Goal: Transaction & Acquisition: Purchase product/service

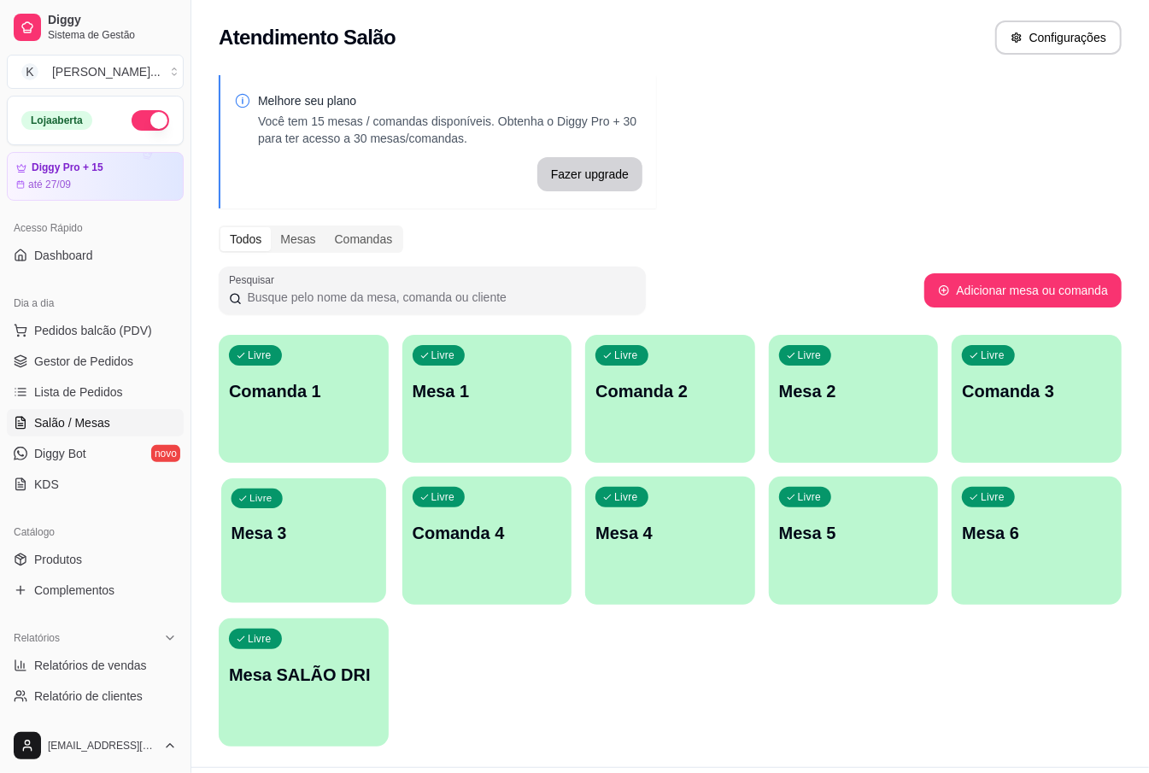
click at [247, 526] on p "Mesa 3" at bounding box center [303, 533] width 144 height 23
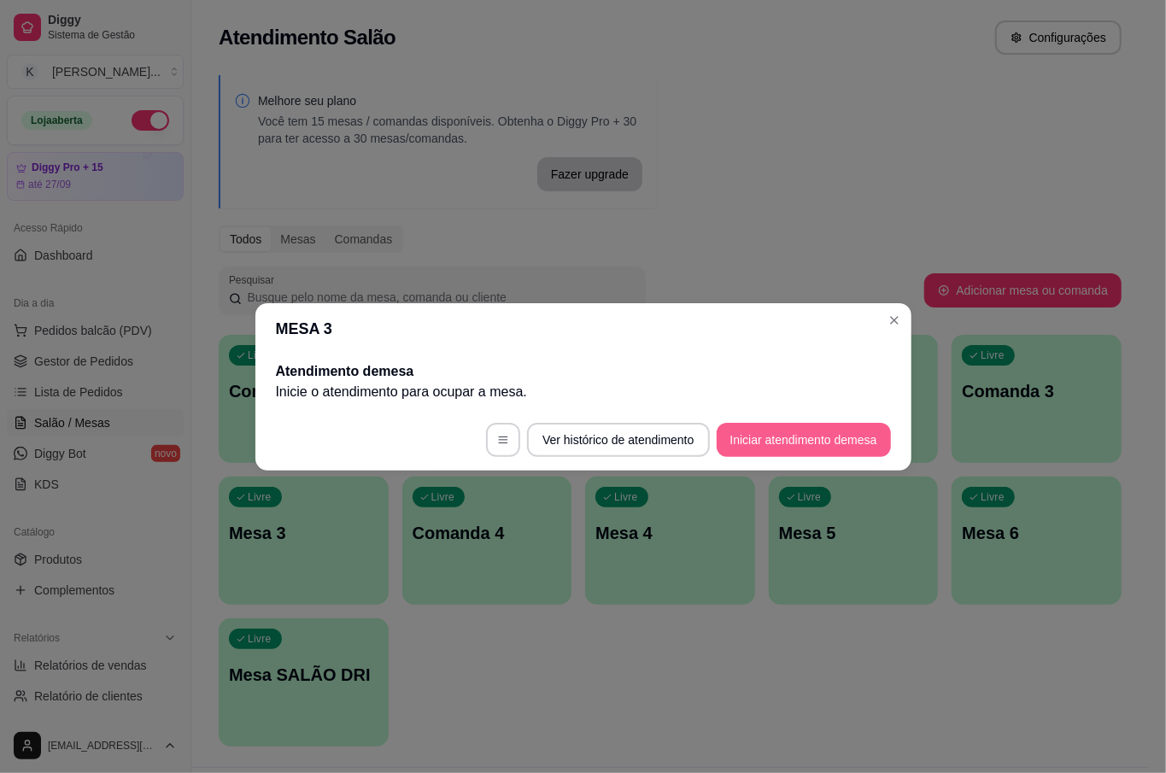
click at [834, 442] on button "Iniciar atendimento de mesa" at bounding box center [804, 440] width 174 height 34
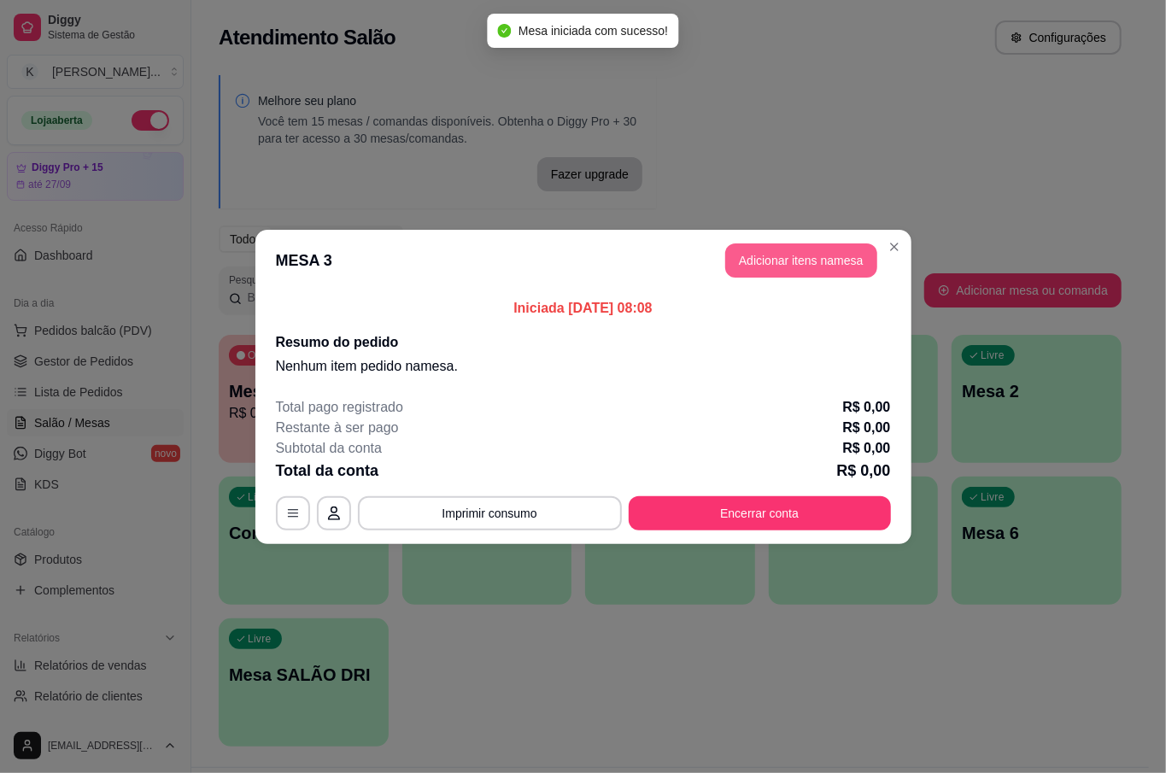
click at [787, 258] on button "Adicionar itens na mesa" at bounding box center [801, 260] width 152 height 34
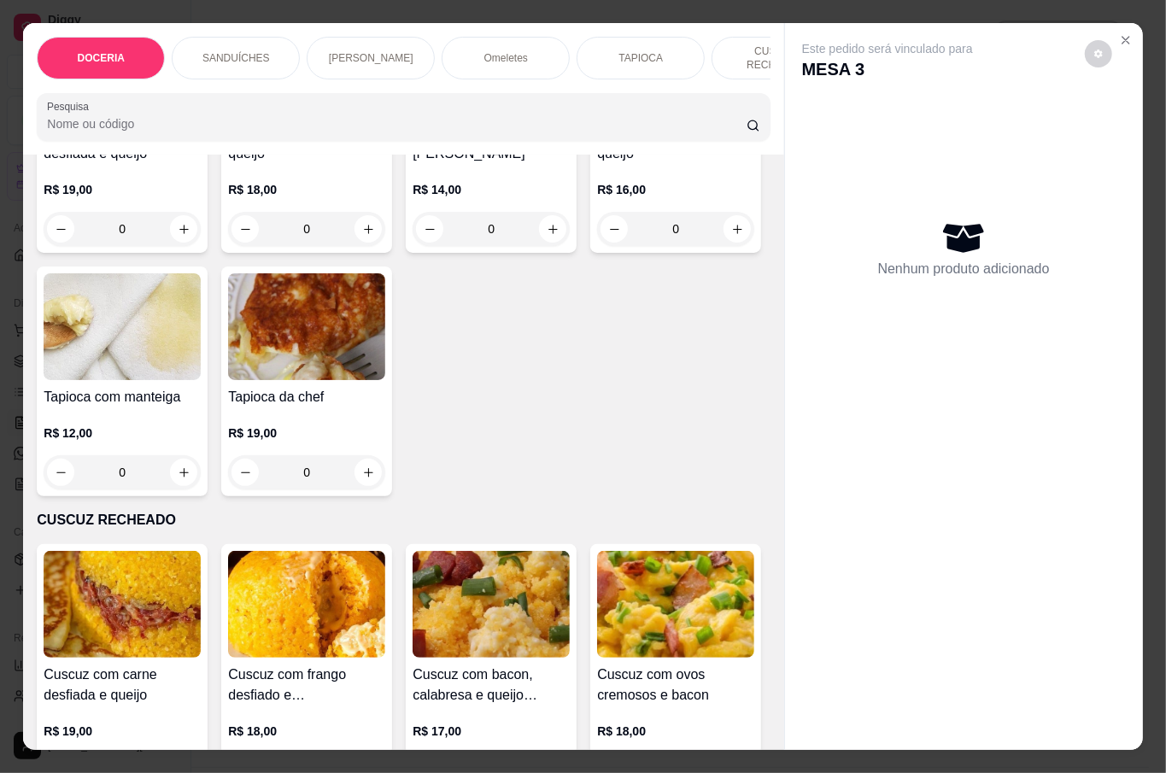
scroll to position [1594, 0]
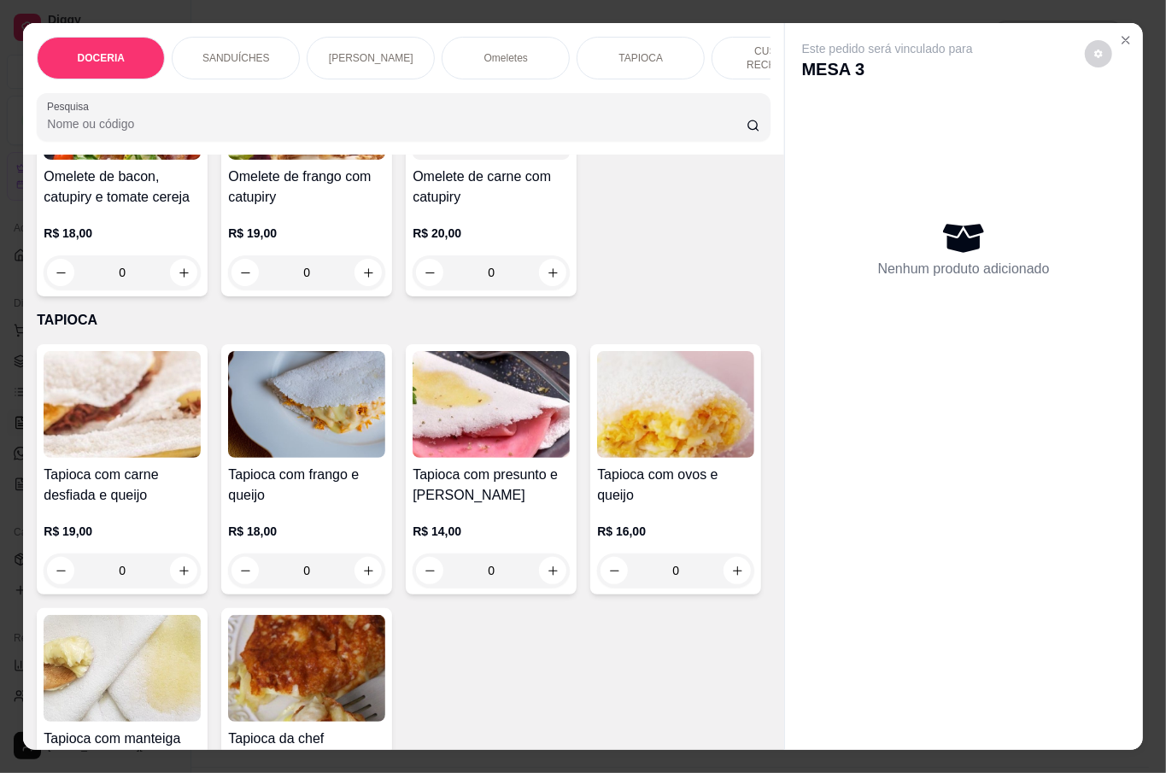
click at [179, 571] on div "0" at bounding box center [122, 570] width 157 height 34
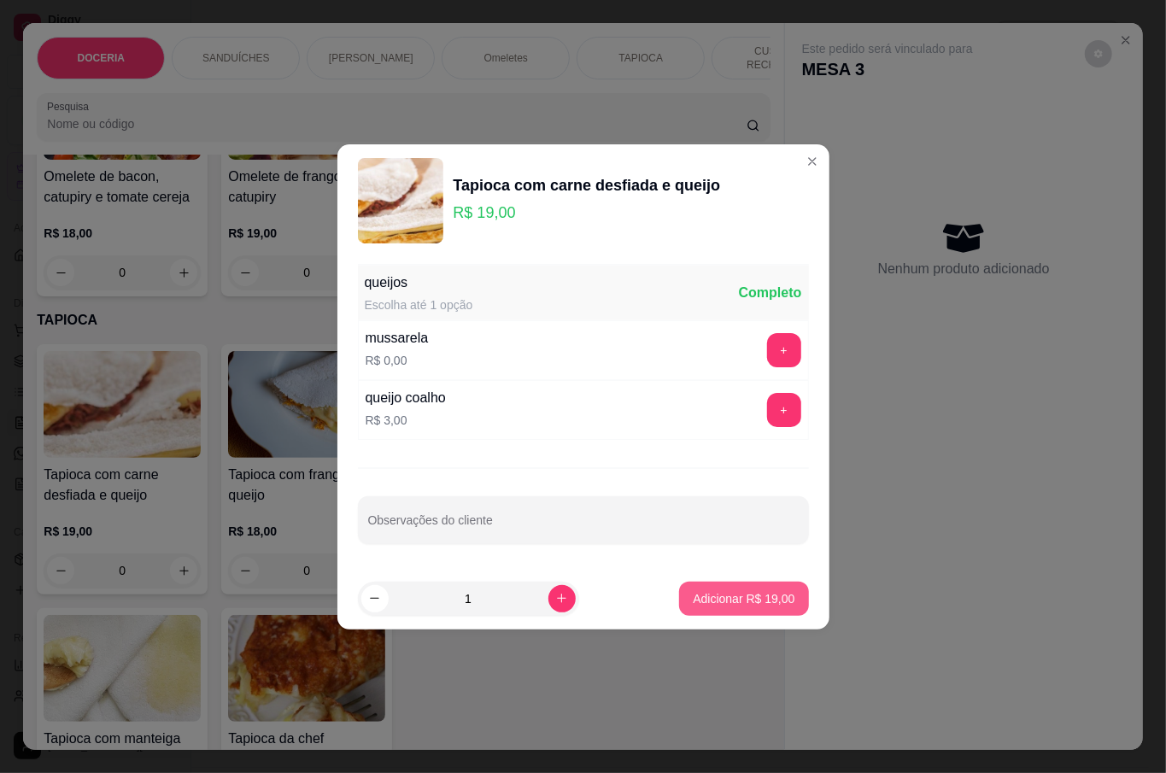
click at [758, 600] on p "Adicionar R$ 19,00" at bounding box center [744, 598] width 102 height 17
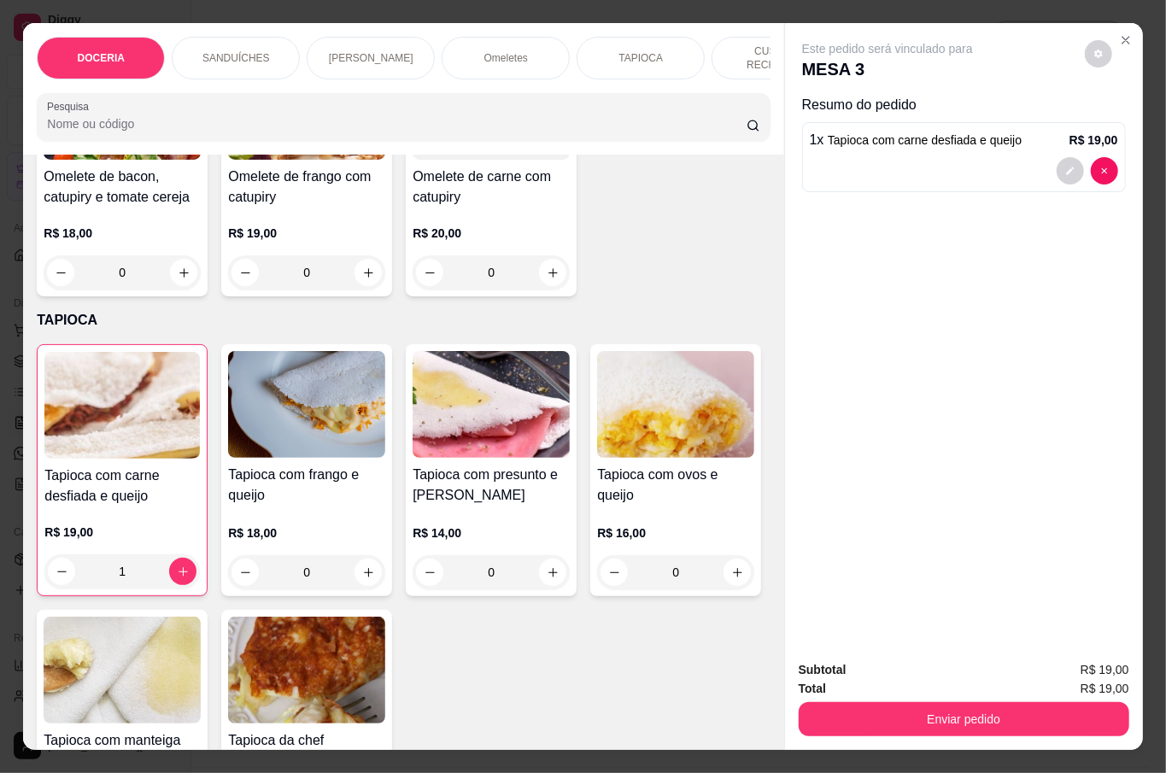
click at [181, 562] on div "1" at bounding box center [121, 571] width 155 height 34
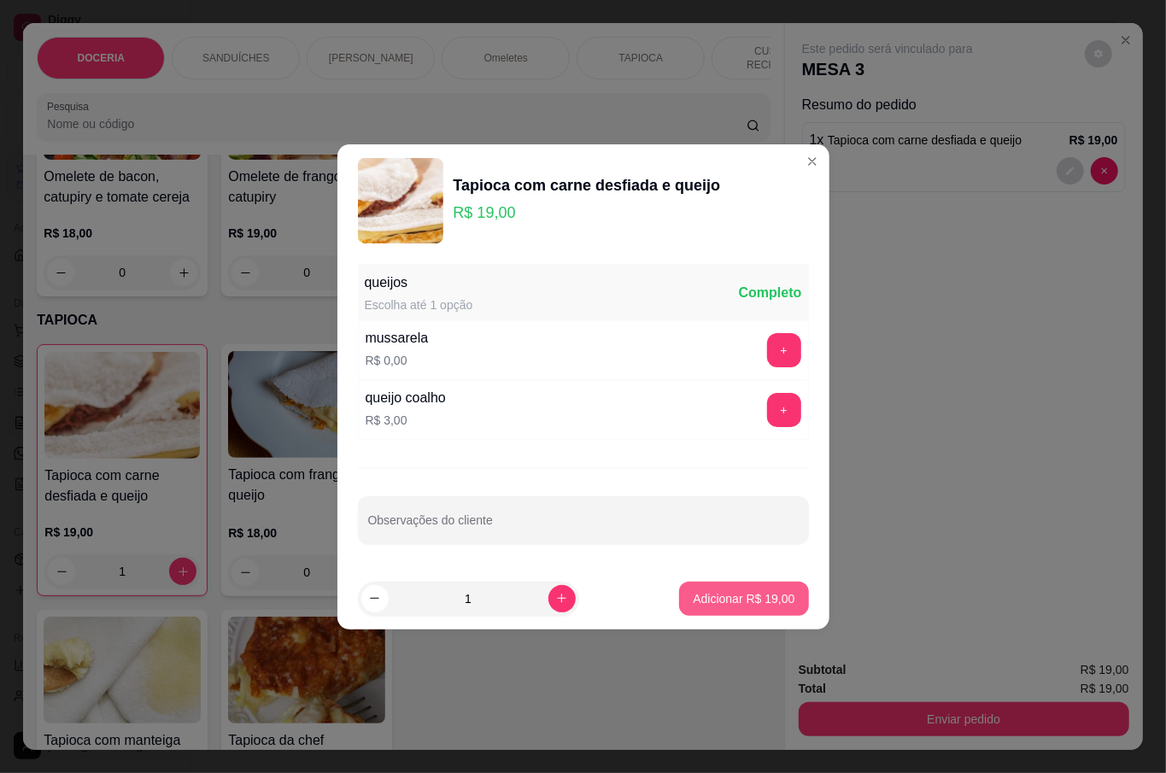
click at [772, 594] on p "Adicionar R$ 19,00" at bounding box center [744, 598] width 102 height 17
type input "2"
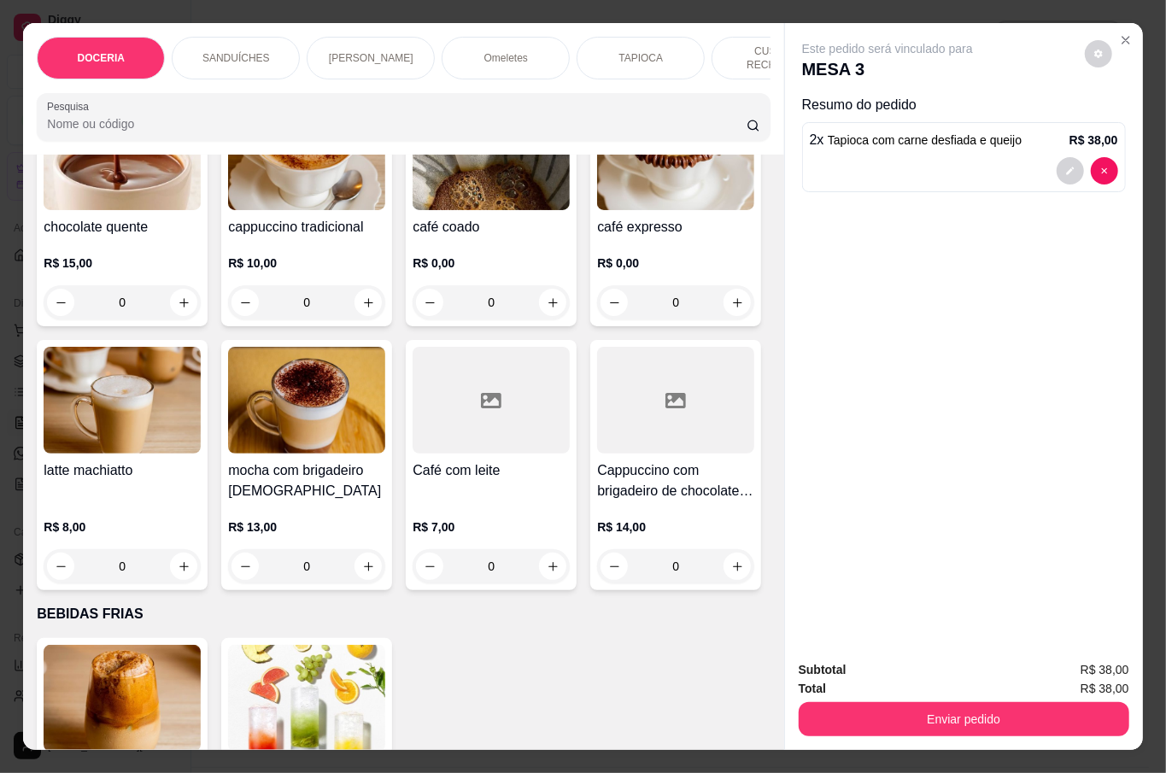
scroll to position [3075, 0]
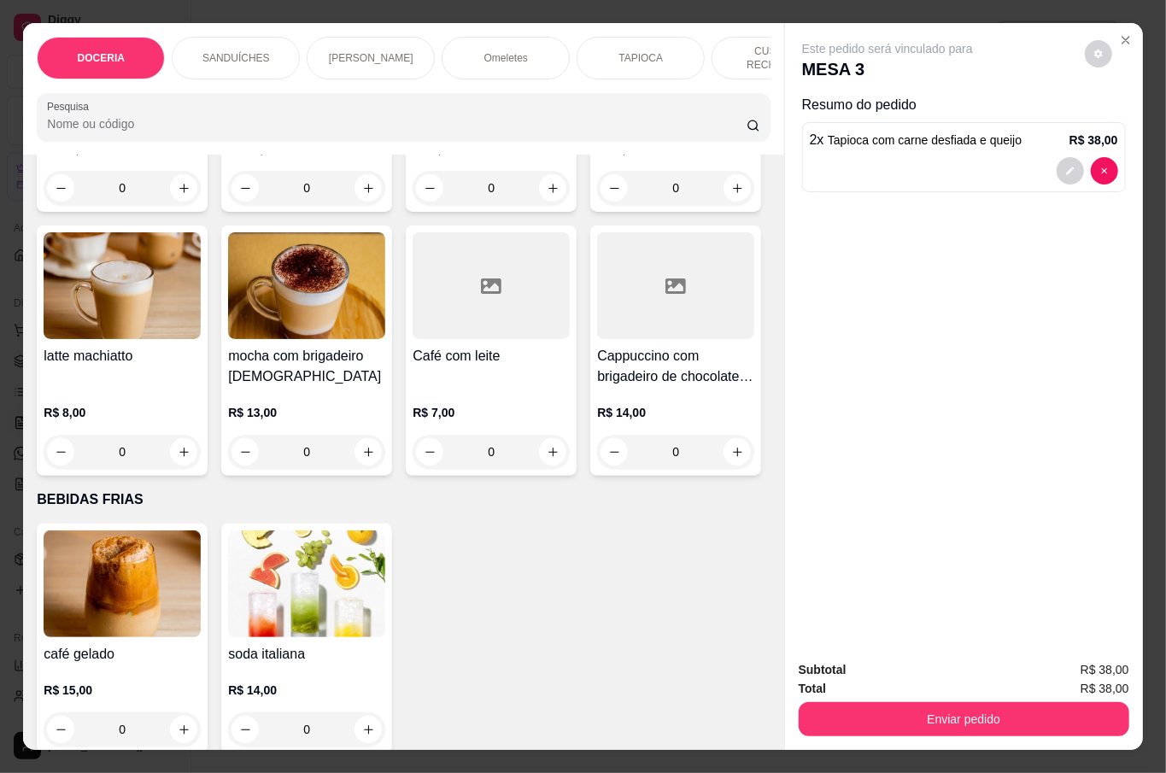
click at [359, 205] on div "0" at bounding box center [306, 188] width 157 height 34
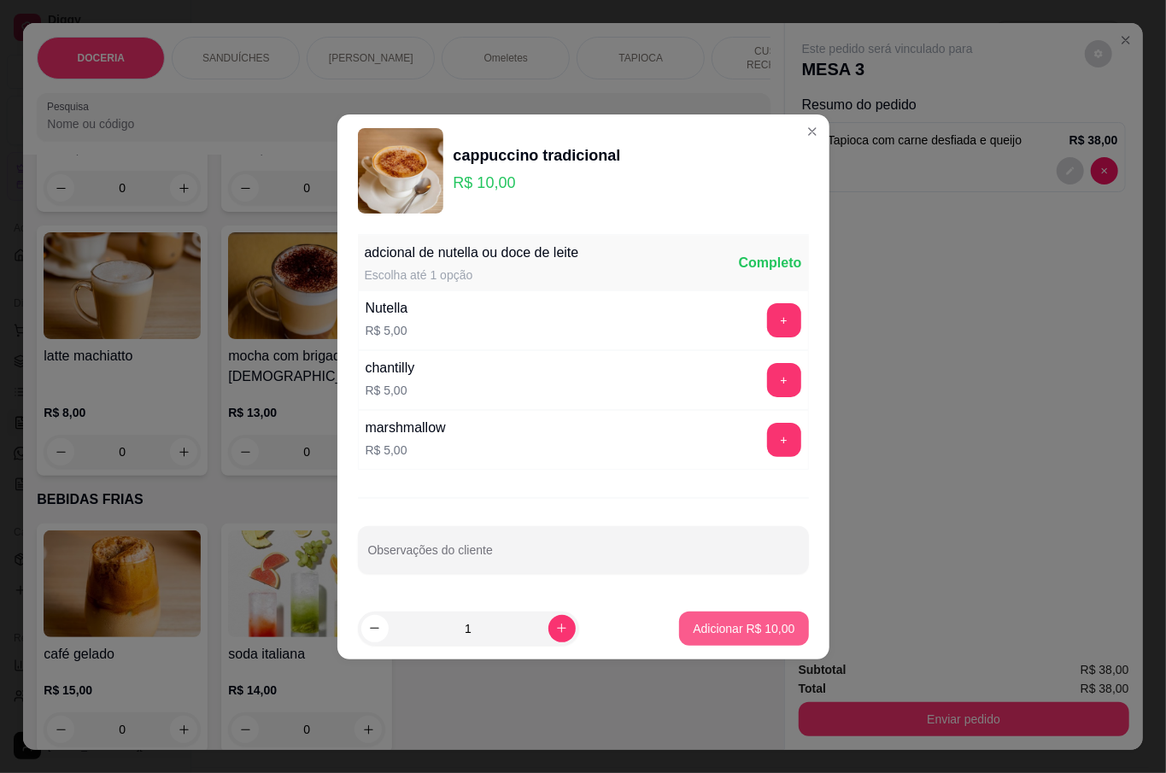
click at [757, 629] on p "Adicionar R$ 10,00" at bounding box center [744, 628] width 102 height 17
type input "1"
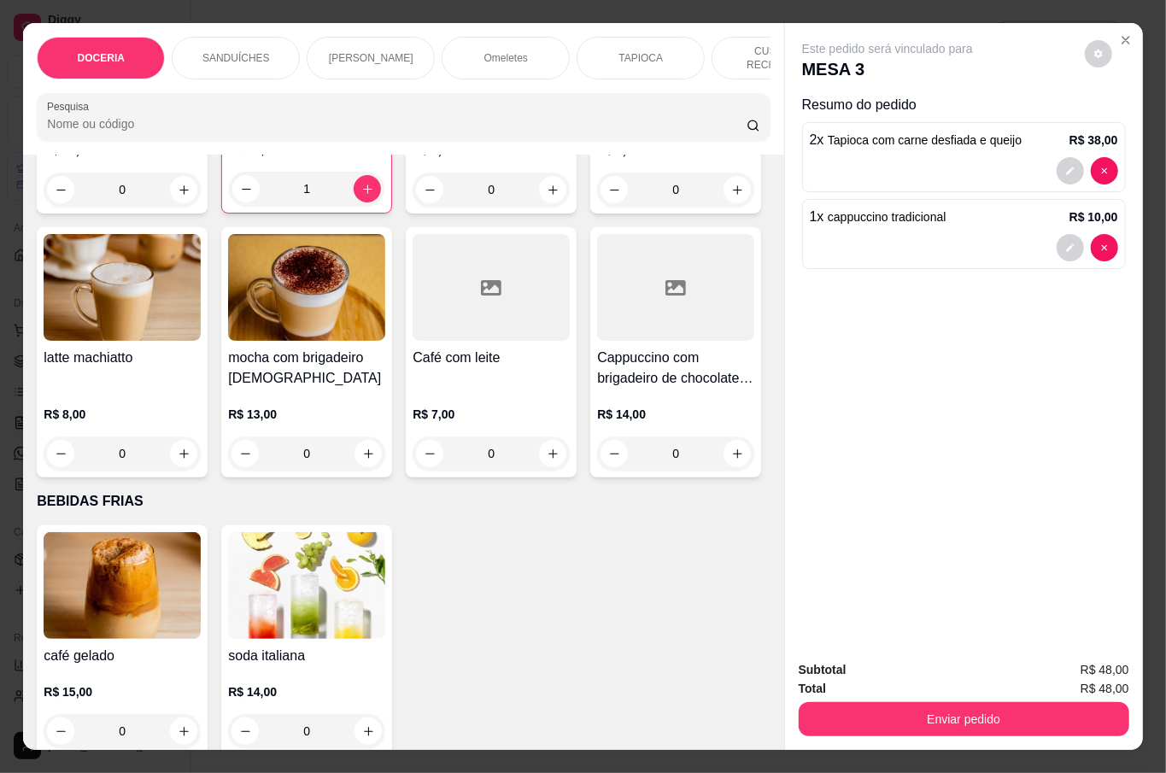
click at [353, 206] on div "1" at bounding box center [306, 189] width 155 height 34
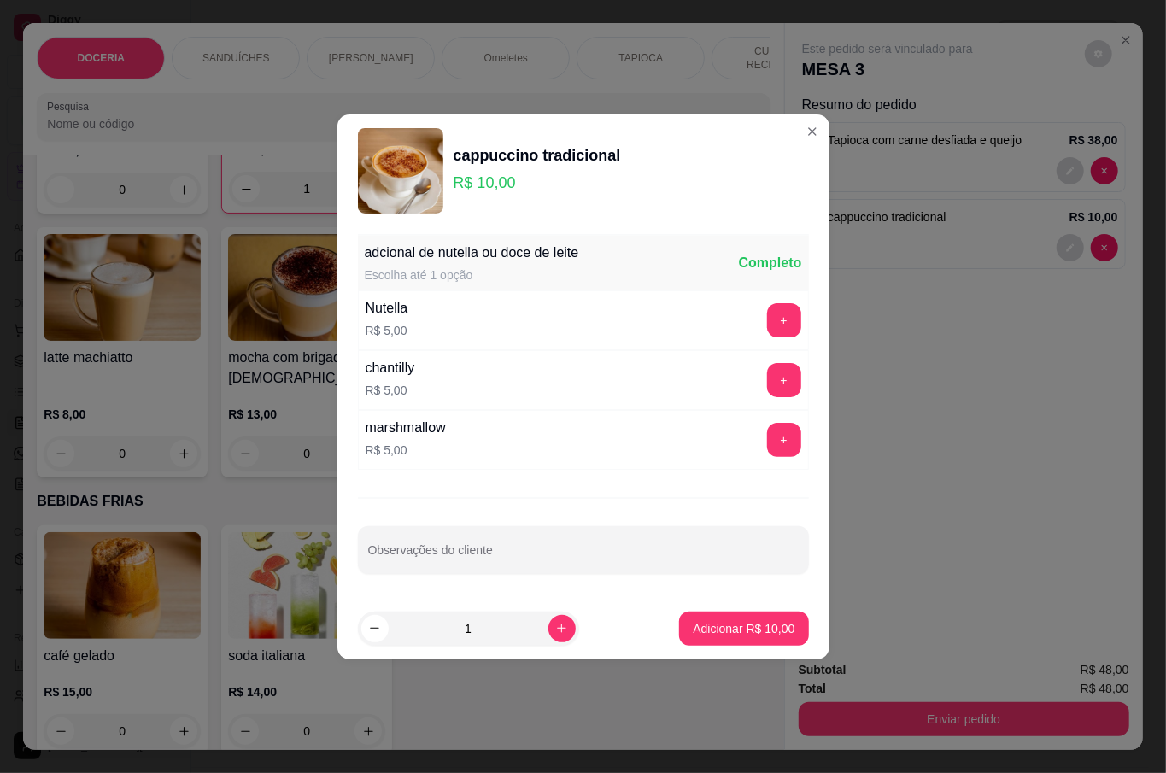
click at [438, 314] on div "Nutella R$ 5,00 +" at bounding box center [583, 320] width 451 height 60
click at [776, 311] on button "+" at bounding box center [784, 320] width 34 height 34
click at [740, 620] on p "Adicionar R$ 15,00" at bounding box center [743, 628] width 99 height 16
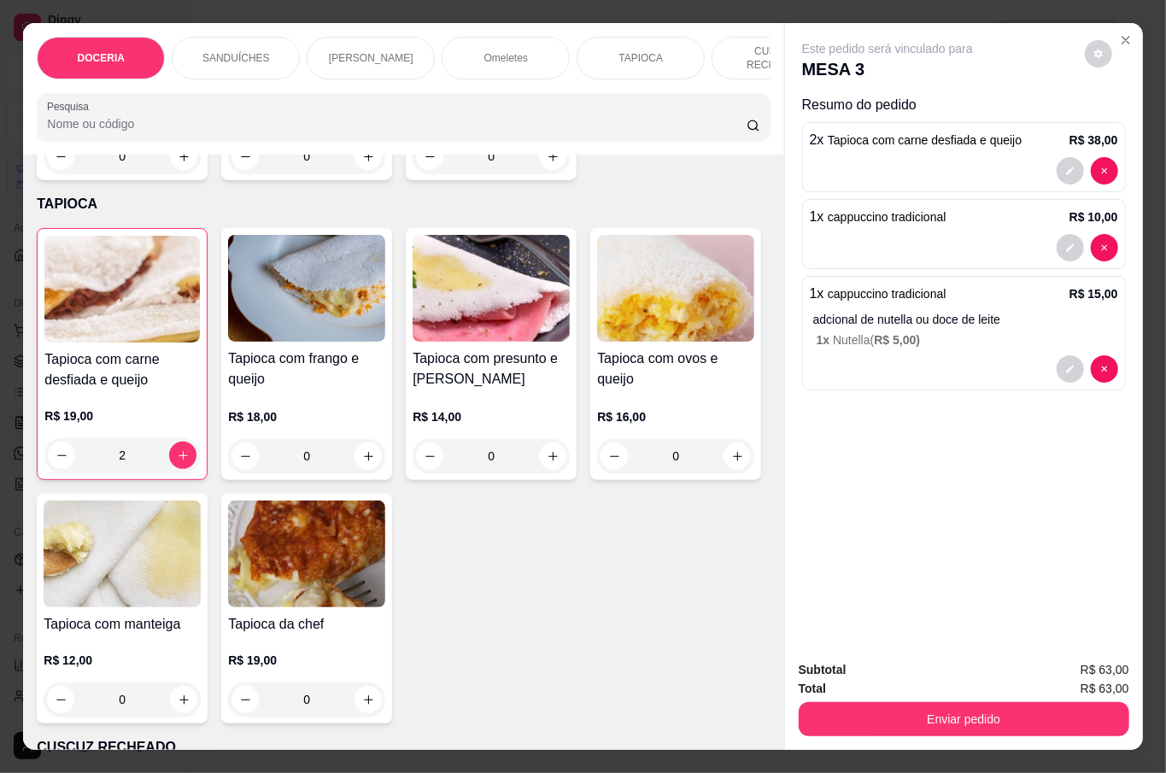
scroll to position [1708, 0]
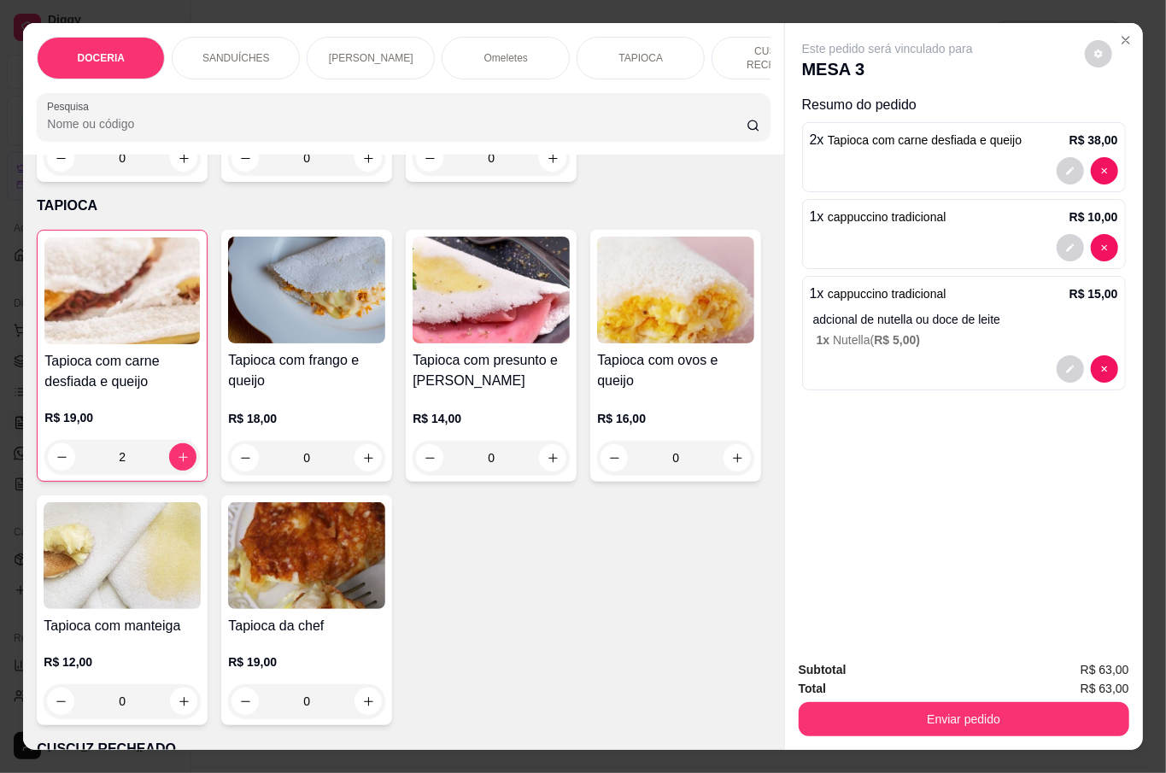
click at [360, 459] on div "0" at bounding box center [306, 458] width 157 height 34
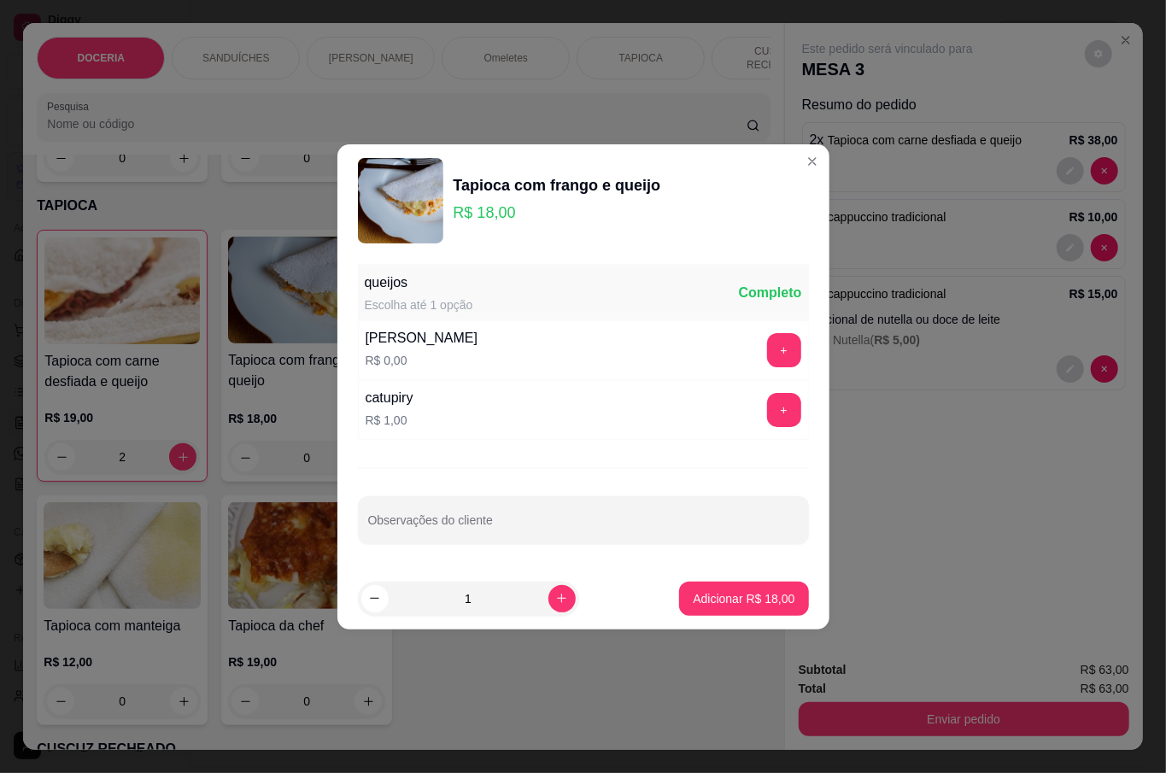
click at [697, 596] on p "Adicionar R$ 18,00" at bounding box center [744, 598] width 102 height 17
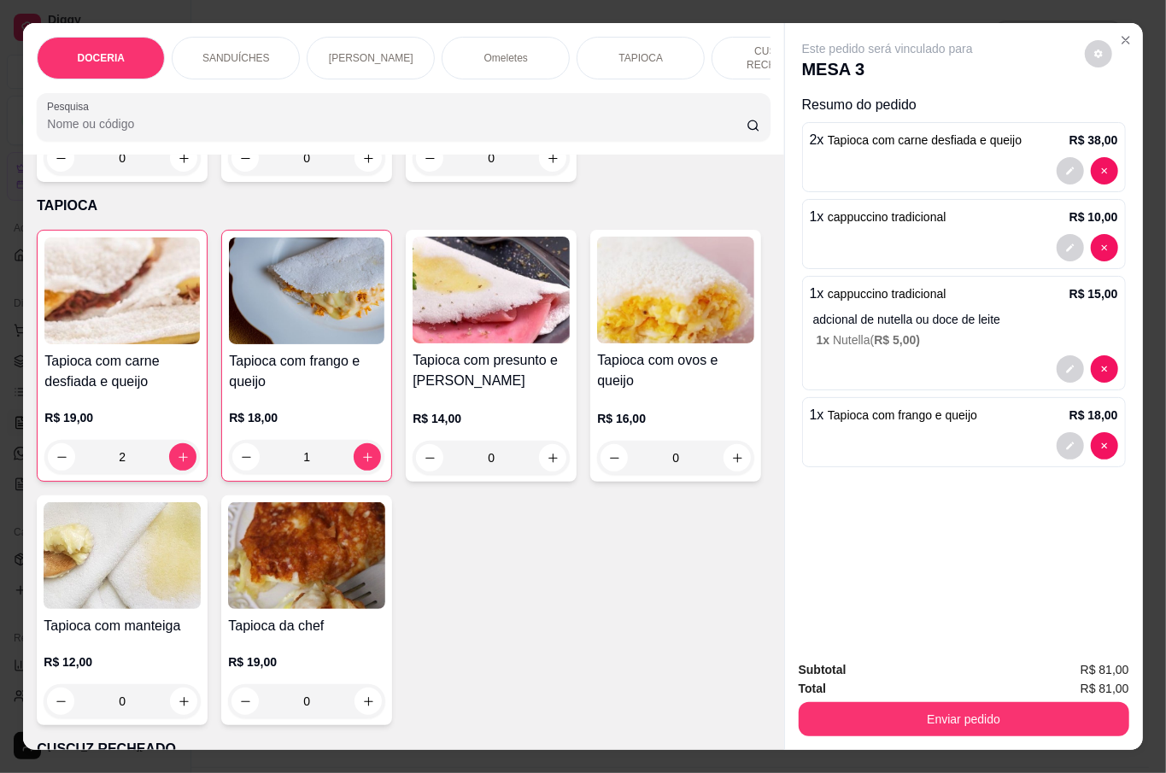
type input "1"
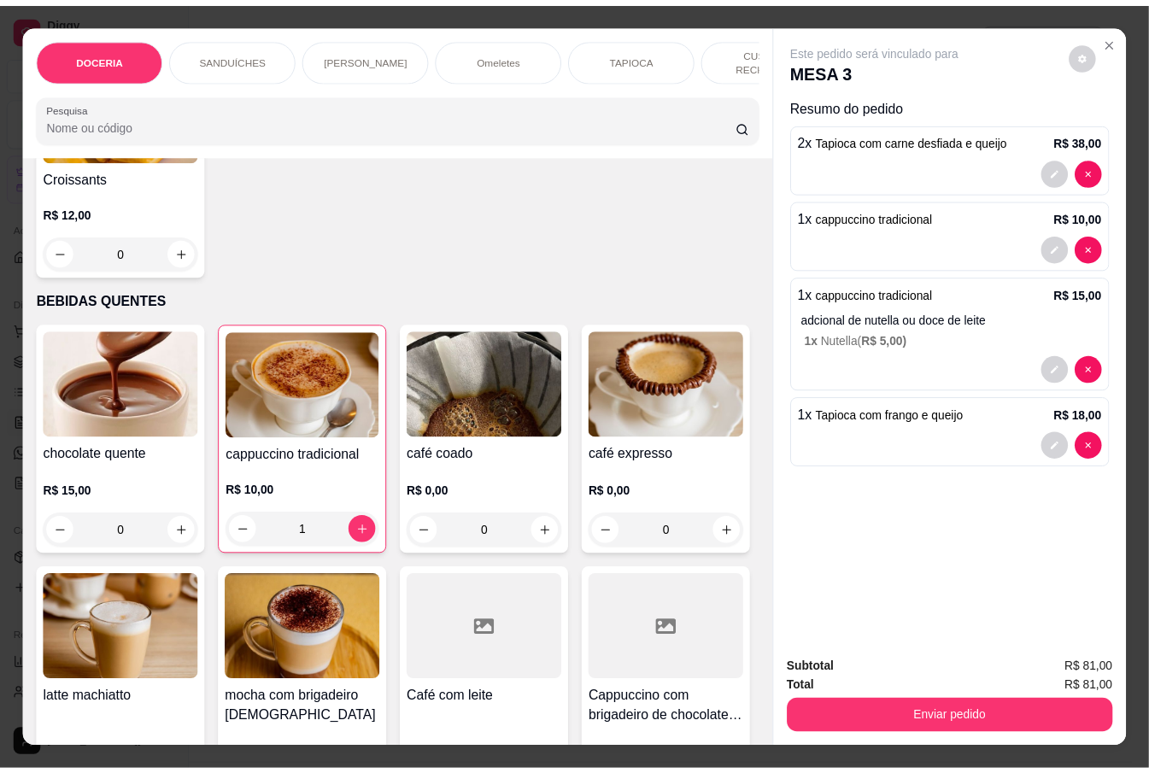
scroll to position [3075, 0]
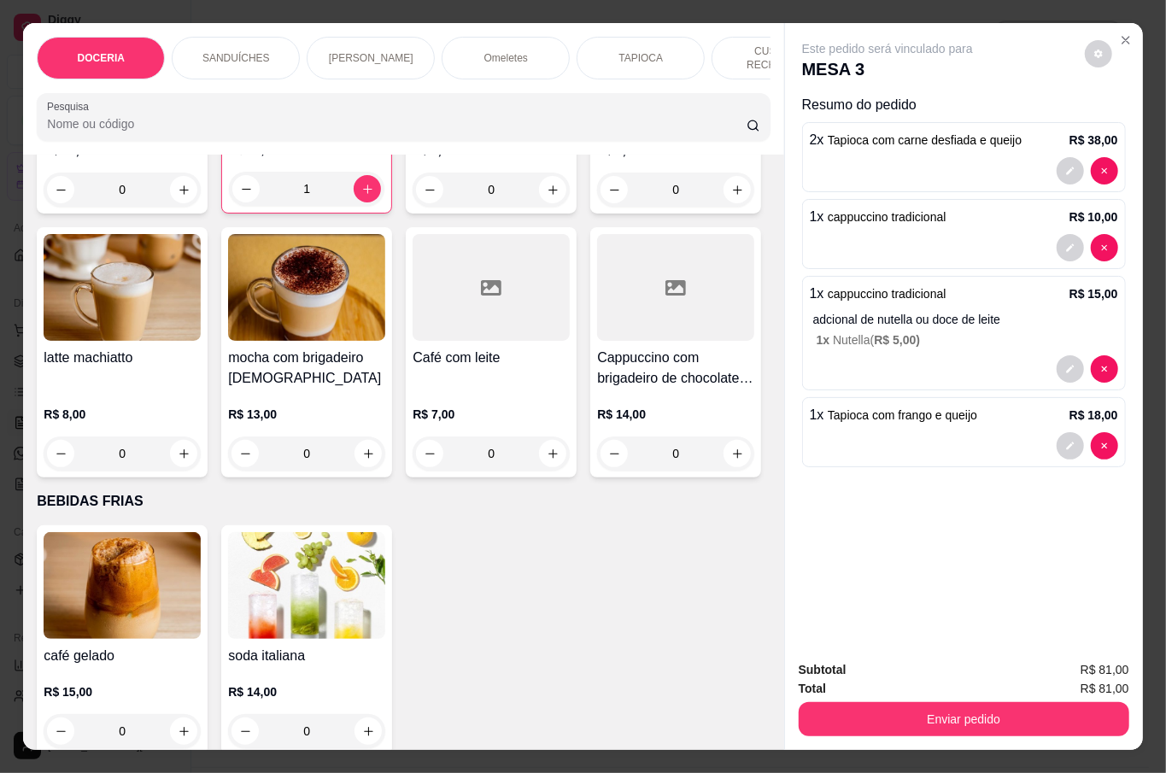
click at [357, 206] on div "1" at bounding box center [306, 189] width 155 height 34
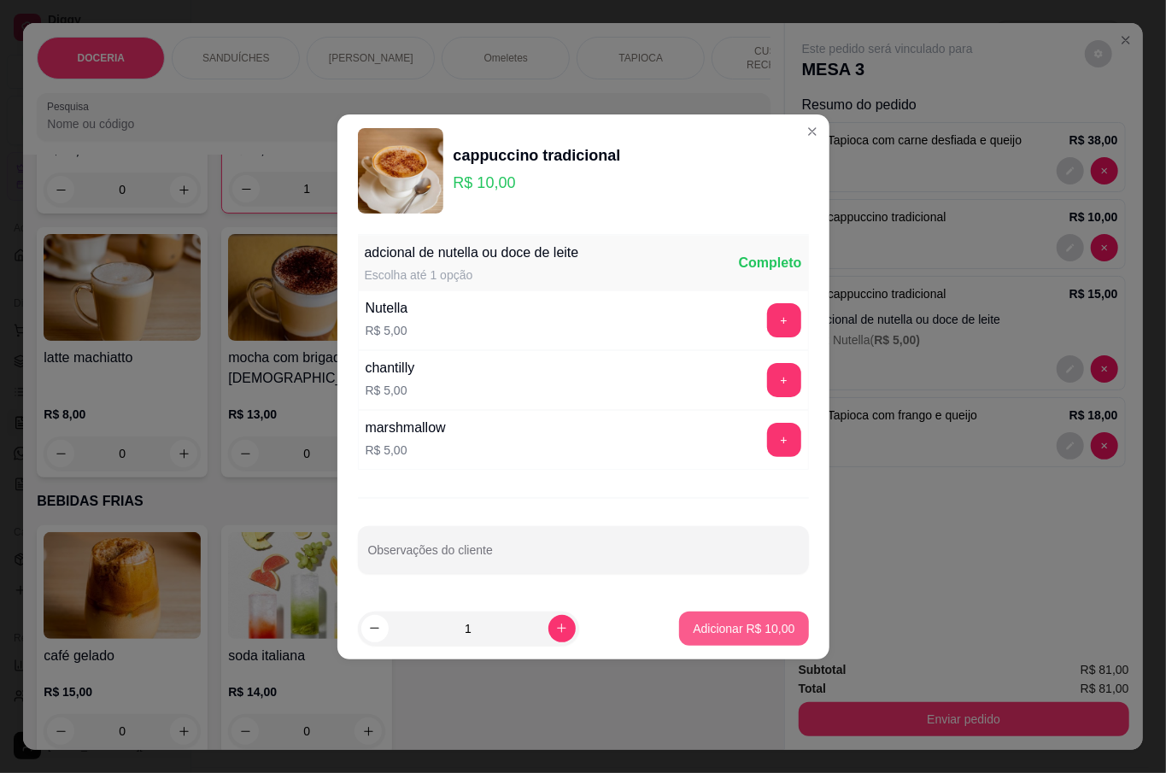
click at [758, 639] on button "Adicionar R$ 10,00" at bounding box center [743, 629] width 129 height 34
type input "2"
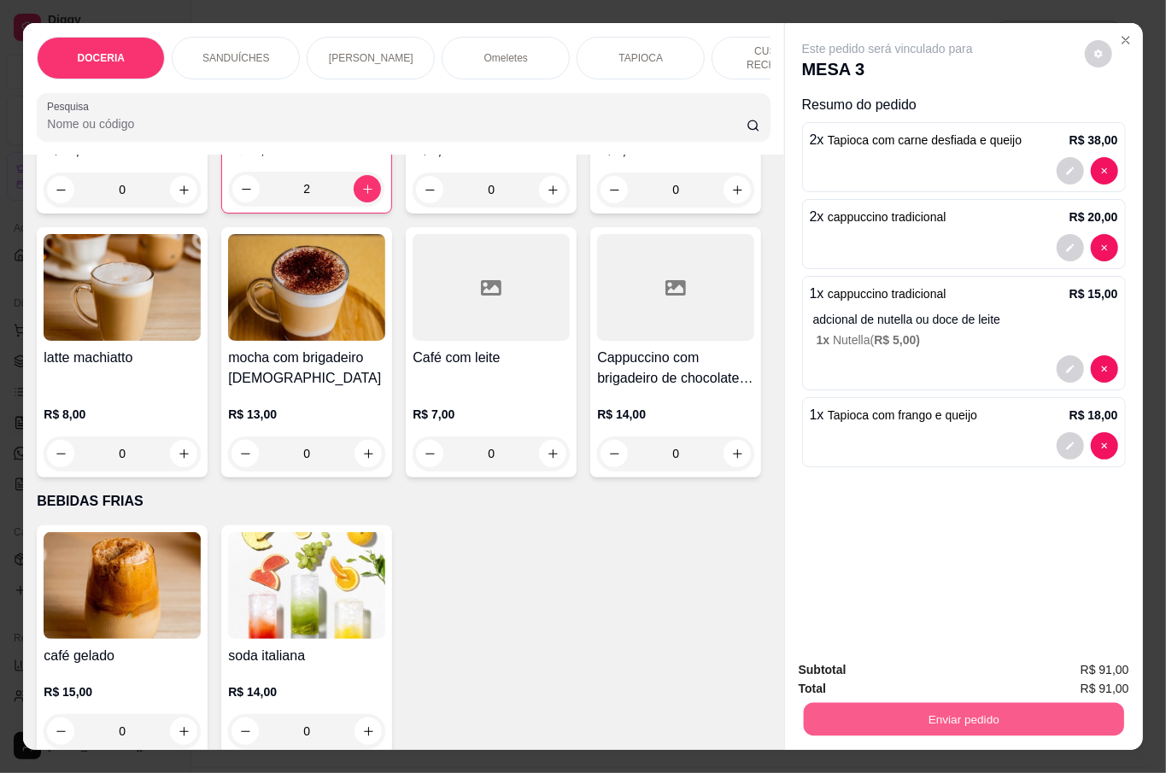
click at [958, 711] on button "Enviar pedido" at bounding box center [963, 718] width 320 height 33
click at [847, 670] on button "Não registrar e enviar pedido" at bounding box center [906, 669] width 178 height 32
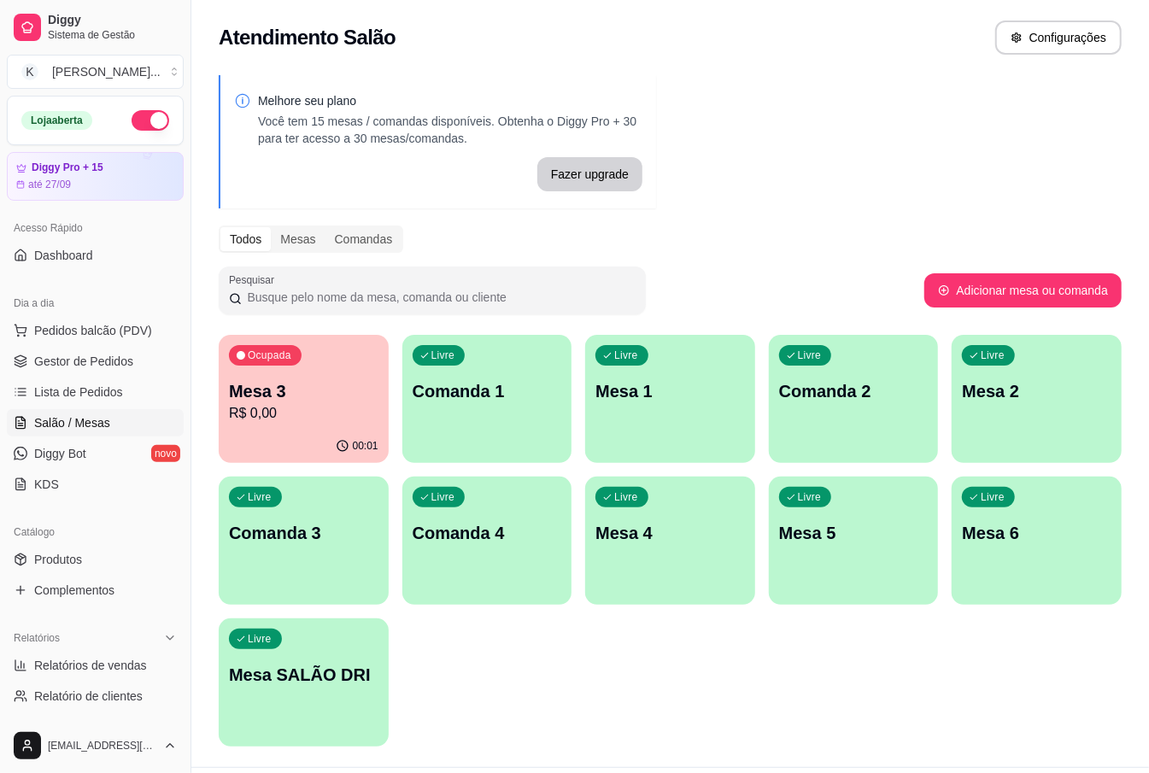
click at [883, 20] on div "Atendimento Salão Configurações" at bounding box center [670, 37] width 903 height 34
click at [75, 553] on span "Produtos" at bounding box center [58, 559] width 48 height 17
click at [267, 381] on p "Mesa 3" at bounding box center [303, 391] width 149 height 24
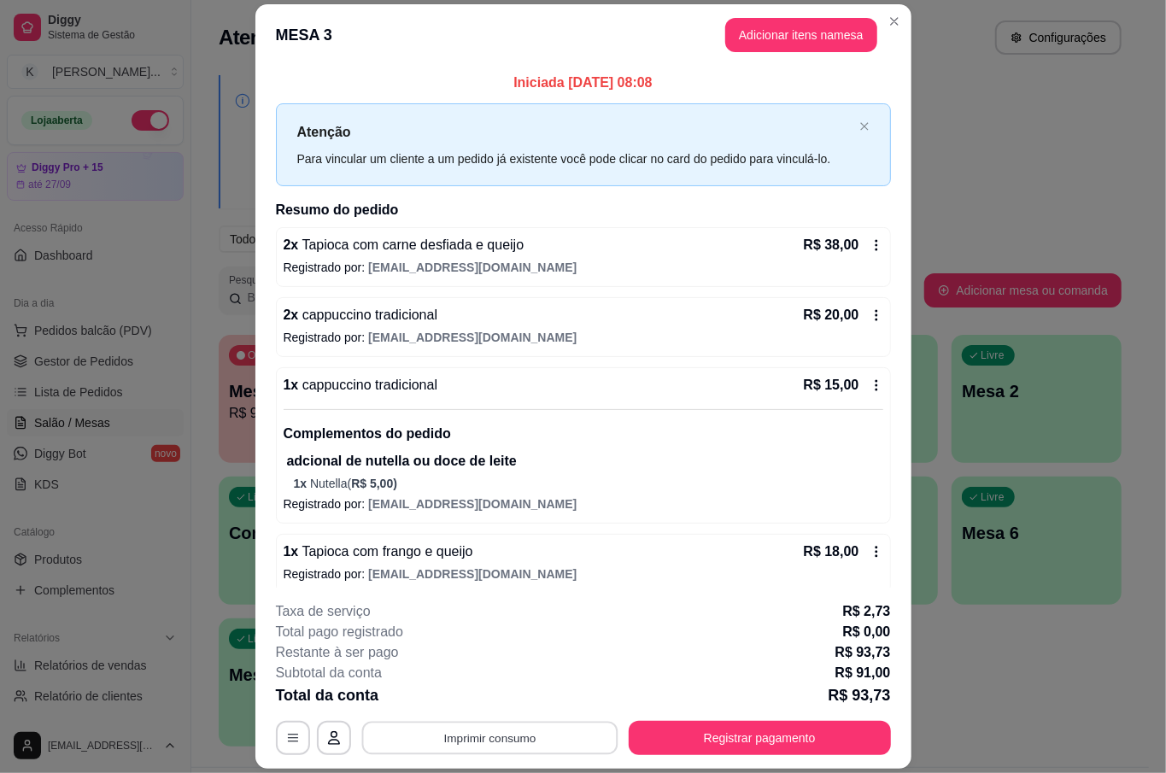
click at [489, 736] on button "Imprimir consumo" at bounding box center [489, 738] width 256 height 33
click at [485, 697] on button "IMPRESSORA" at bounding box center [486, 698] width 120 height 26
click at [755, 32] on button "Adicionar itens na mesa" at bounding box center [801, 35] width 152 height 34
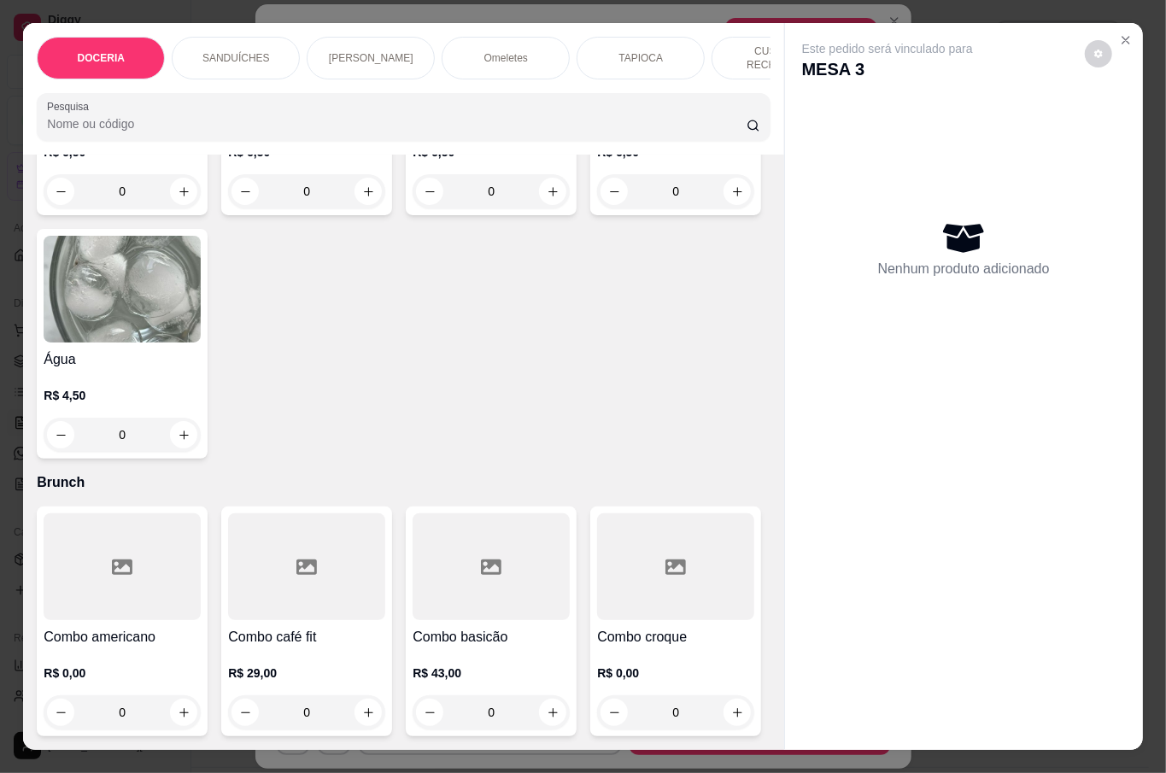
scroll to position [4230, 0]
click at [201, 452] on div "0" at bounding box center [122, 435] width 157 height 34
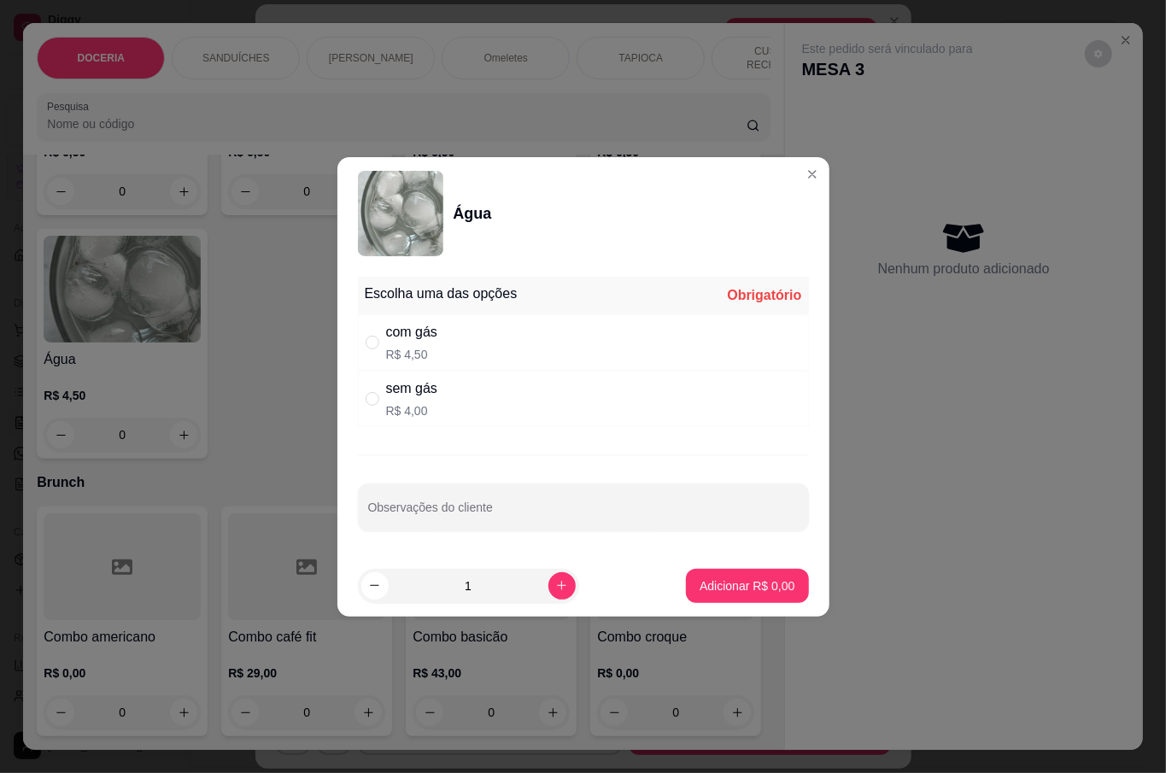
click at [411, 362] on div "com gás R$ 4,50" at bounding box center [583, 342] width 451 height 56
radio input "true"
click at [725, 572] on button "Adicionar R$ 4,50" at bounding box center [747, 586] width 122 height 34
type input "1"
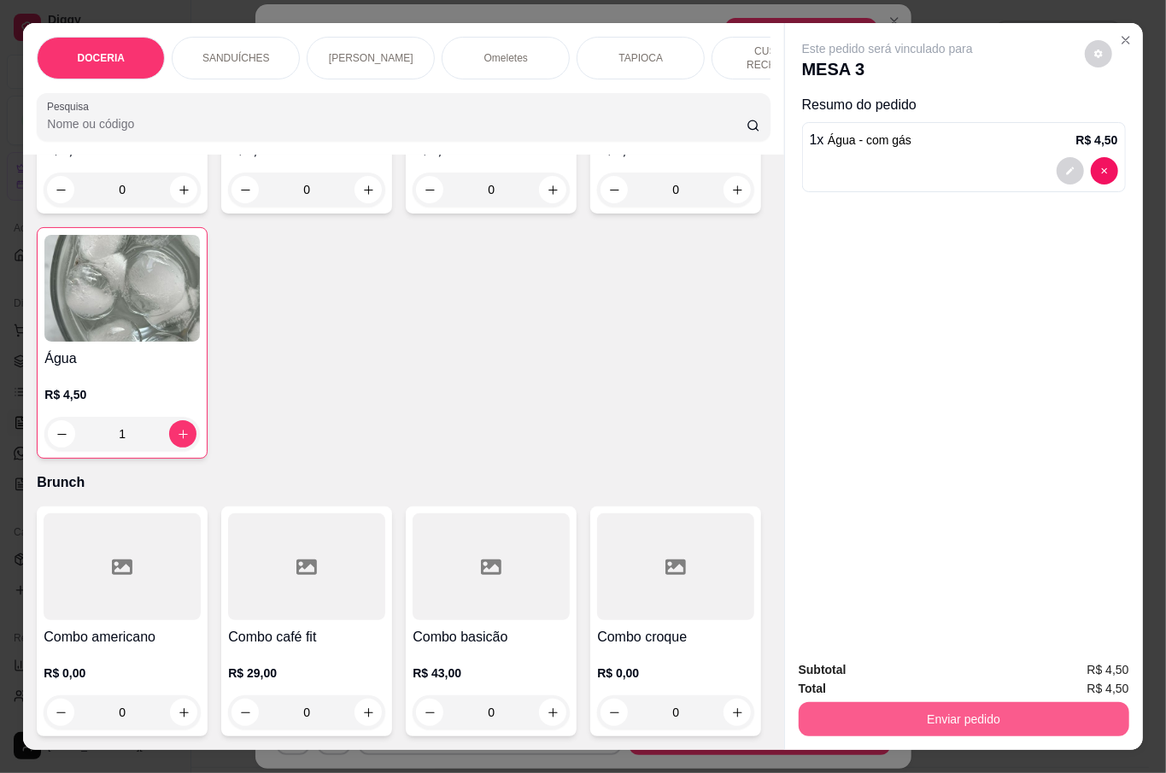
click at [879, 708] on button "Enviar pedido" at bounding box center [964, 719] width 331 height 34
click at [858, 670] on button "Não registrar e enviar pedido" at bounding box center [906, 669] width 178 height 32
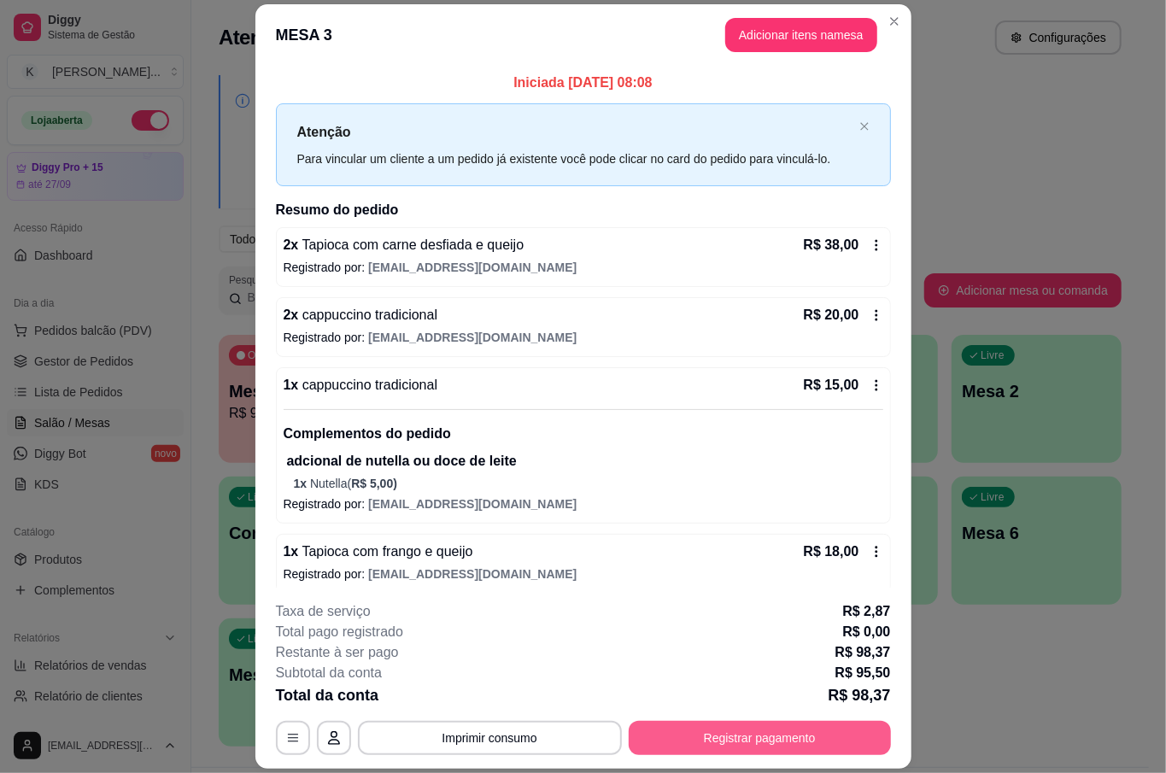
click at [811, 729] on button "Registrar pagamento" at bounding box center [760, 738] width 262 height 34
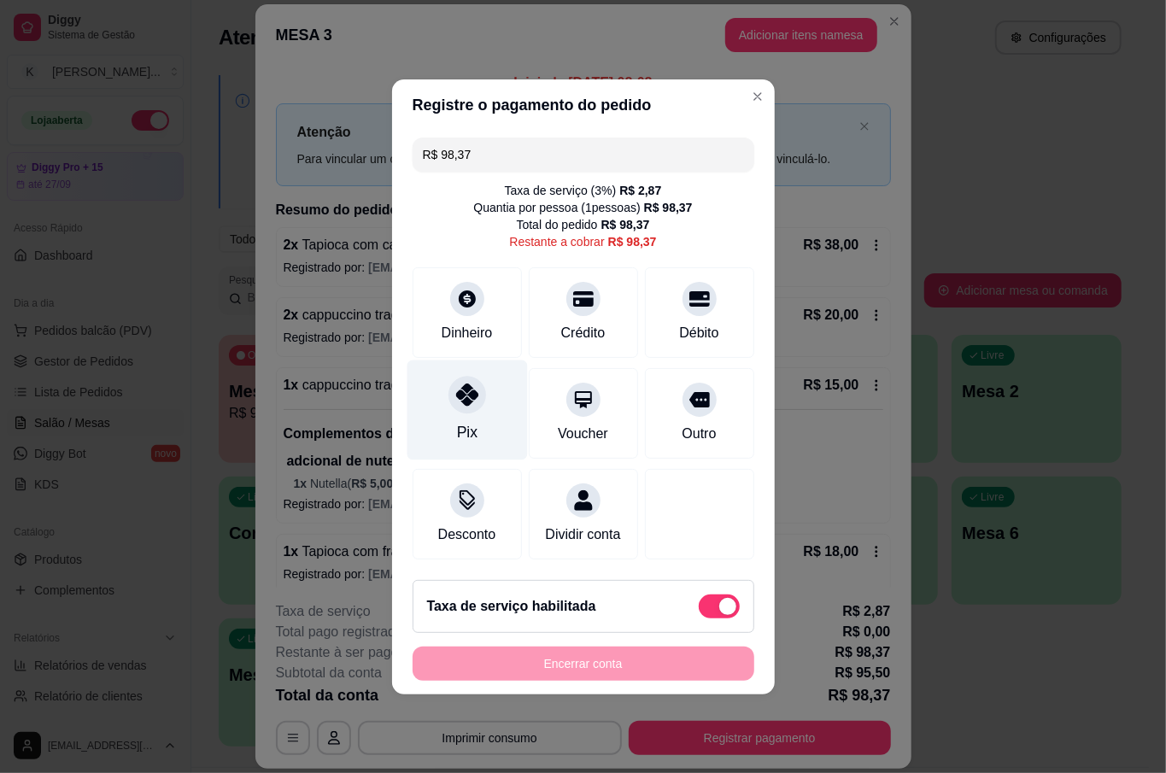
click at [489, 408] on div "Pix" at bounding box center [467, 410] width 120 height 100
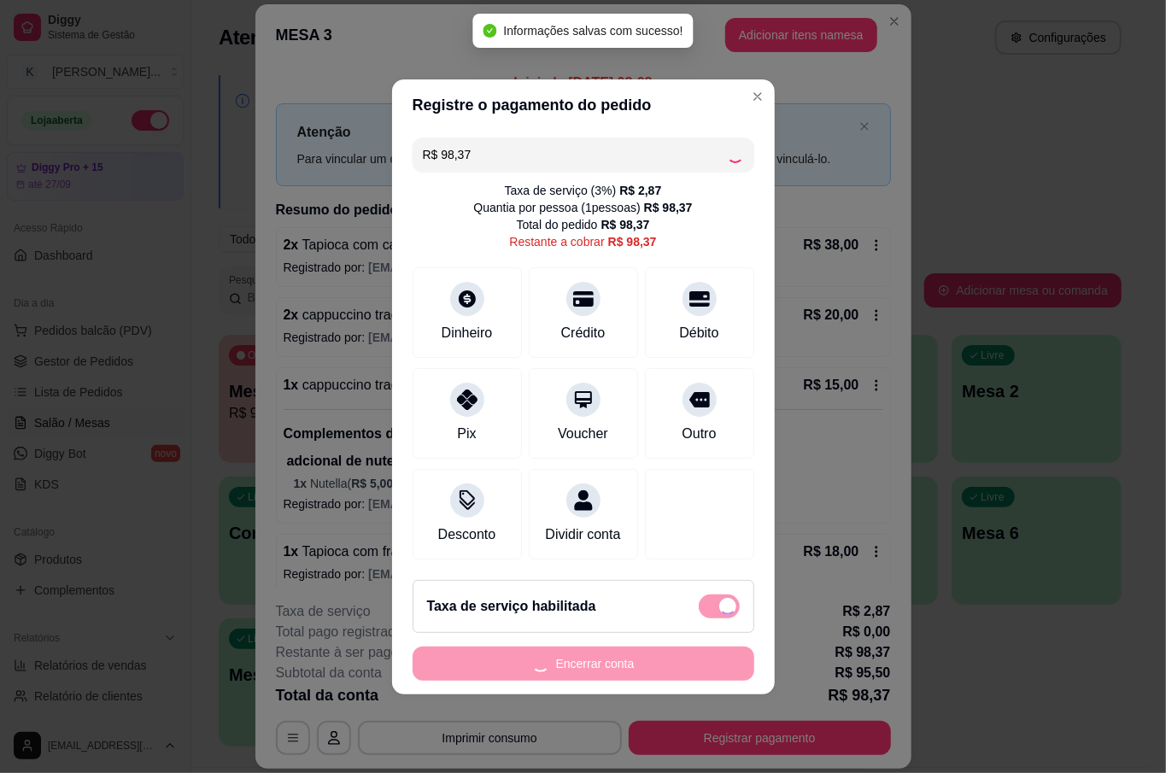
type input "R$ 0,00"
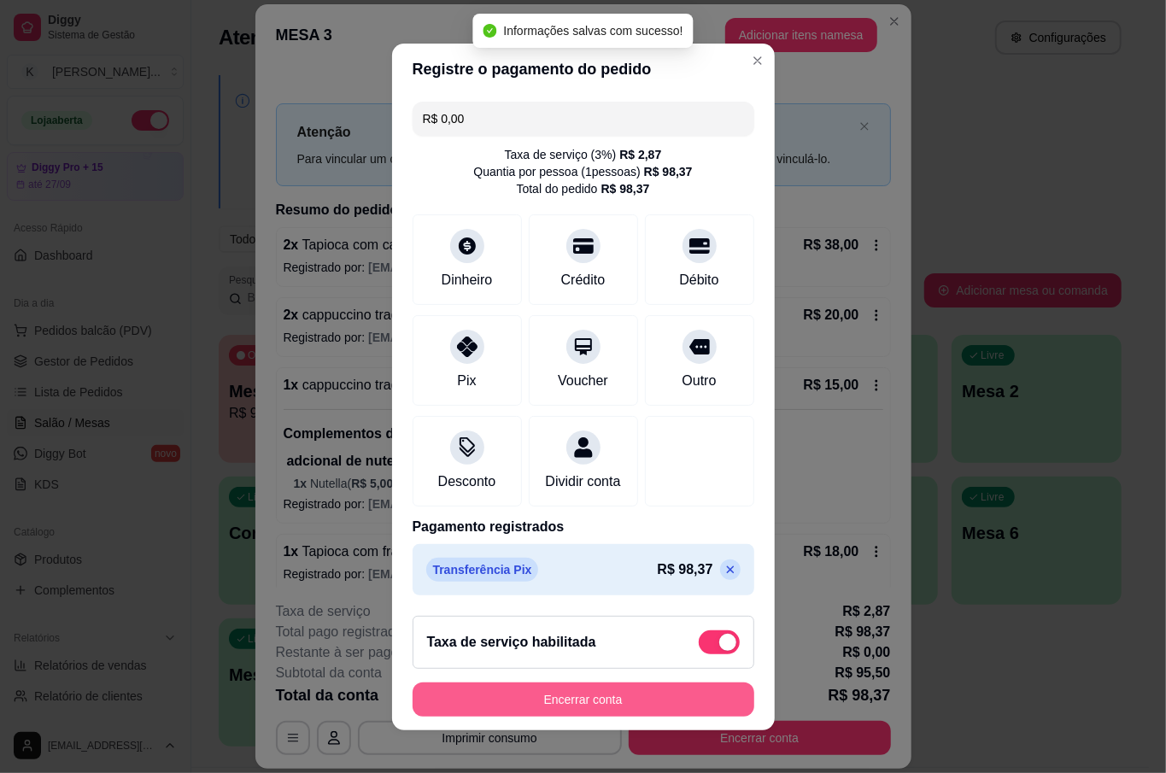
click at [625, 690] on button "Encerrar conta" at bounding box center [584, 699] width 342 height 34
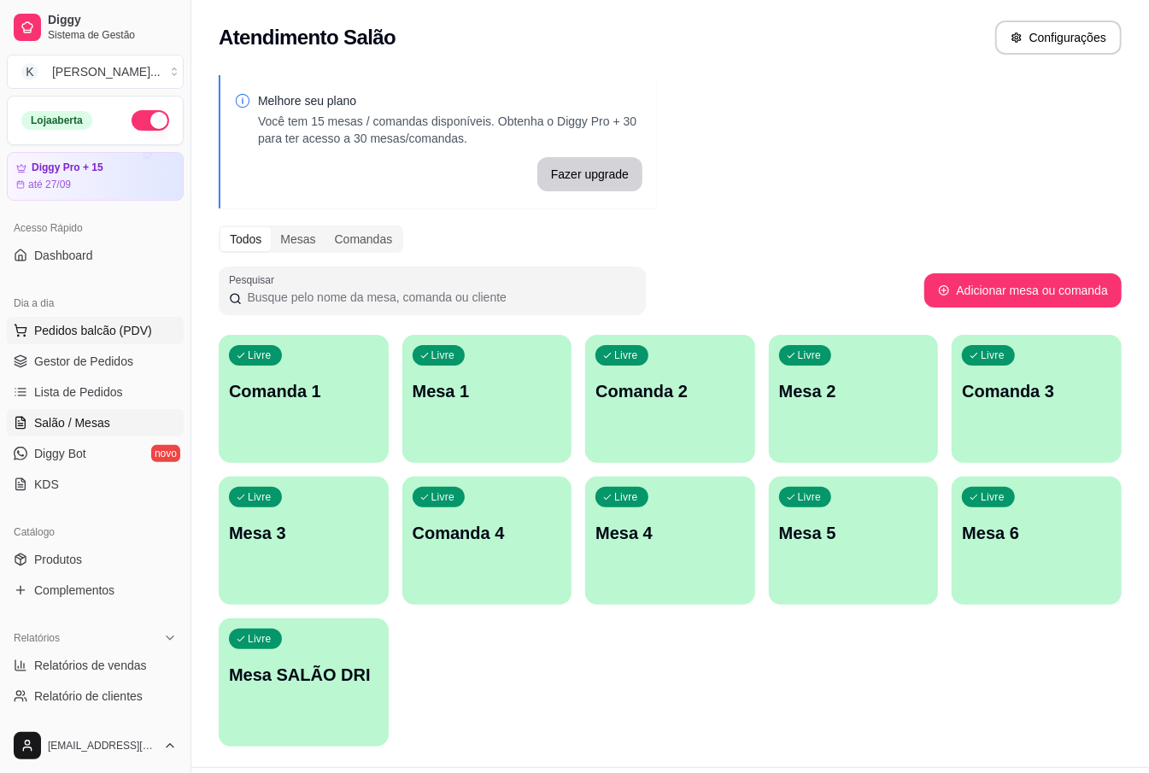
click at [83, 336] on span "Pedidos balcão (PDV)" at bounding box center [93, 330] width 118 height 17
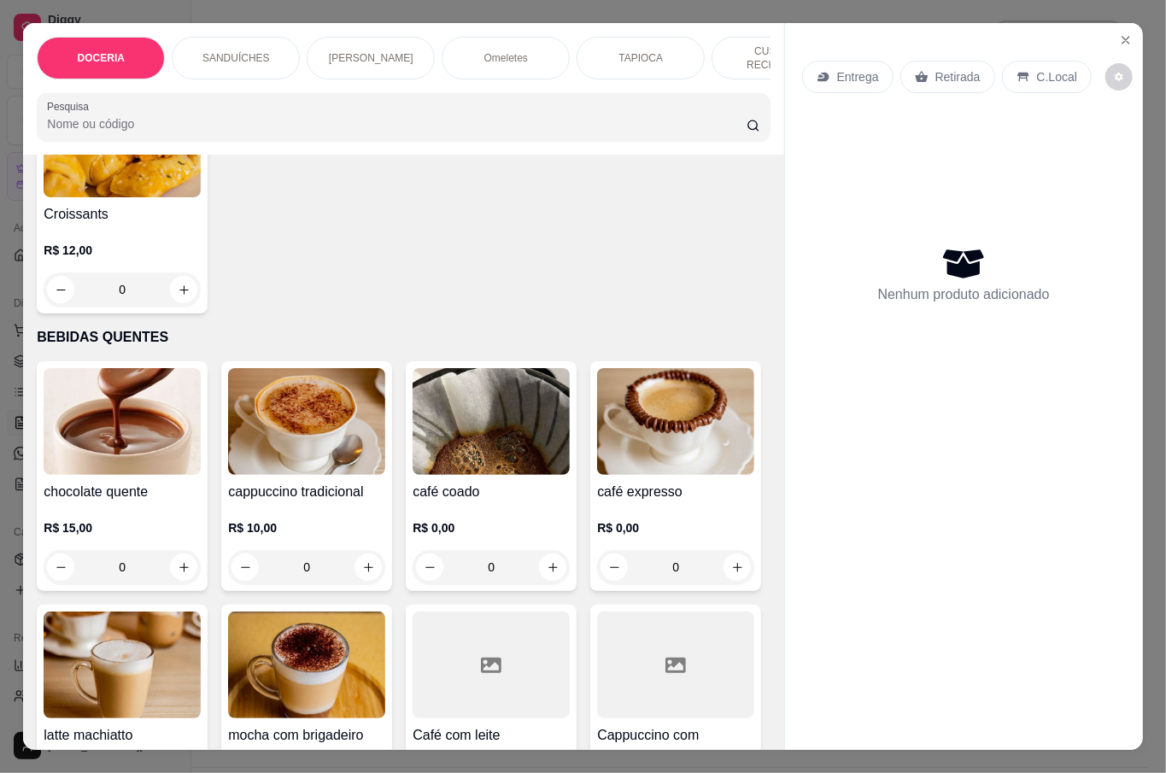
scroll to position [3075, 0]
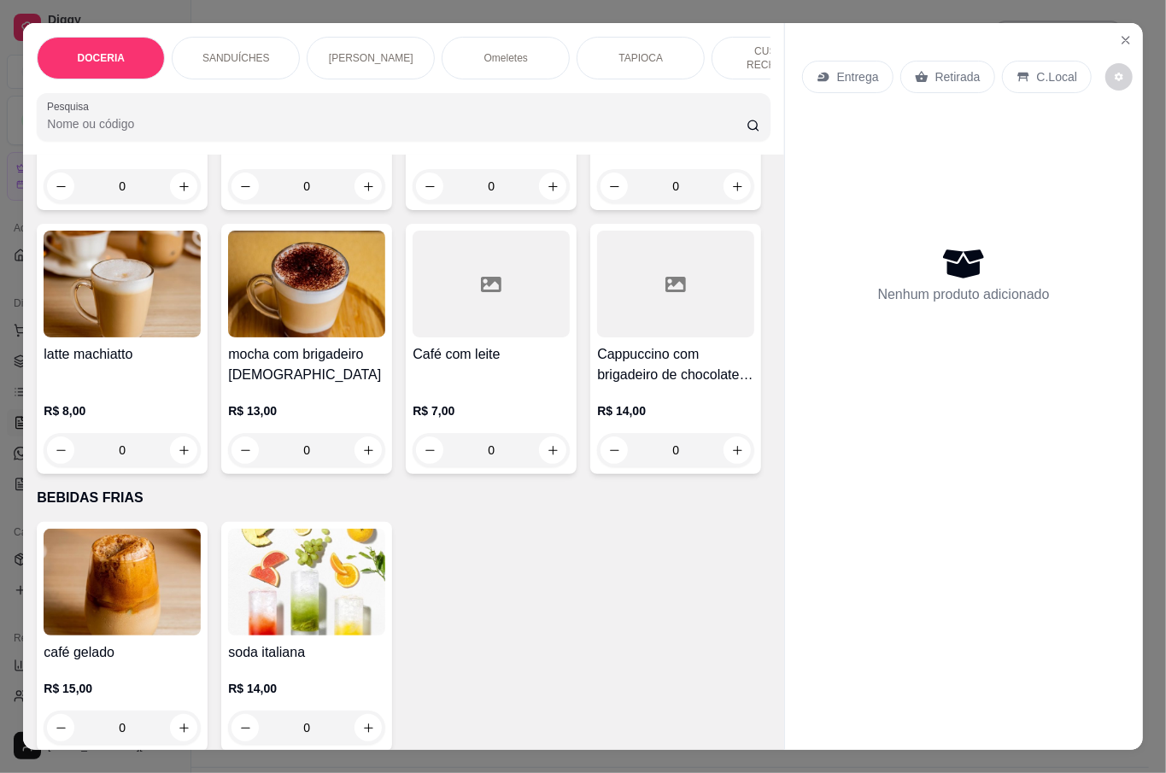
click at [308, 203] on div "R$ 10,00 0" at bounding box center [306, 162] width 157 height 82
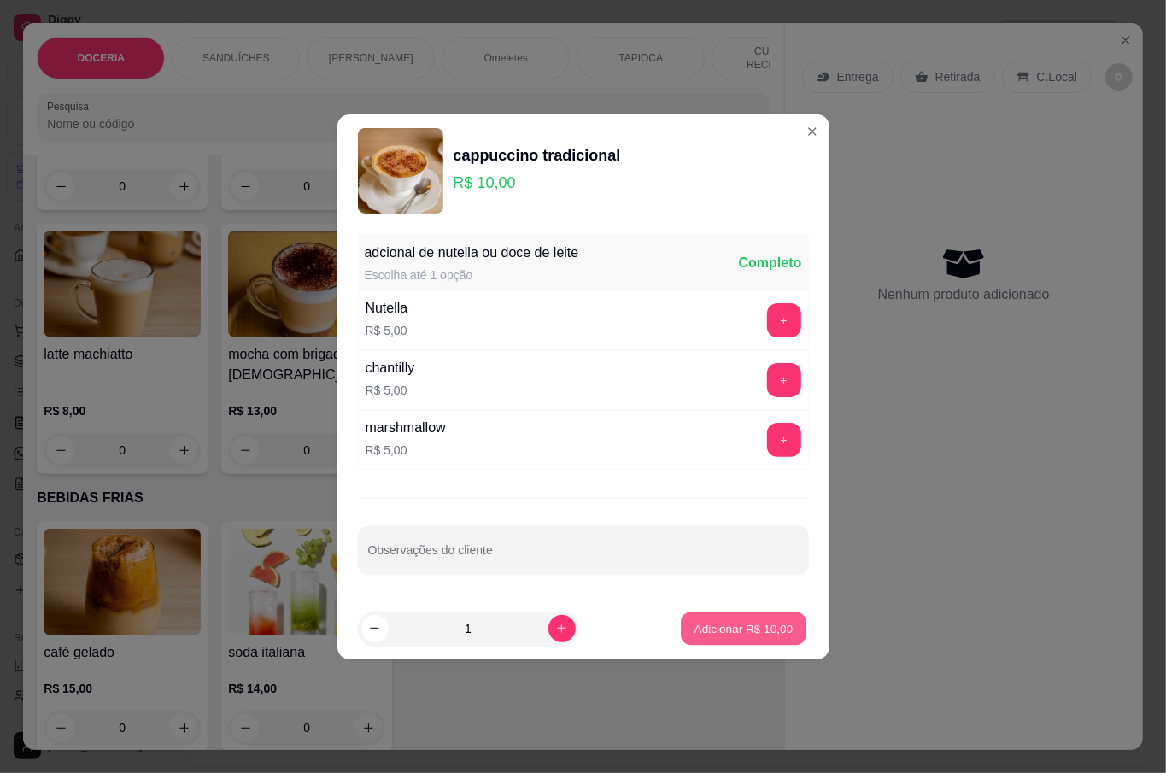
click at [729, 629] on p "Adicionar R$ 10,00" at bounding box center [743, 628] width 99 height 16
type input "1"
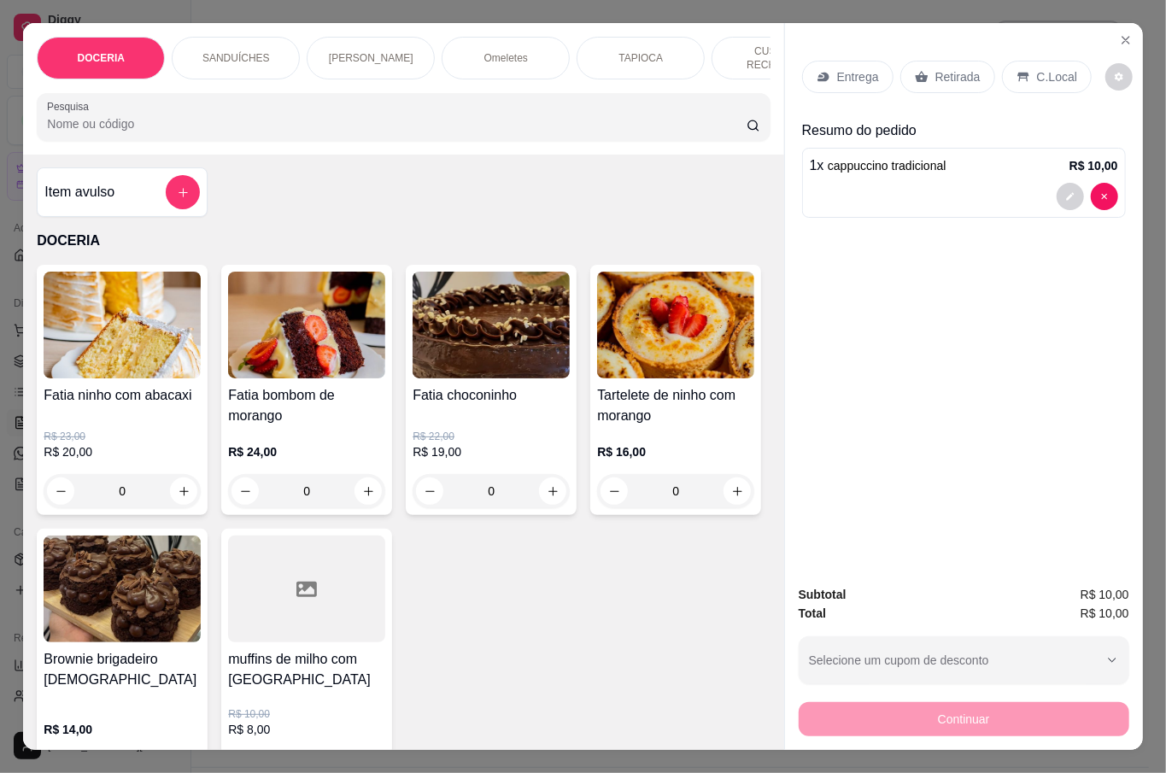
scroll to position [0, 0]
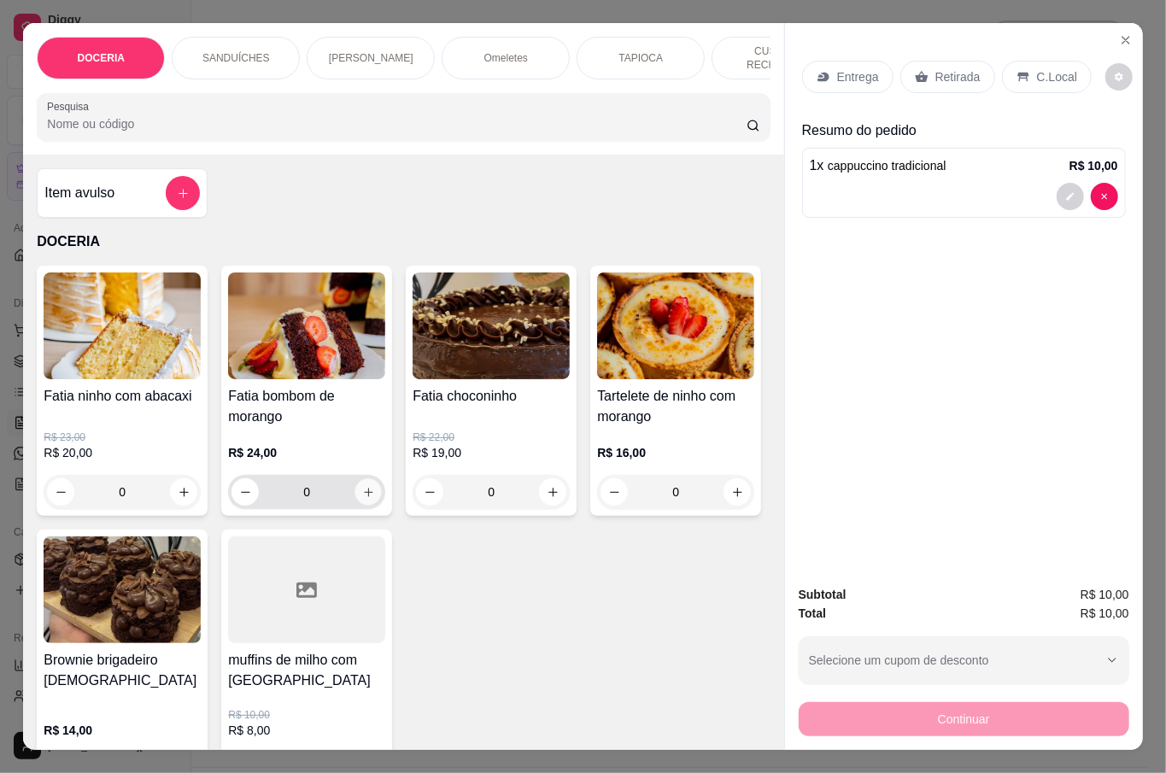
click at [363, 501] on button "increase-product-quantity" at bounding box center [368, 492] width 26 height 26
type input "1"
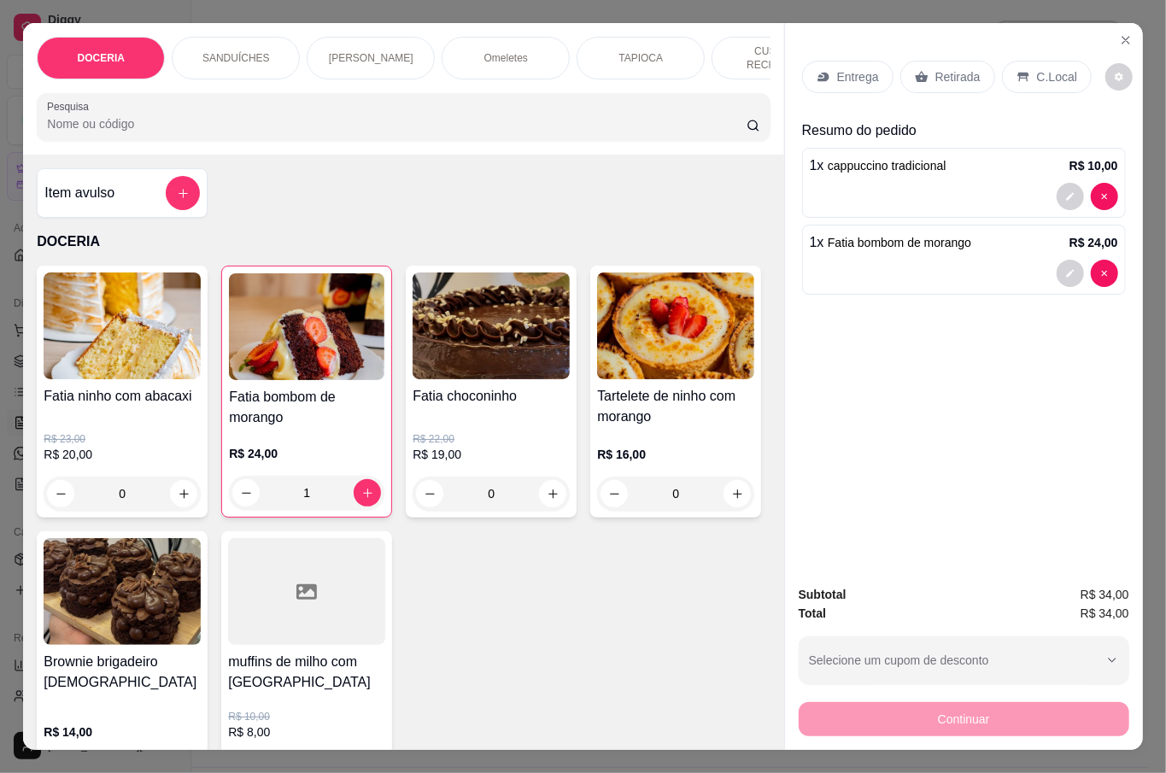
click at [948, 68] on p "Retirada" at bounding box center [957, 76] width 45 height 17
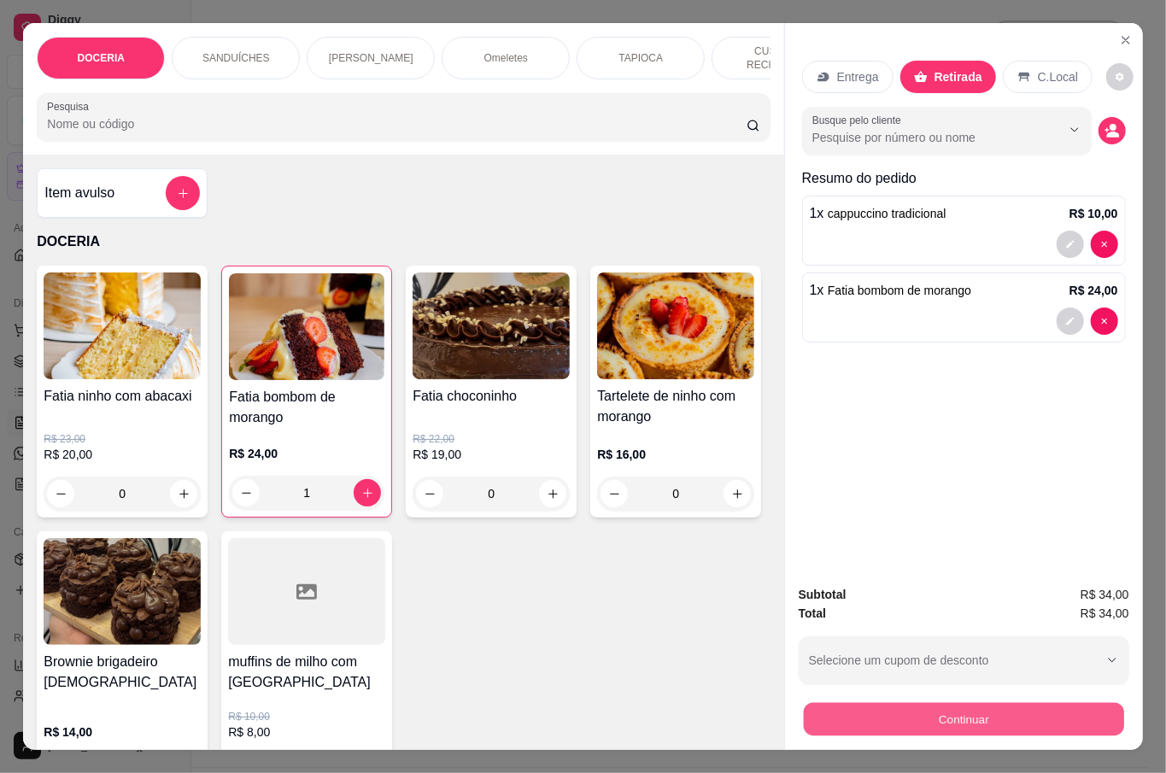
click at [950, 721] on button "Continuar" at bounding box center [963, 718] width 320 height 33
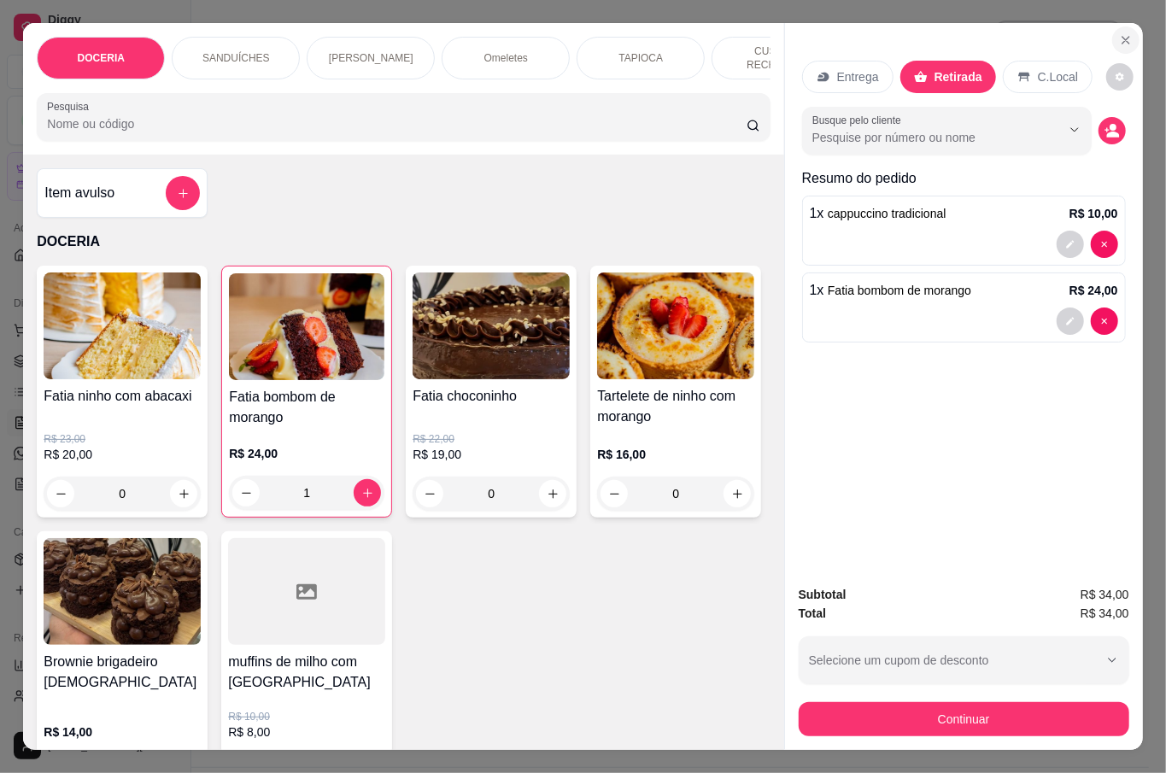
click at [1125, 38] on button "Close" at bounding box center [1125, 39] width 27 height 27
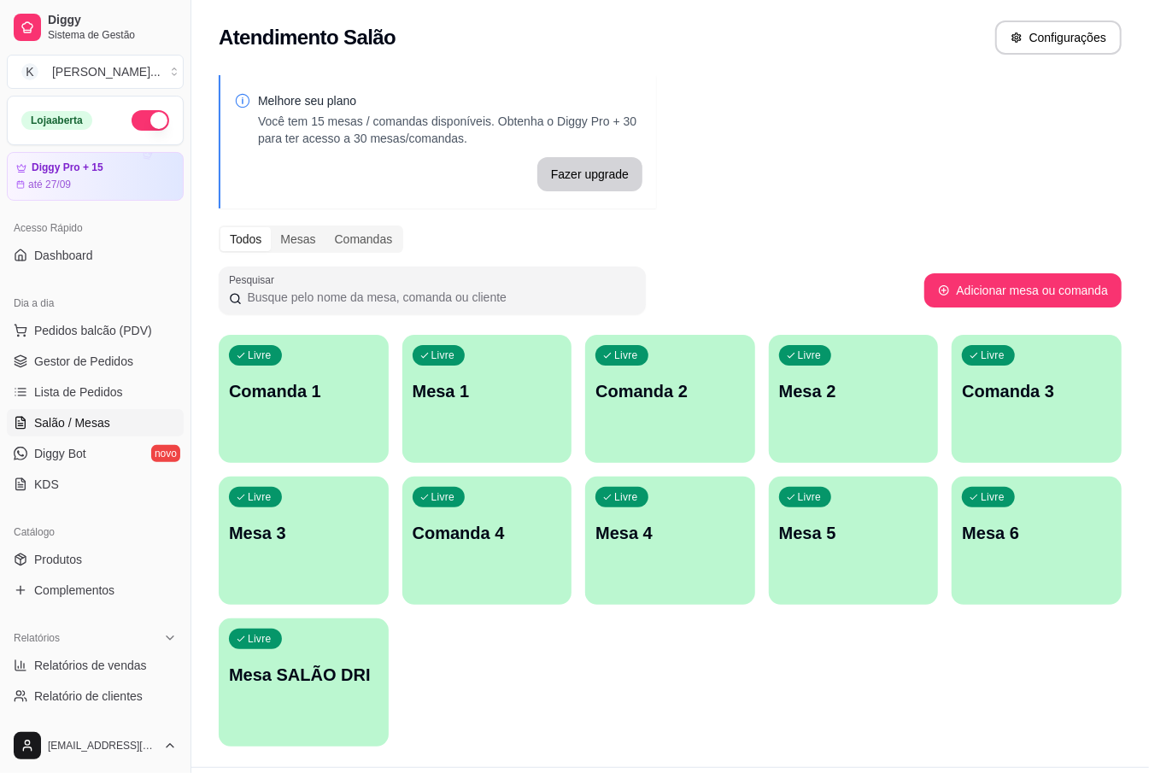
click at [506, 415] on div "Livre Mesa 1" at bounding box center [487, 389] width 170 height 108
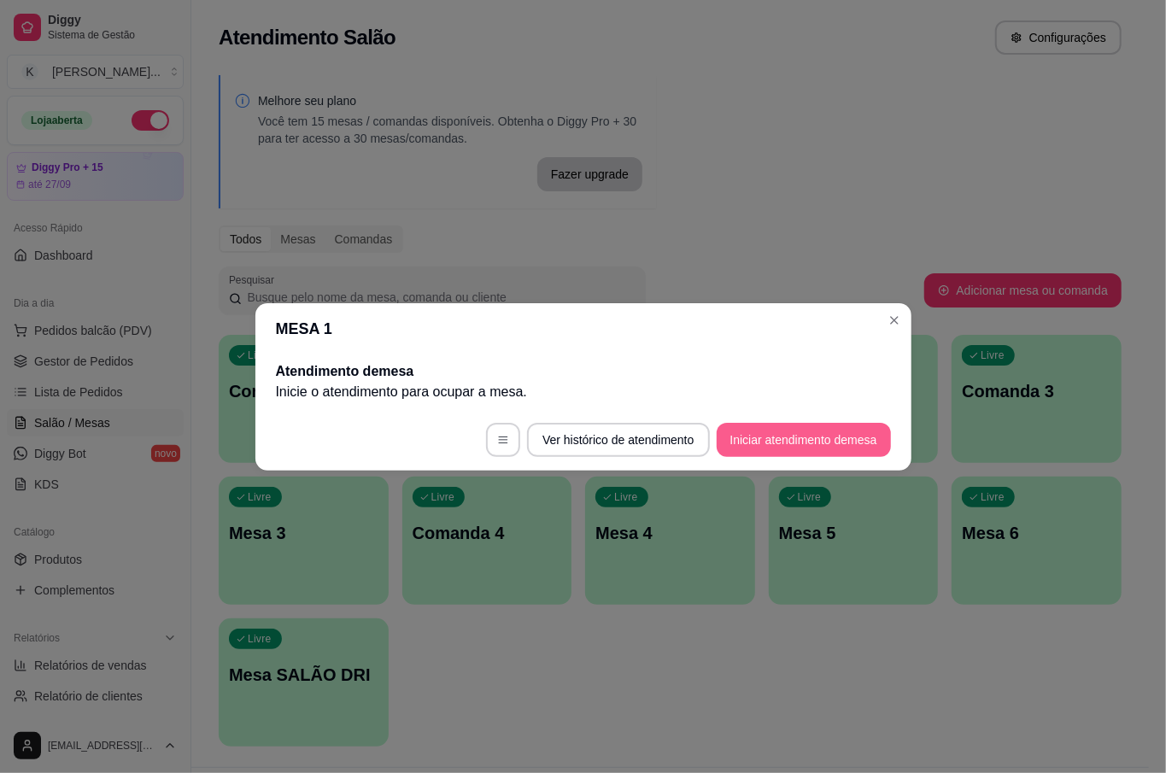
click at [794, 432] on button "Iniciar atendimento de mesa" at bounding box center [804, 440] width 174 height 34
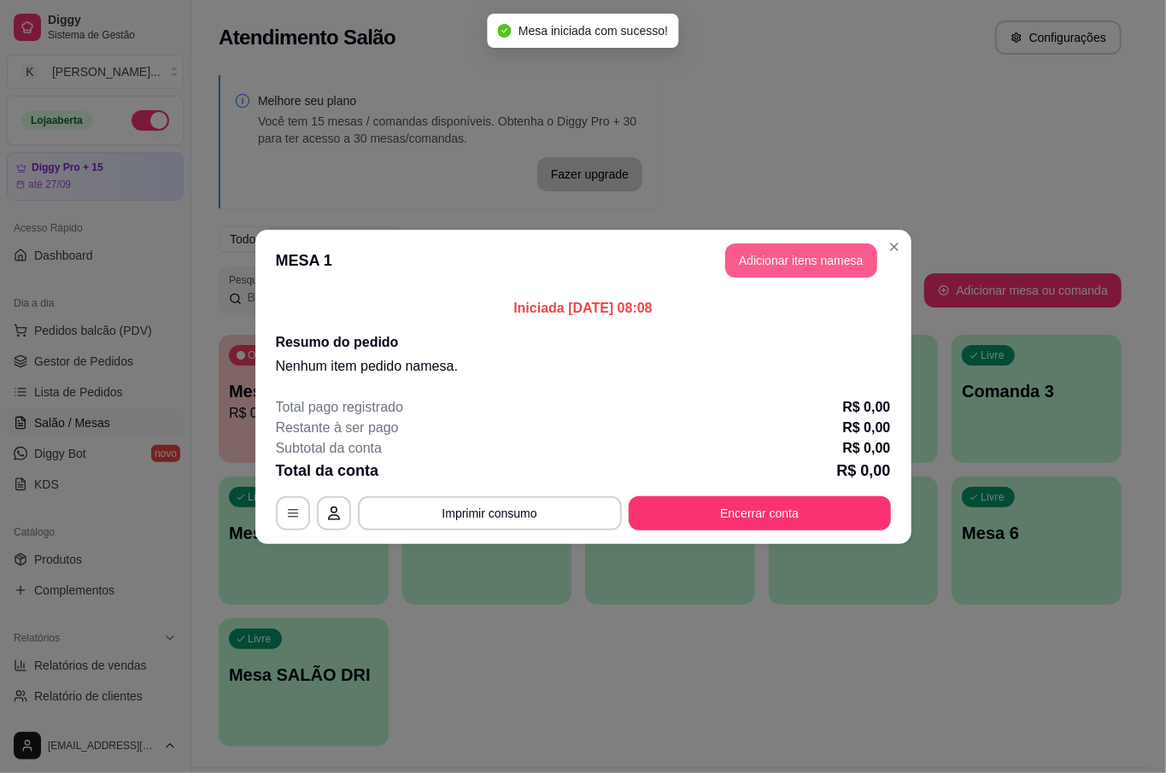
click at [770, 257] on button "Adicionar itens na mesa" at bounding box center [801, 260] width 152 height 34
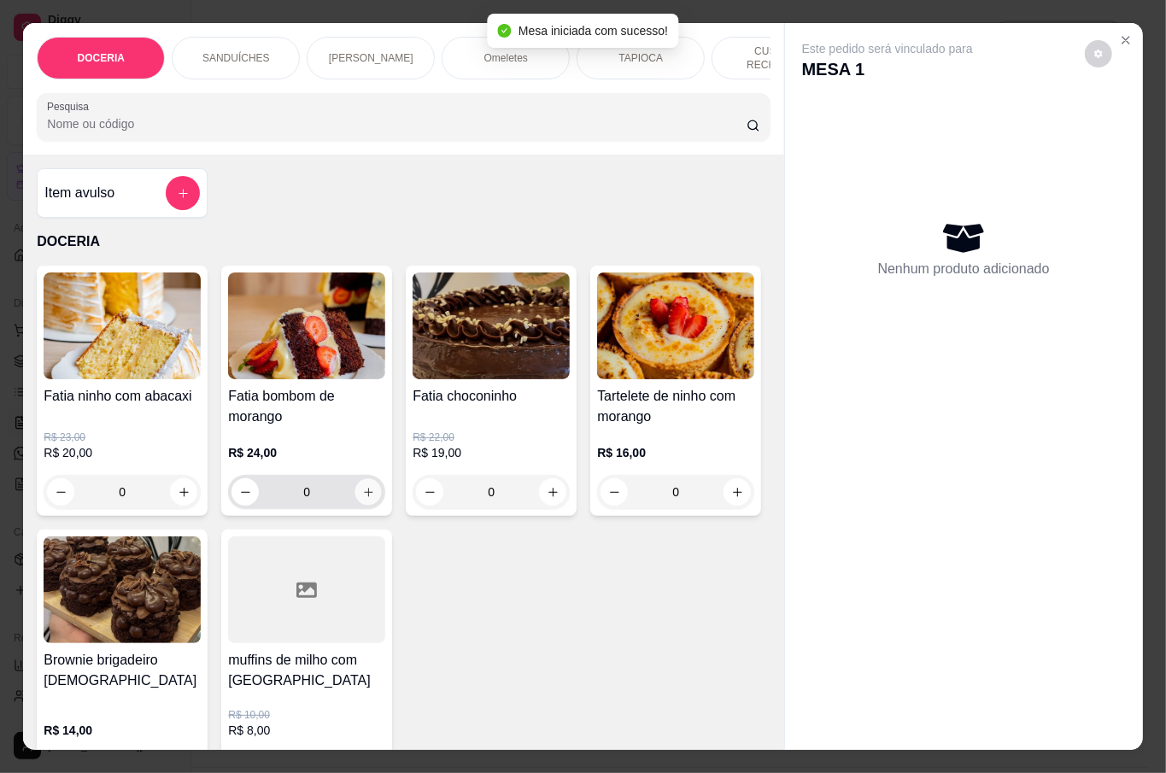
click at [363, 495] on button "increase-product-quantity" at bounding box center [368, 492] width 26 height 26
type input "1"
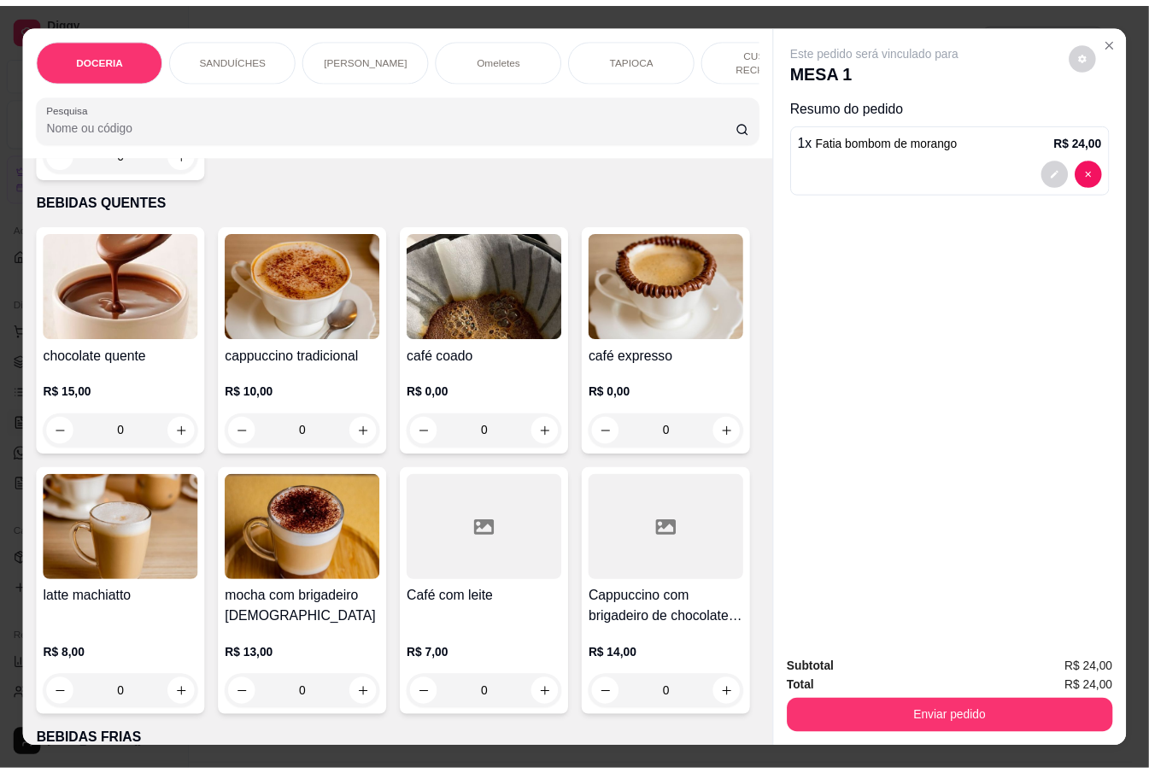
scroll to position [3075, 0]
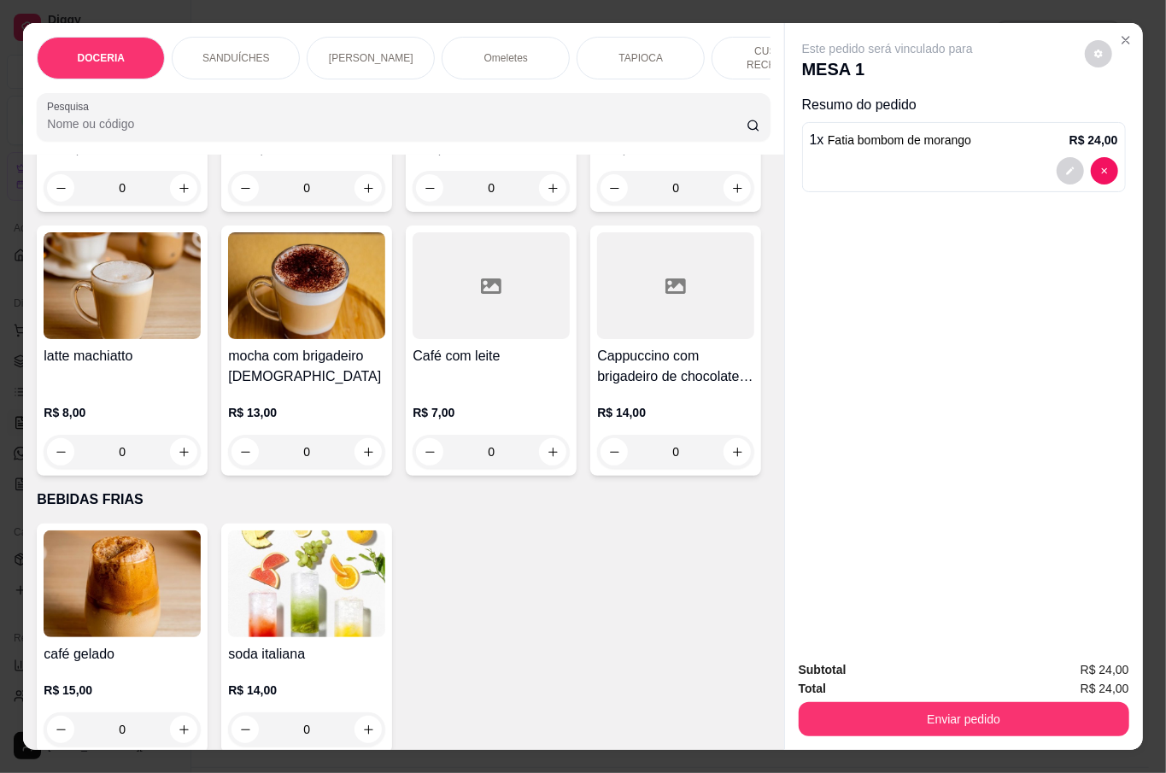
click at [356, 205] on div "0" at bounding box center [306, 188] width 157 height 34
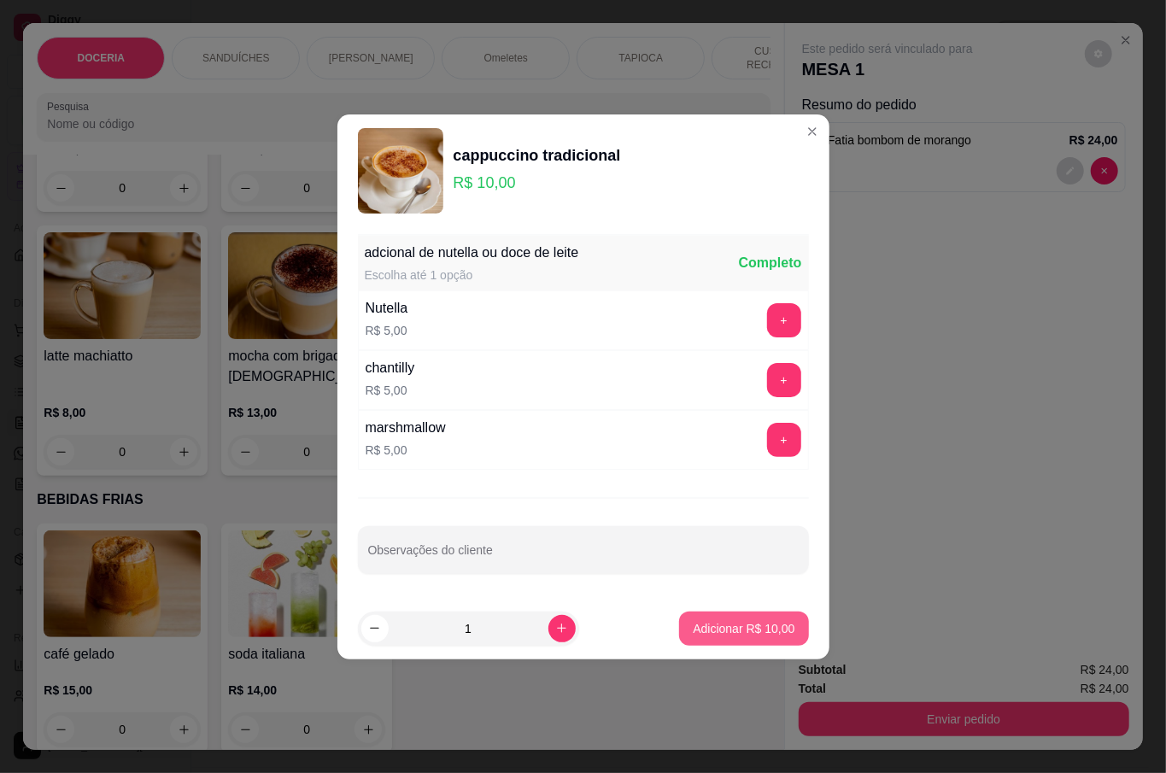
click at [732, 633] on p "Adicionar R$ 10,00" at bounding box center [744, 628] width 102 height 17
type input "1"
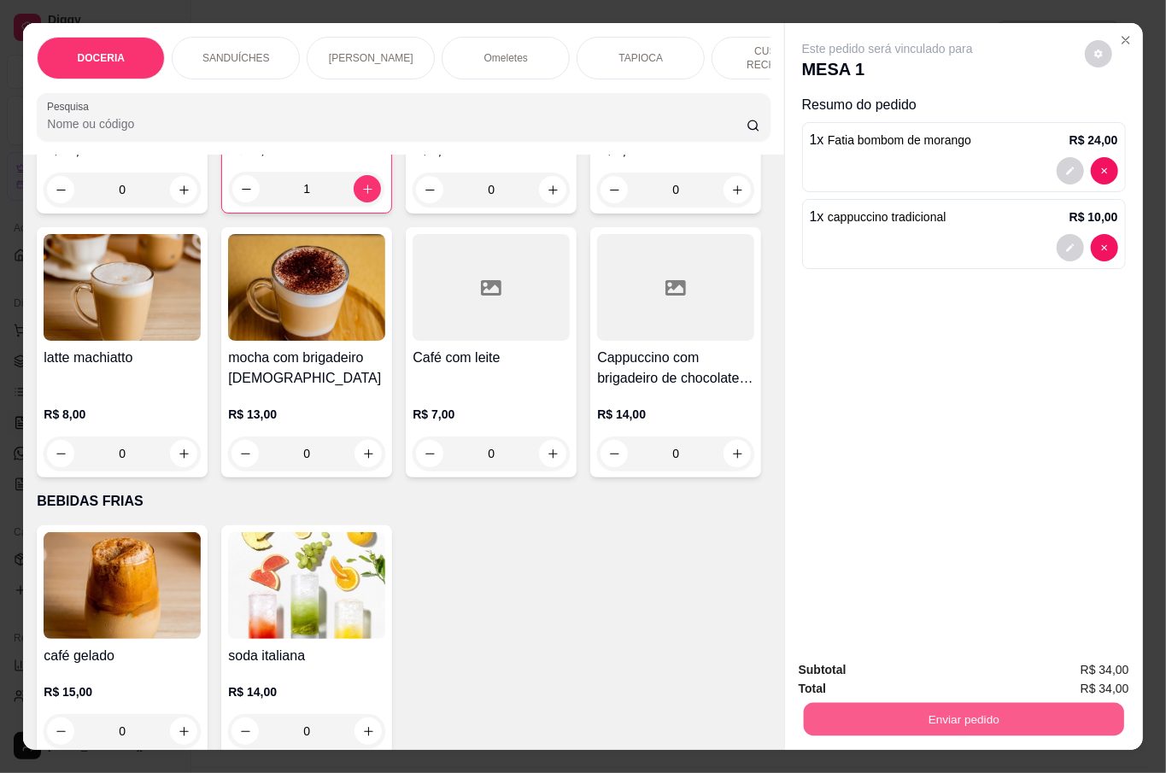
click at [963, 715] on button "Enviar pedido" at bounding box center [963, 718] width 320 height 33
click at [917, 680] on button "Não registrar e enviar pedido" at bounding box center [906, 669] width 178 height 32
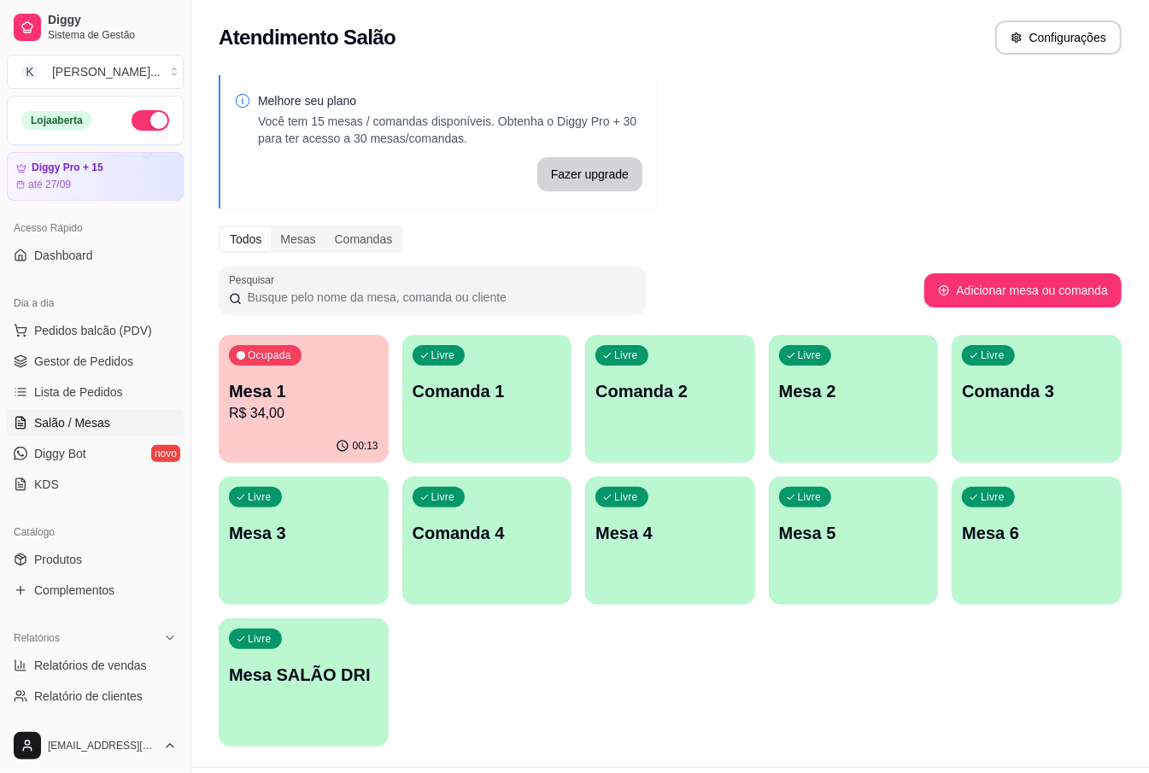
click at [352, 396] on p "Mesa 1" at bounding box center [303, 391] width 149 height 24
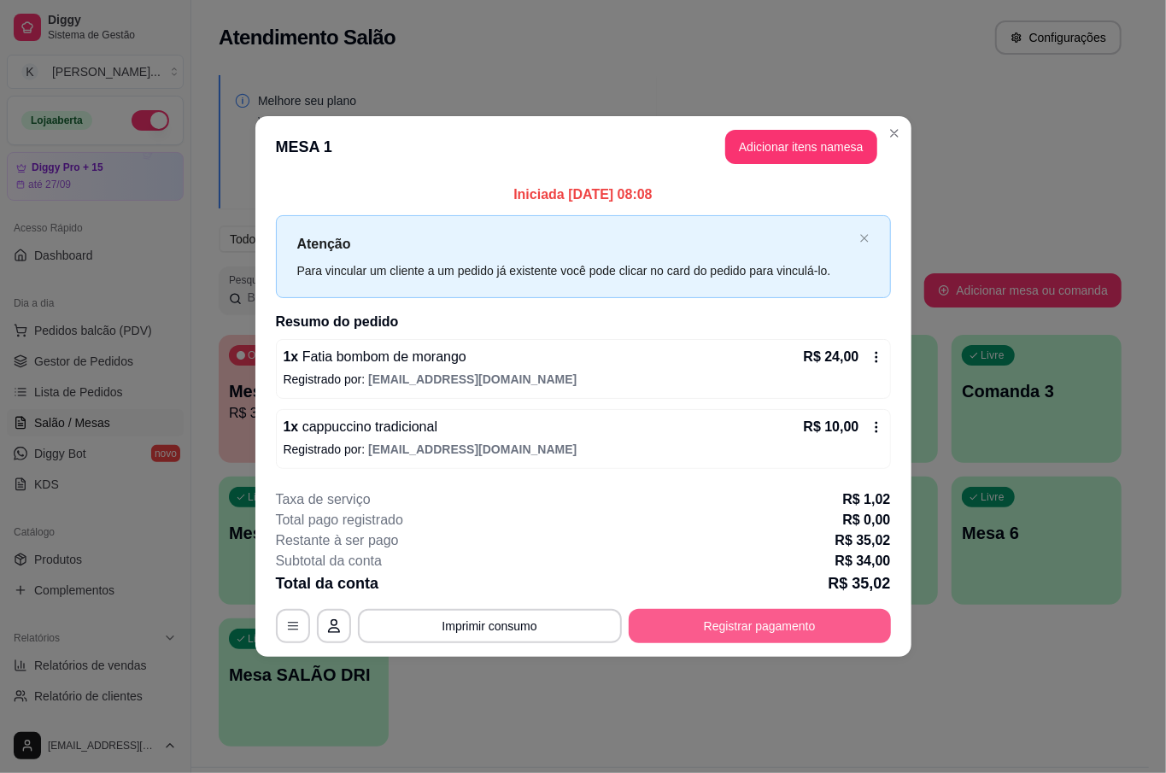
click at [715, 629] on button "Registrar pagamento" at bounding box center [760, 626] width 262 height 34
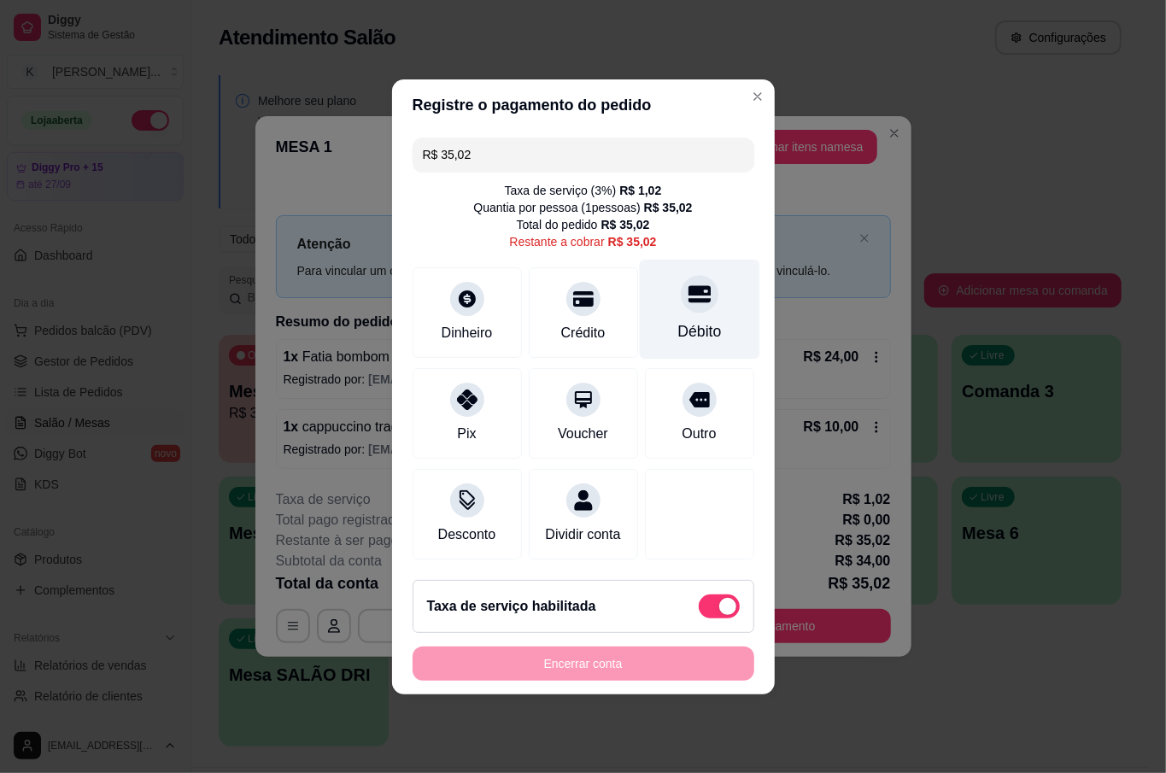
click at [712, 302] on div "Débito" at bounding box center [699, 309] width 120 height 100
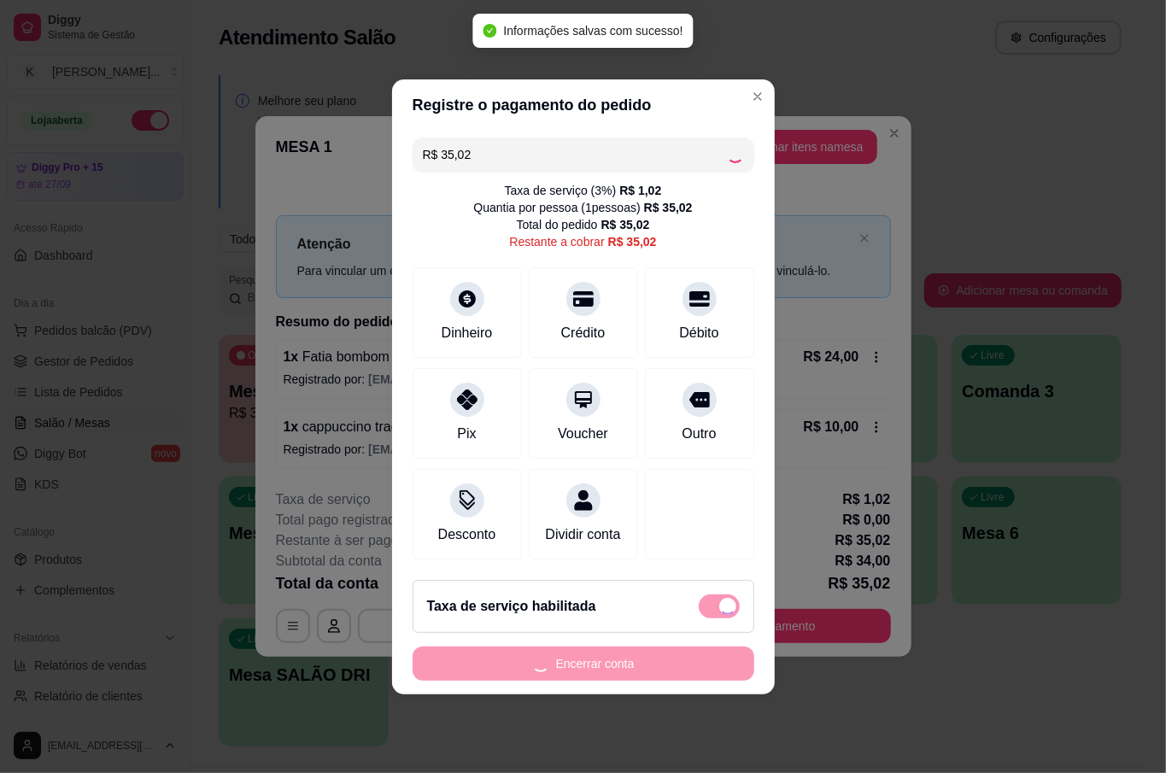
type input "R$ 0,00"
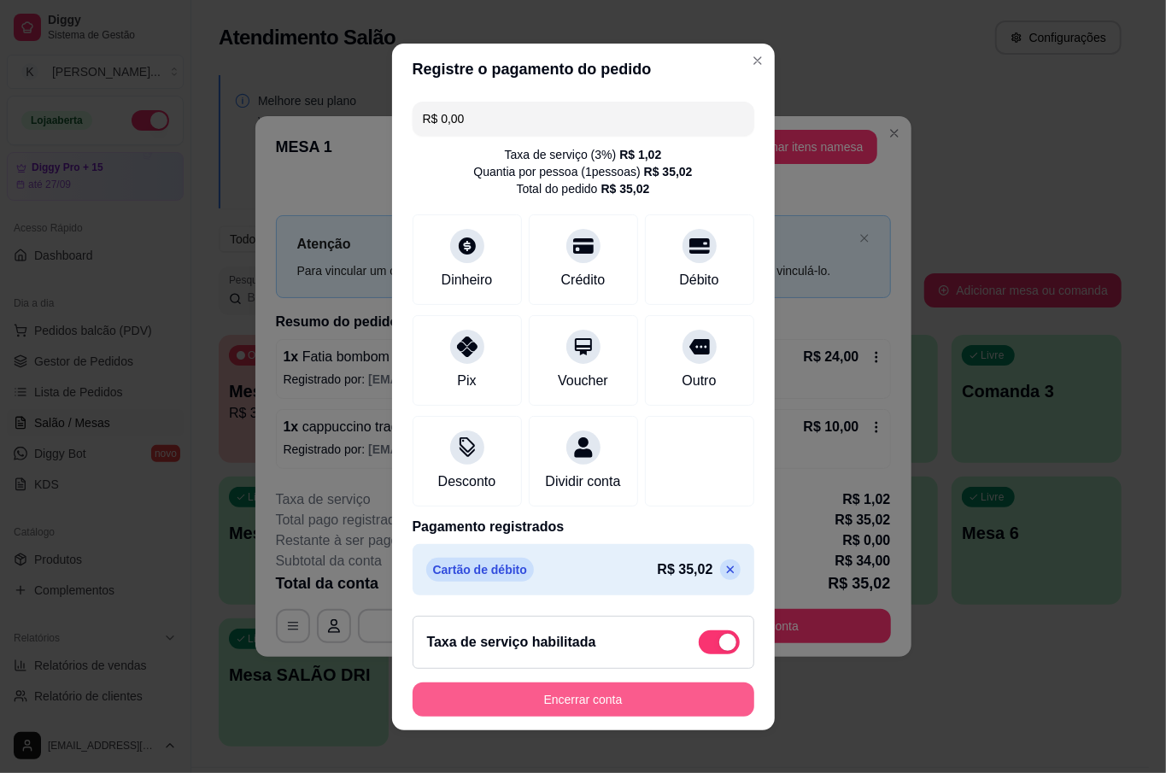
click at [606, 716] on button "Encerrar conta" at bounding box center [584, 699] width 342 height 34
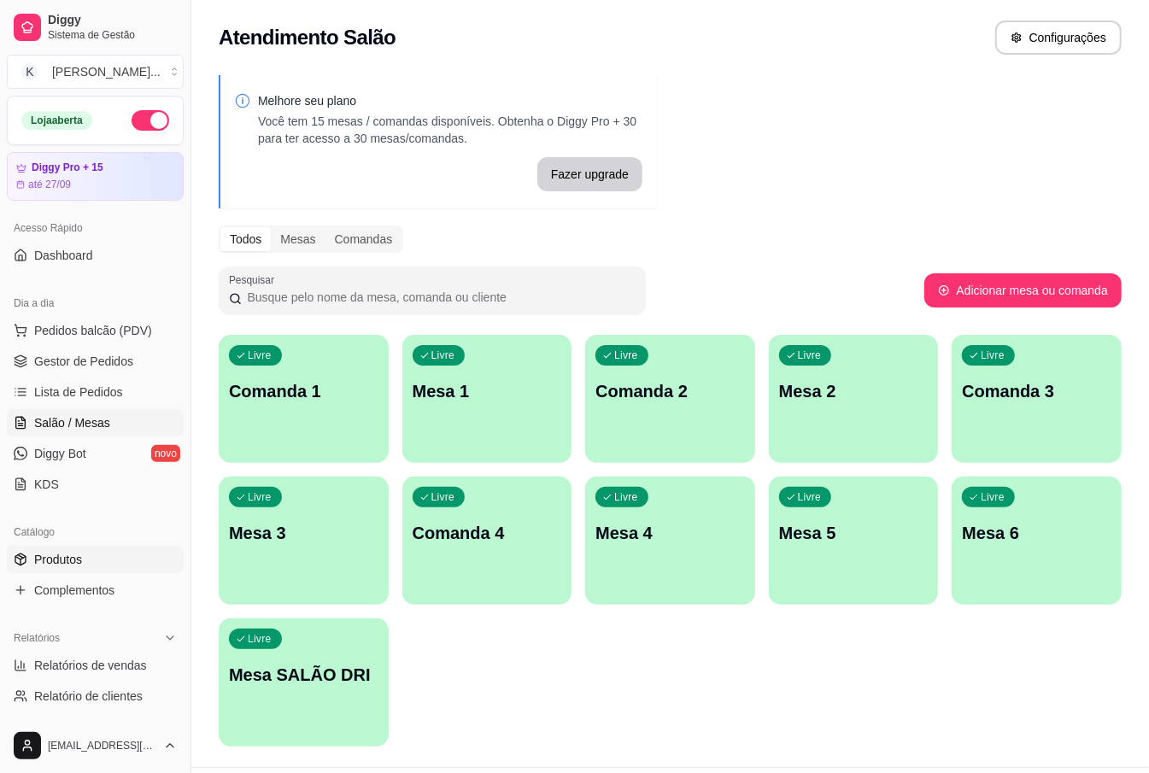
click at [85, 564] on link "Produtos" at bounding box center [95, 559] width 177 height 27
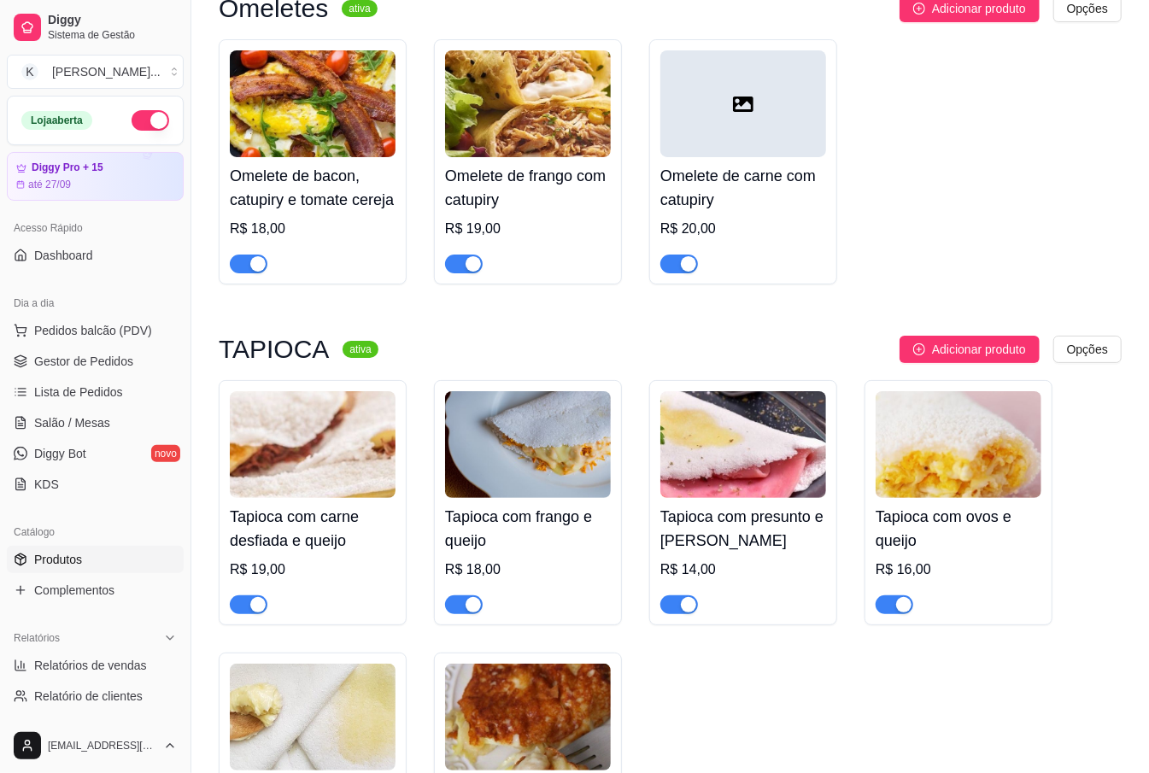
scroll to position [10591, 0]
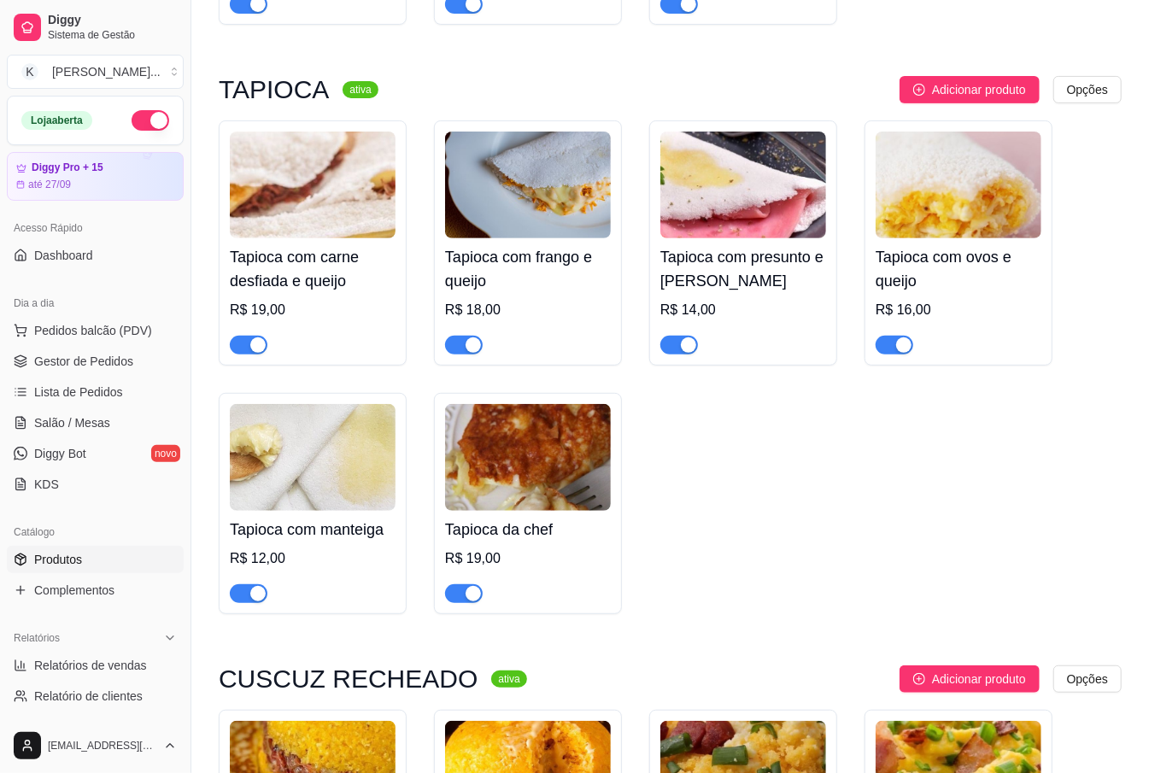
click at [260, 337] on div "button" at bounding box center [257, 344] width 15 height 15
click at [462, 336] on span "button" at bounding box center [464, 345] width 38 height 19
click at [670, 336] on span "button" at bounding box center [679, 345] width 38 height 19
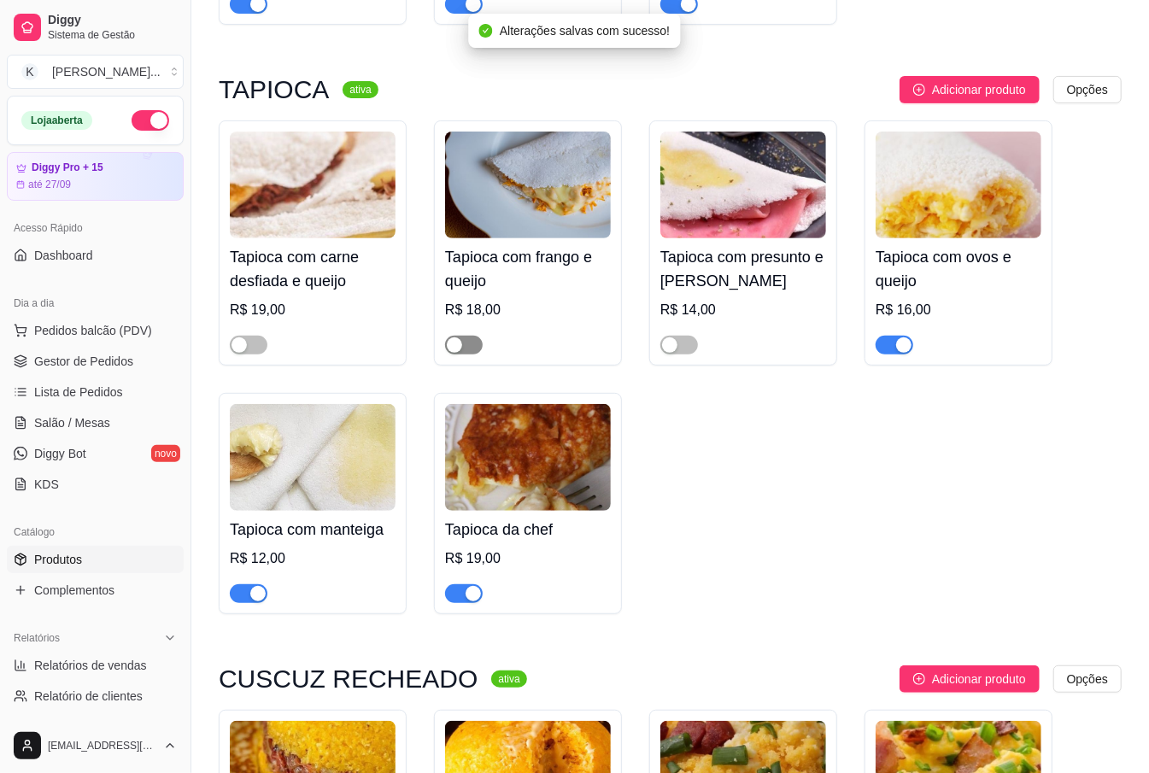
click at [460, 337] on div "button" at bounding box center [454, 344] width 15 height 15
click at [254, 336] on span "button" at bounding box center [249, 345] width 38 height 19
click at [674, 337] on div "button" at bounding box center [669, 344] width 15 height 15
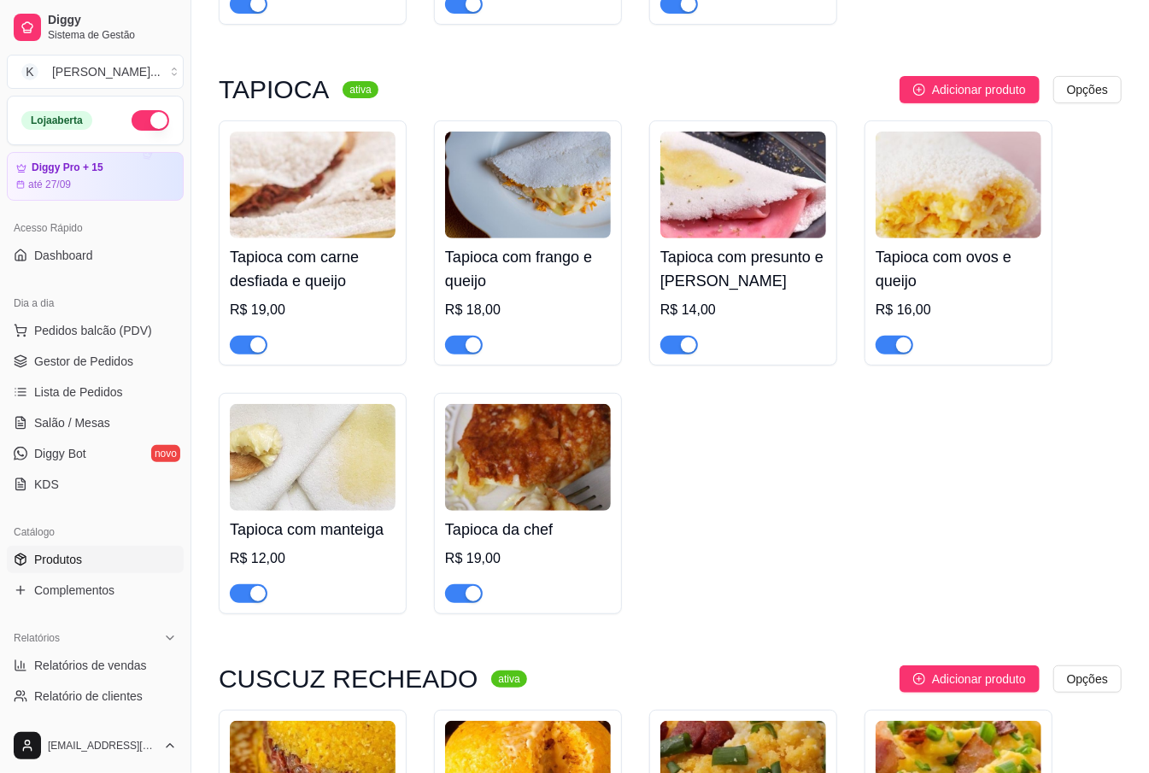
click at [267, 320] on div at bounding box center [313, 337] width 166 height 34
click at [247, 336] on span "button" at bounding box center [249, 345] width 38 height 19
click at [463, 336] on span "button" at bounding box center [464, 345] width 38 height 19
click at [682, 337] on div "button" at bounding box center [688, 344] width 15 height 15
click at [895, 336] on span "button" at bounding box center [894, 345] width 38 height 19
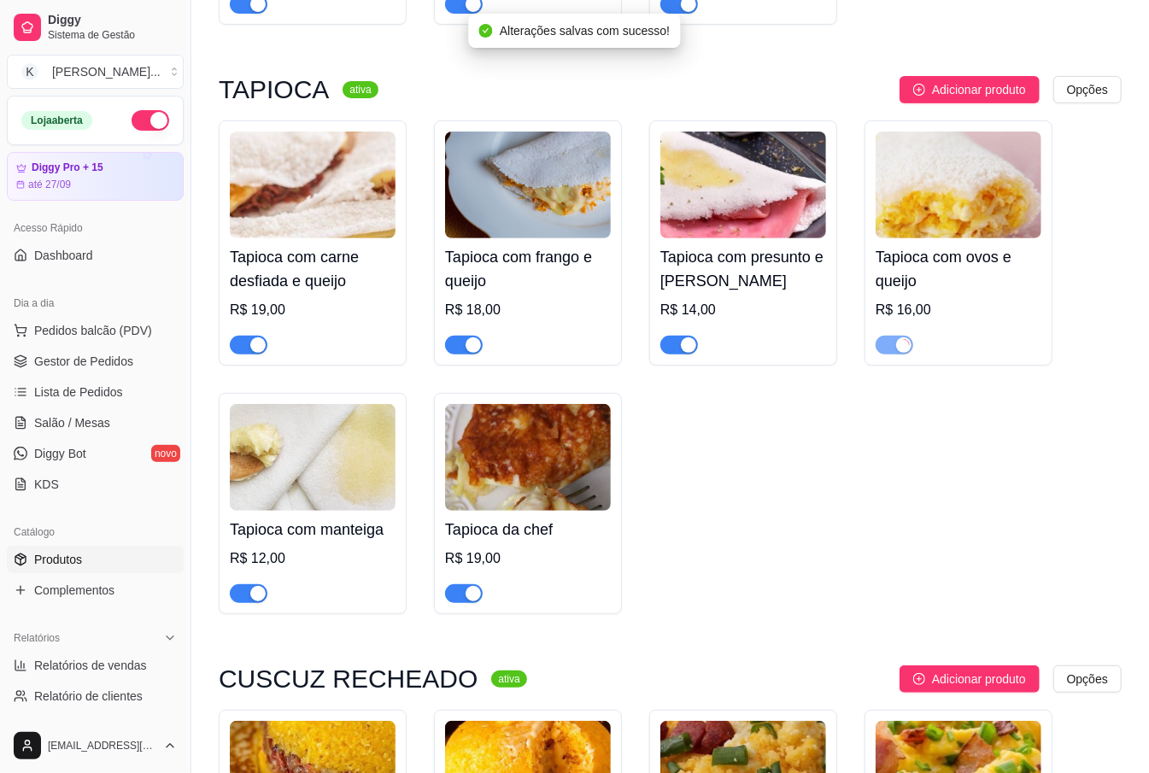
click at [459, 584] on span "button" at bounding box center [464, 593] width 38 height 19
click at [257, 586] on div "button" at bounding box center [257, 593] width 15 height 15
click at [251, 336] on span "button" at bounding box center [249, 345] width 38 height 19
click at [470, 336] on span "button" at bounding box center [464, 345] width 38 height 19
click at [675, 337] on div "button" at bounding box center [669, 344] width 15 height 15
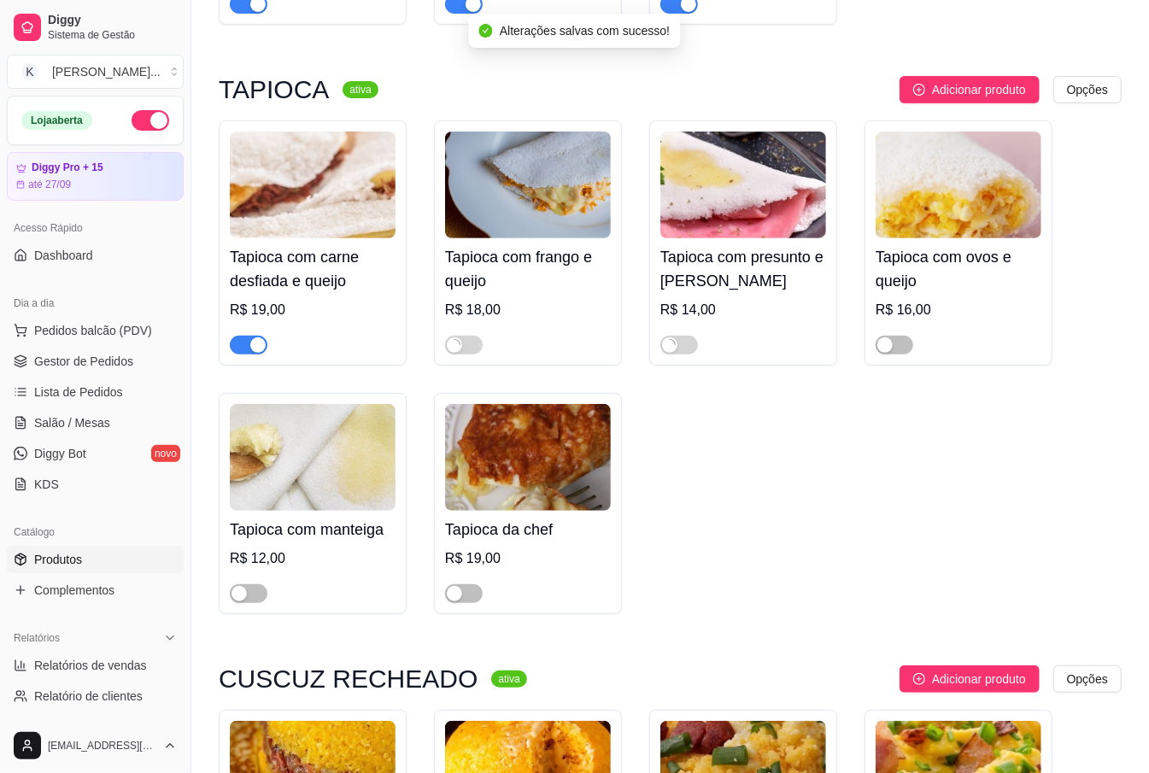
click at [892, 337] on div "button" at bounding box center [884, 344] width 15 height 15
click at [466, 584] on span "button" at bounding box center [464, 593] width 38 height 19
click at [241, 586] on div "button" at bounding box center [238, 593] width 15 height 15
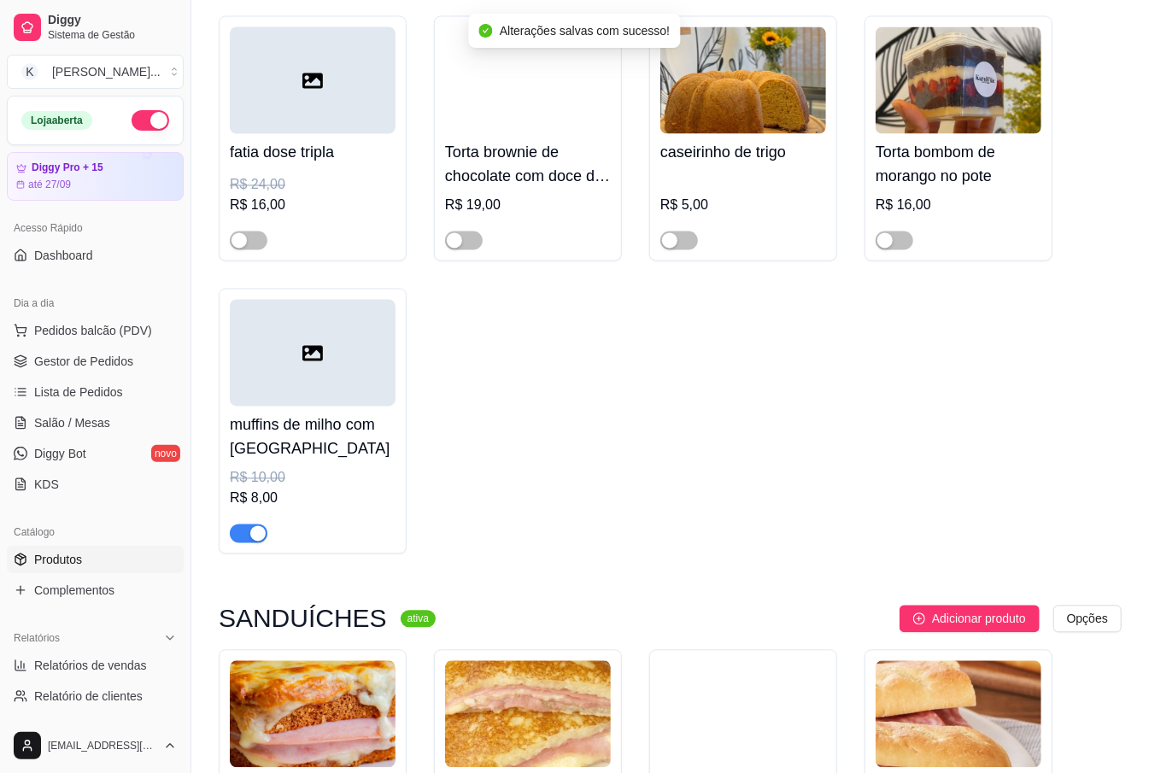
scroll to position [8085, 0]
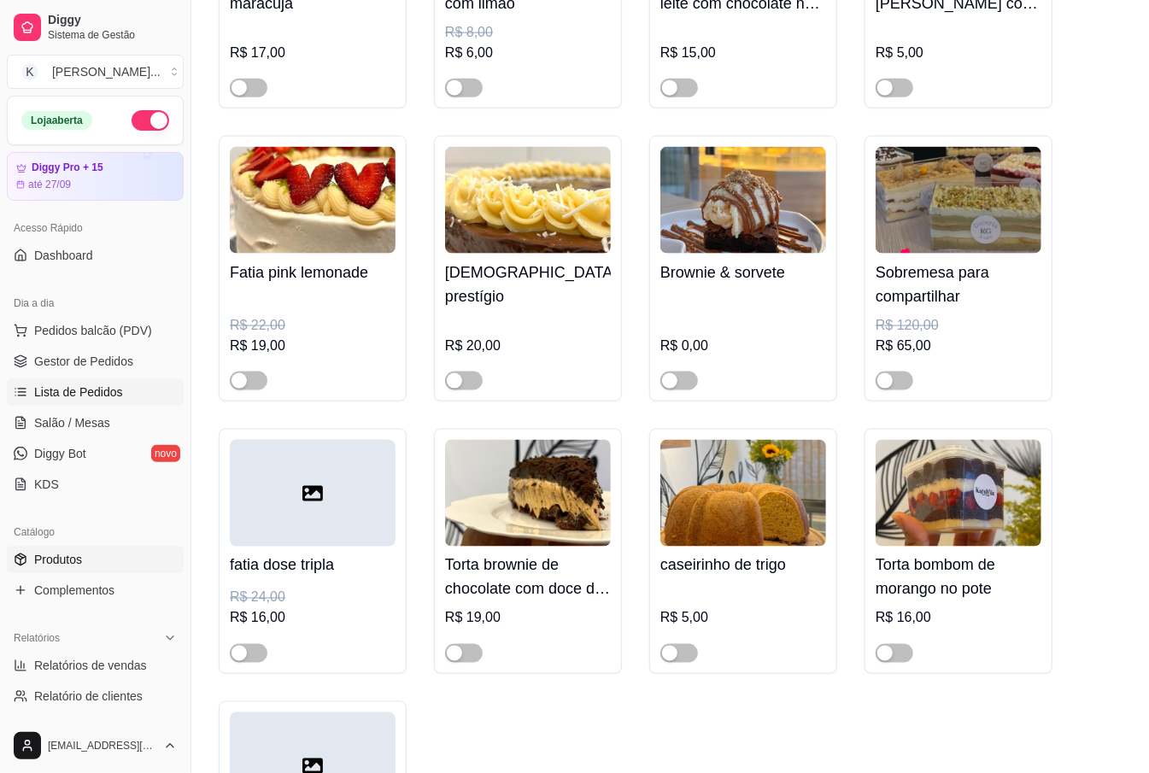
click at [90, 398] on span "Lista de Pedidos" at bounding box center [78, 391] width 89 height 17
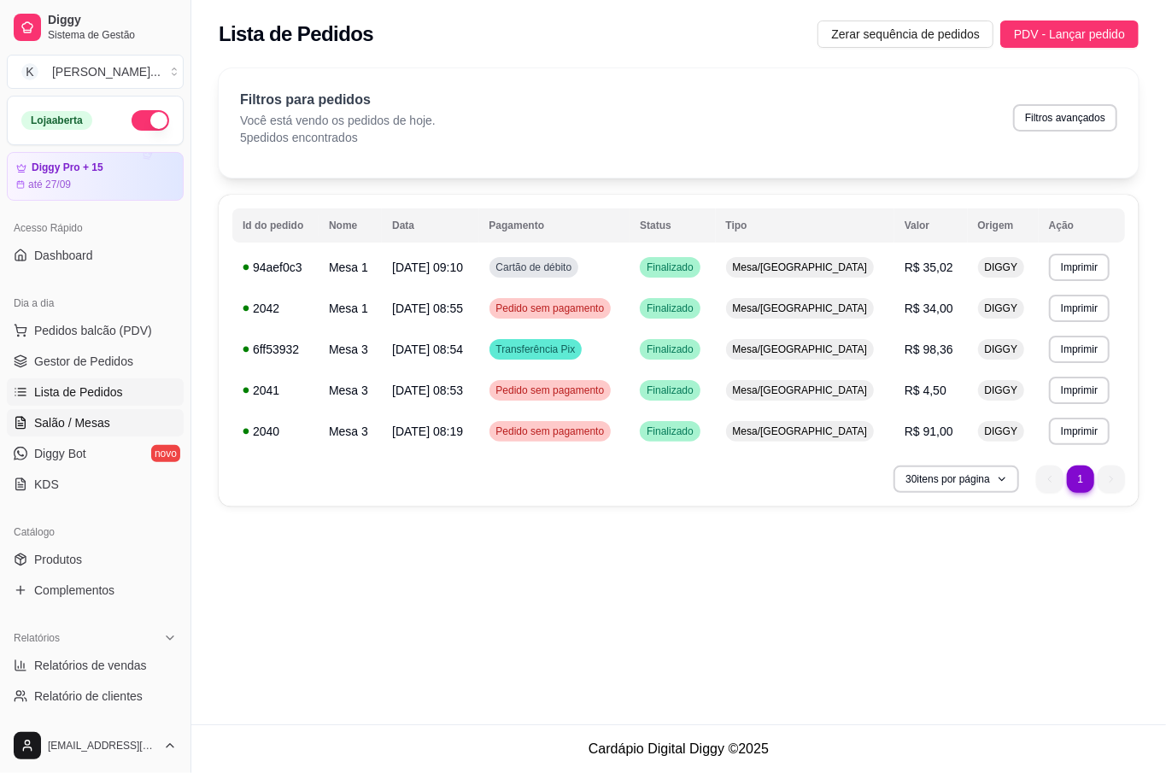
click at [51, 427] on span "Salão / Mesas" at bounding box center [72, 422] width 76 height 17
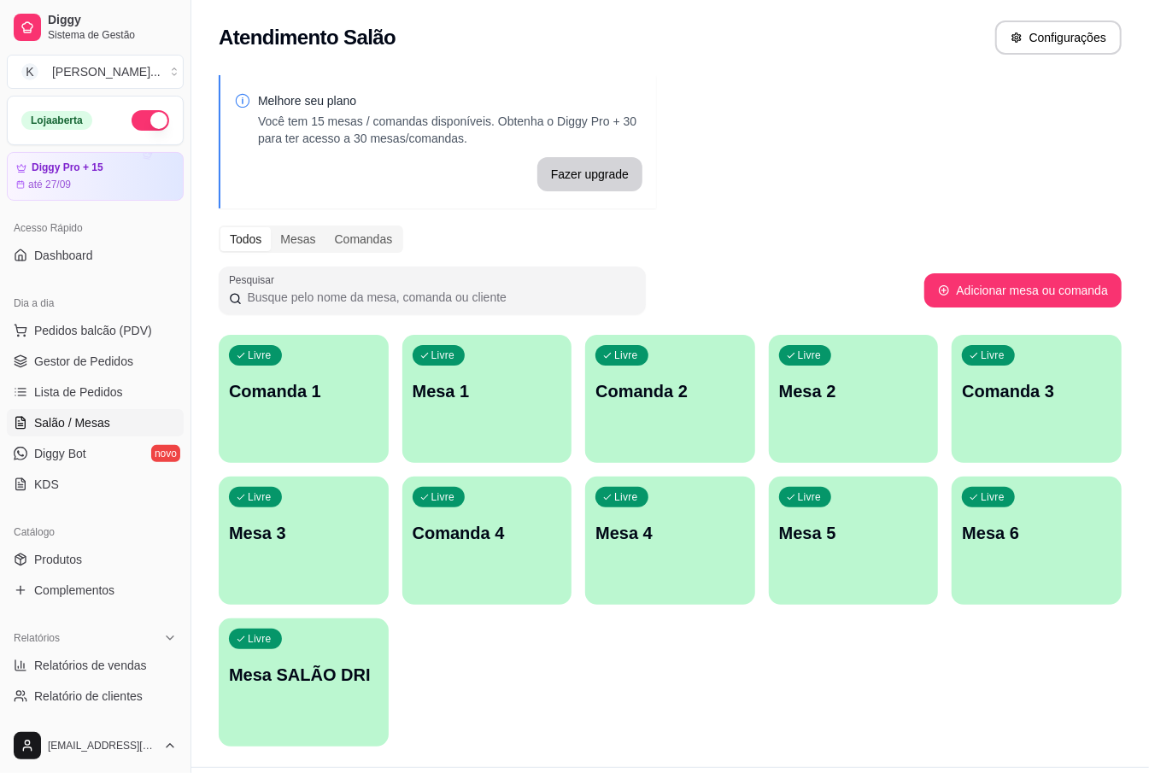
click at [282, 552] on div "Livre Mesa 3" at bounding box center [304, 531] width 170 height 108
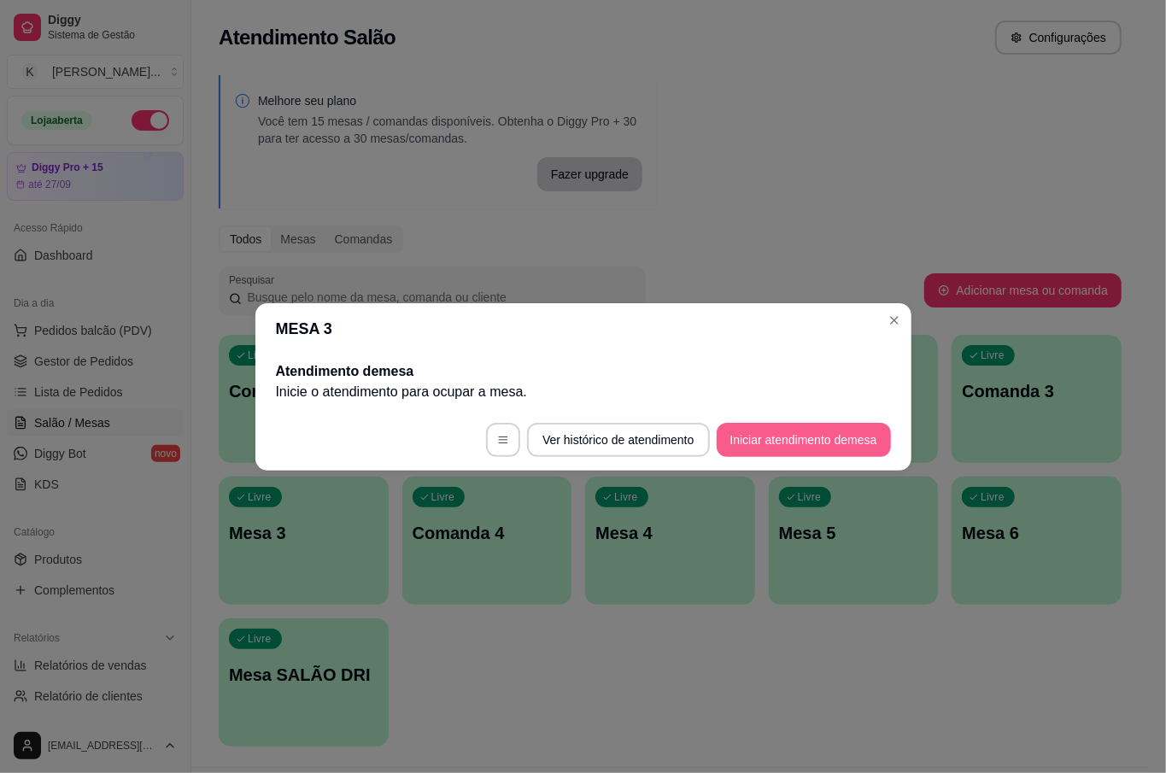
click at [815, 439] on button "Iniciar atendimento de mesa" at bounding box center [804, 440] width 174 height 34
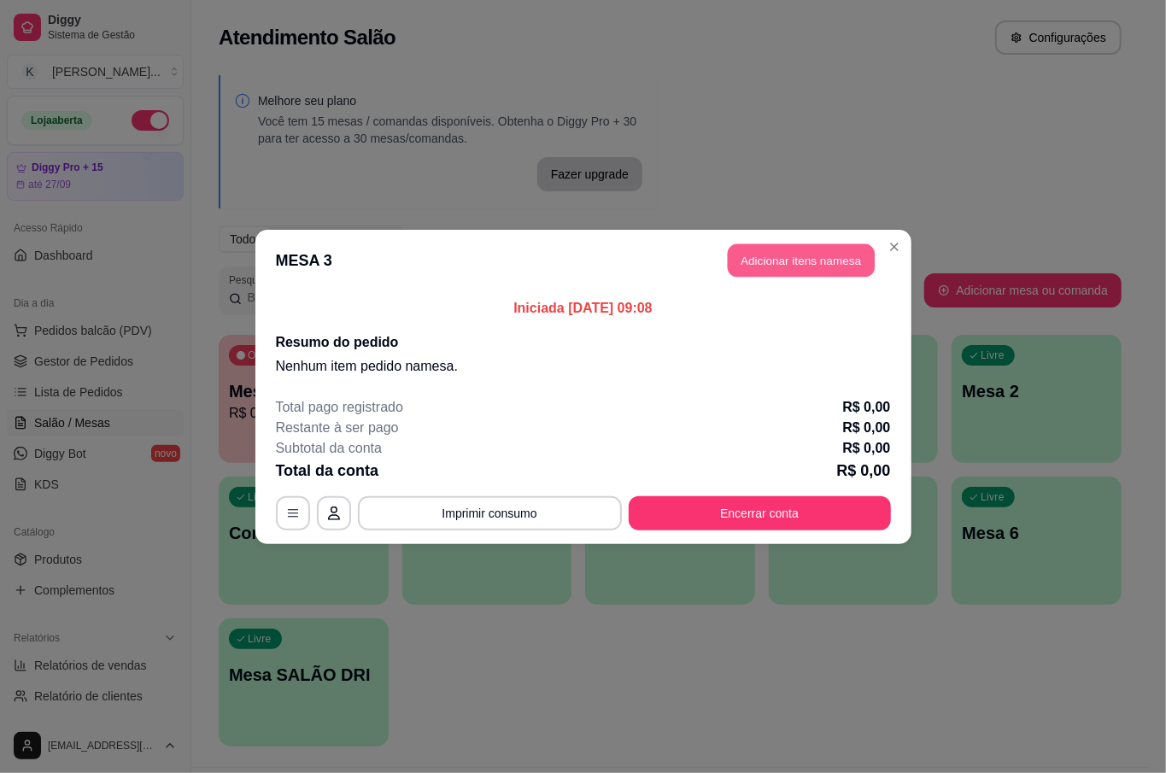
click at [807, 248] on button "Adicionar itens na mesa" at bounding box center [801, 259] width 147 height 33
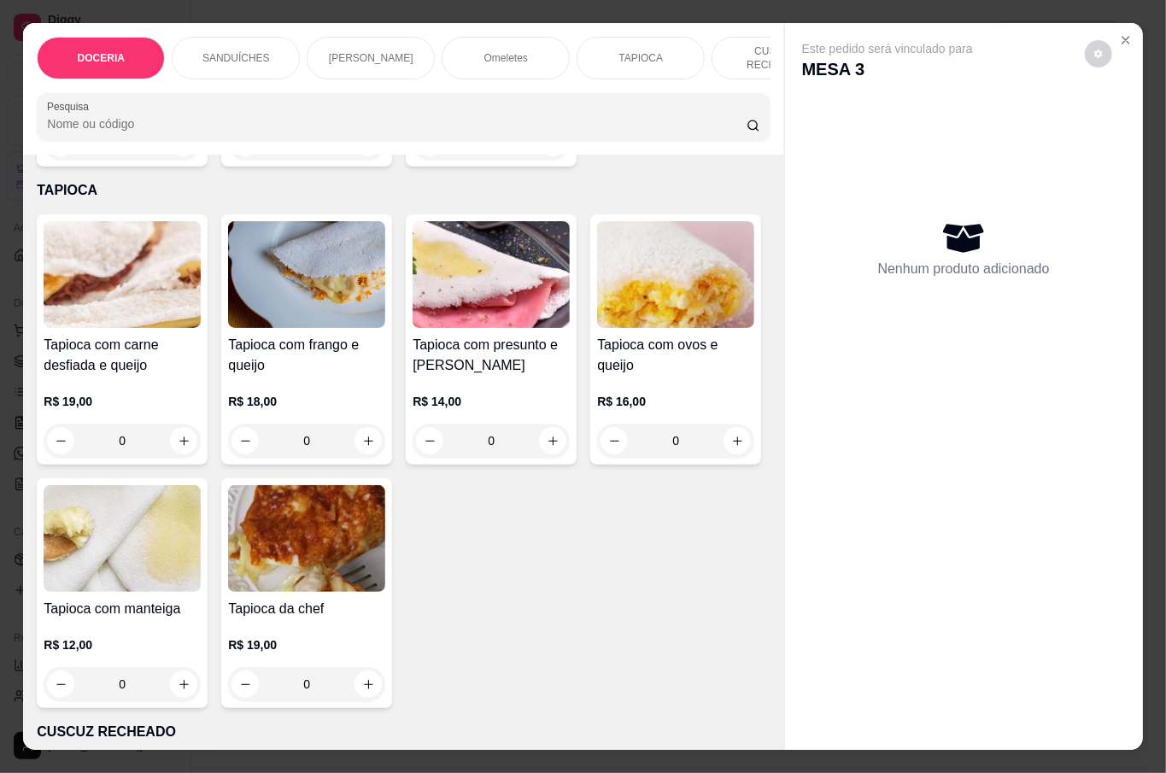
scroll to position [1268, 0]
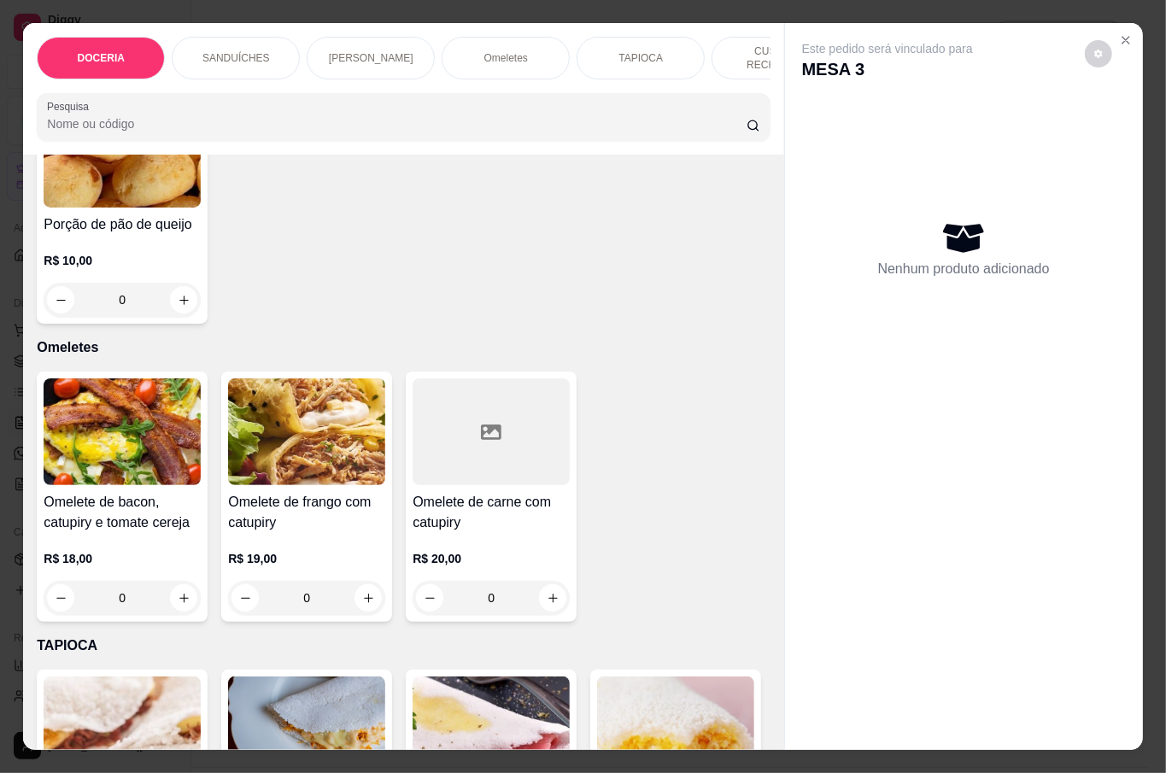
click at [172, 584] on div "0" at bounding box center [122, 598] width 157 height 34
click at [171, 589] on div "0" at bounding box center [122, 598] width 157 height 34
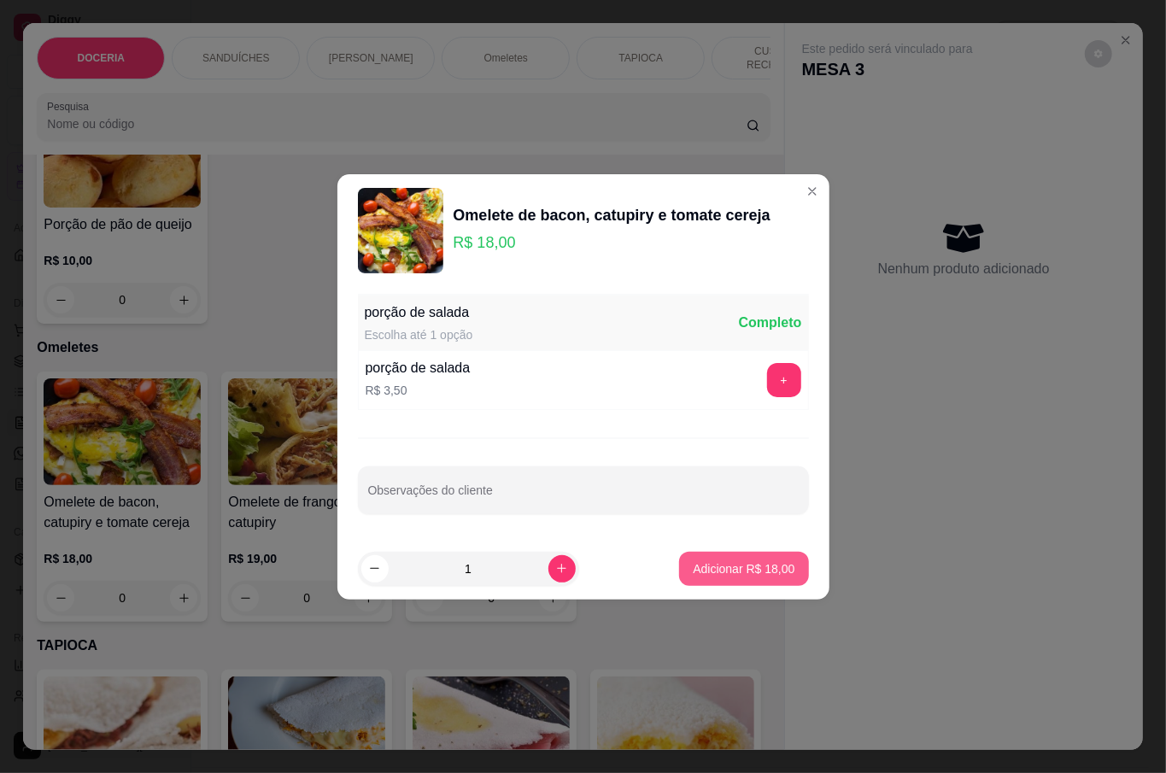
click at [721, 575] on p "Adicionar R$ 18,00" at bounding box center [744, 568] width 102 height 17
type input "1"
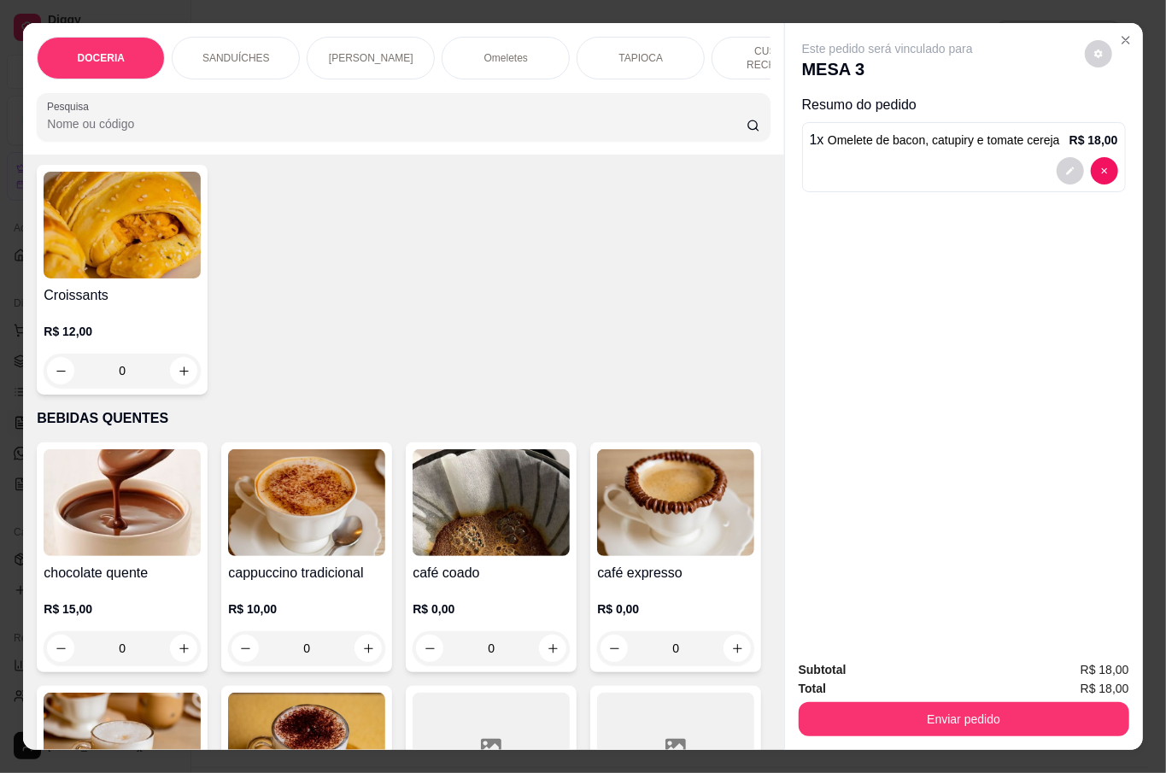
scroll to position [2277, 0]
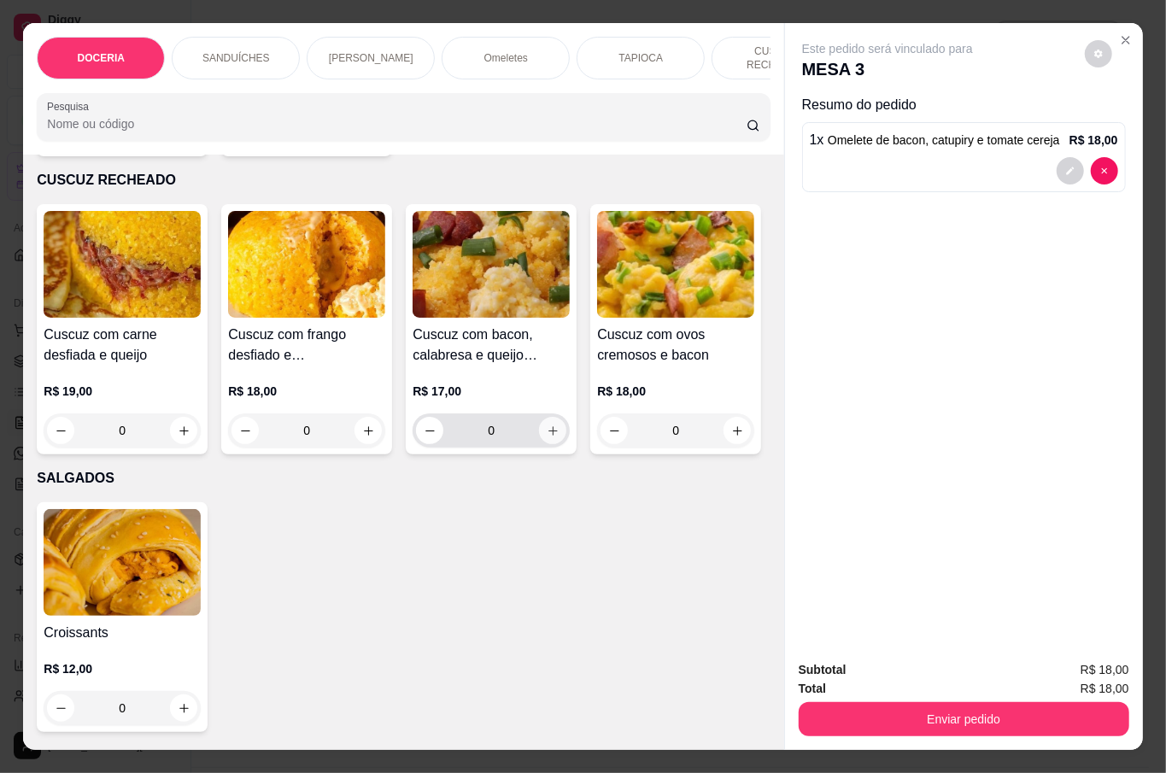
click at [547, 437] on icon "increase-product-quantity" at bounding box center [553, 430] width 13 height 13
type input "1"
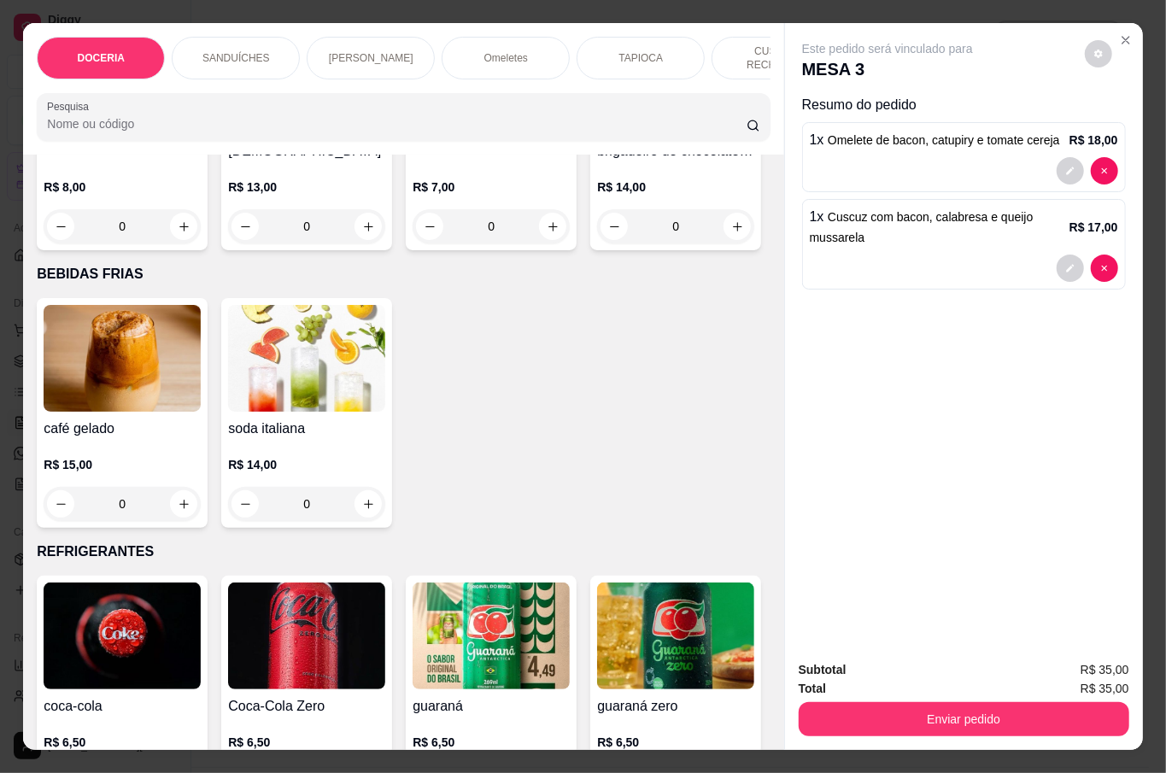
scroll to position [3075, 0]
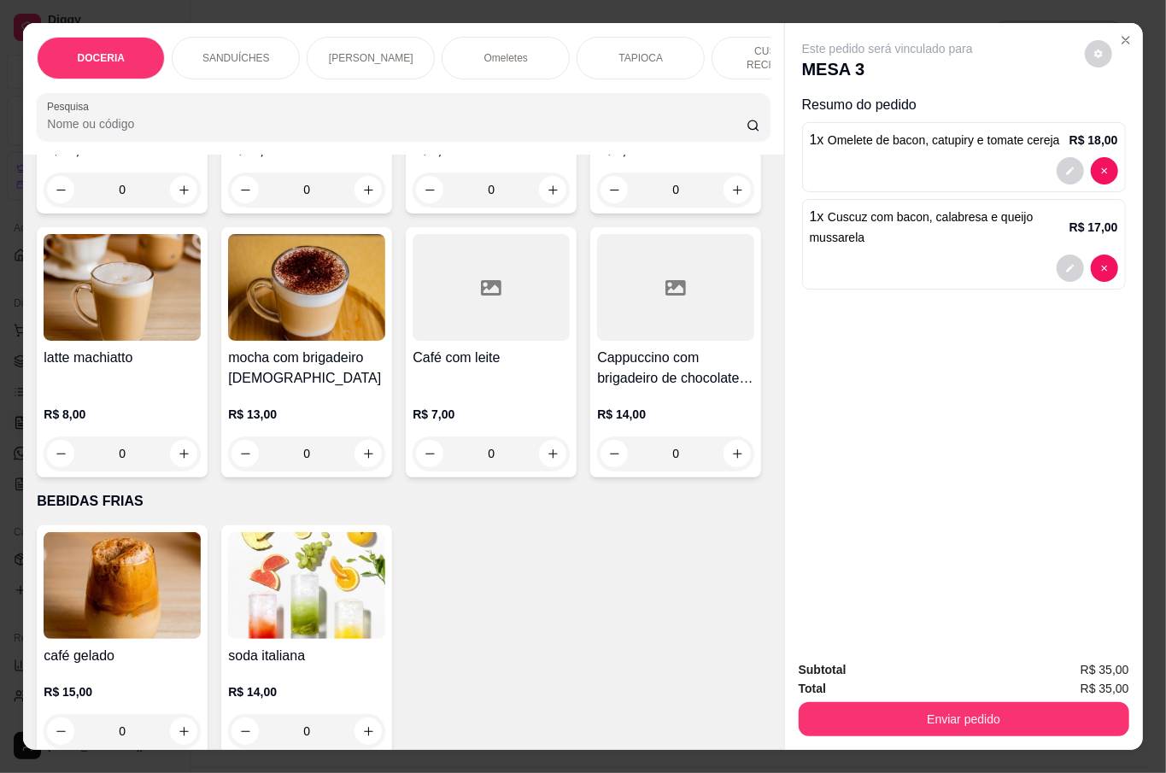
click at [360, 207] on div "0" at bounding box center [306, 190] width 157 height 34
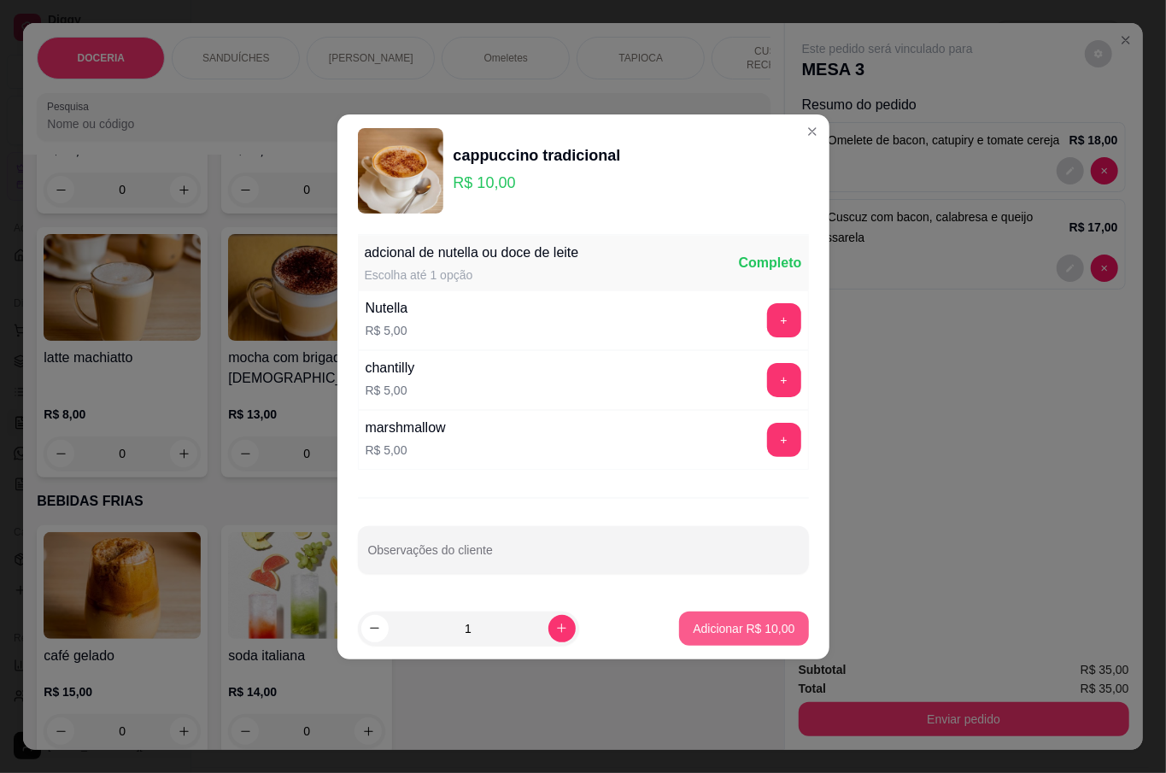
click at [725, 620] on p "Adicionar R$ 10,00" at bounding box center [744, 628] width 102 height 17
type input "1"
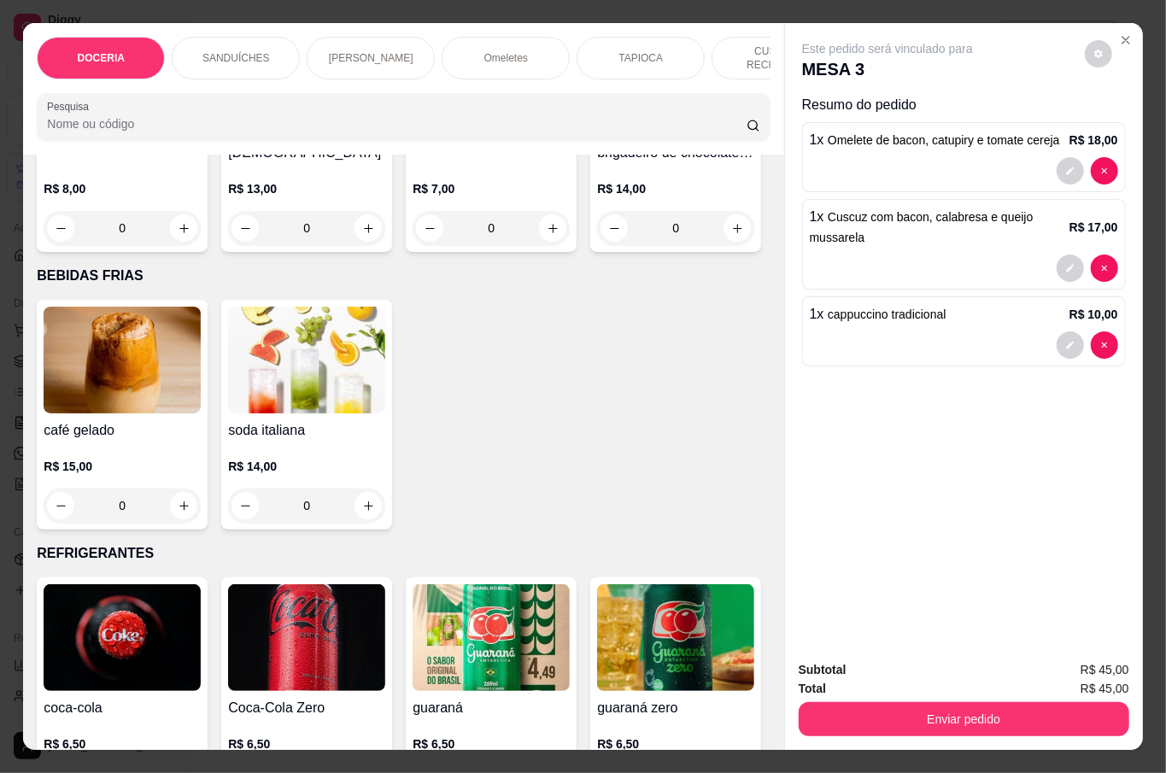
scroll to position [3530, 0]
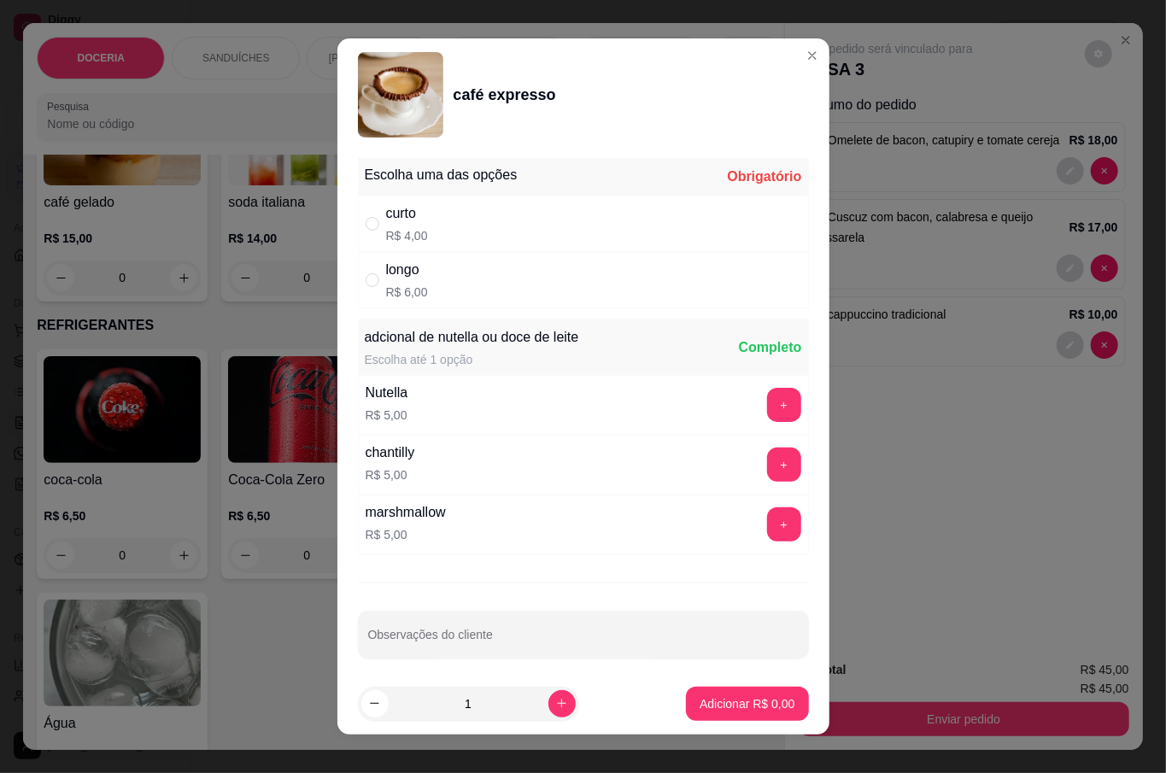
click at [394, 292] on p "R$ 6,00" at bounding box center [407, 292] width 42 height 17
radio input "true"
click at [762, 708] on p "Adicionar R$ 6,00" at bounding box center [747, 703] width 95 height 17
type input "1"
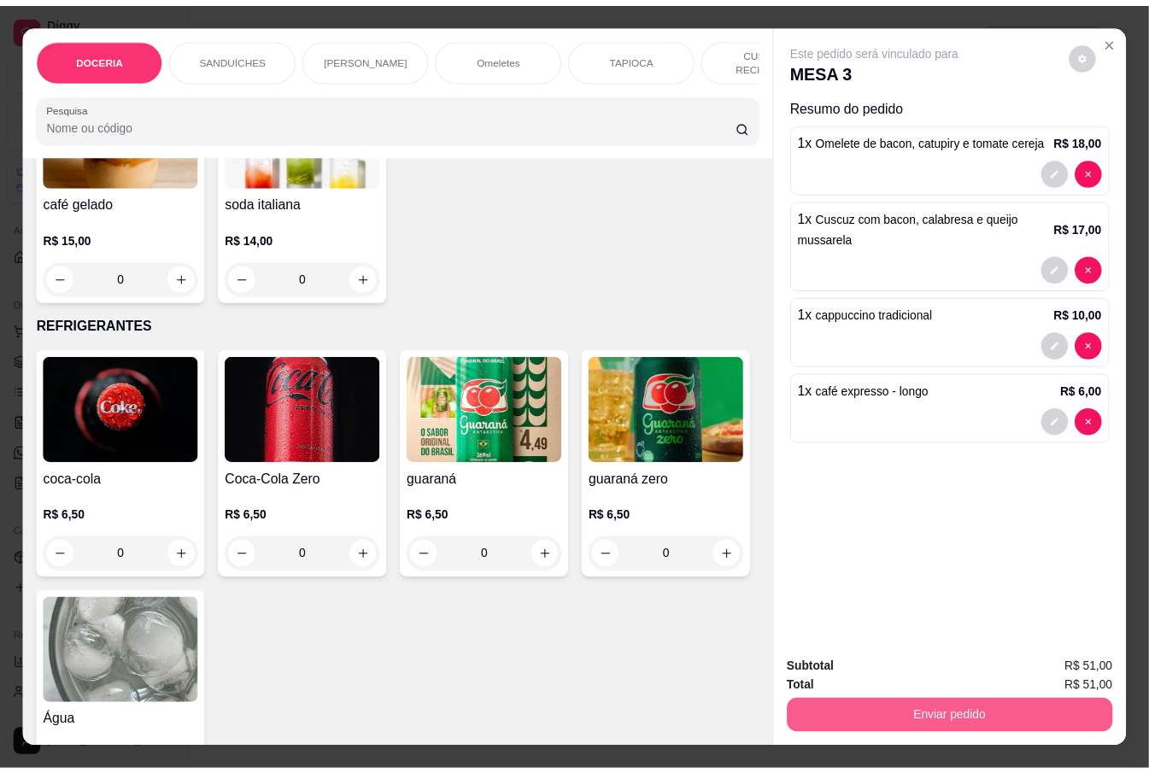
scroll to position [3531, 0]
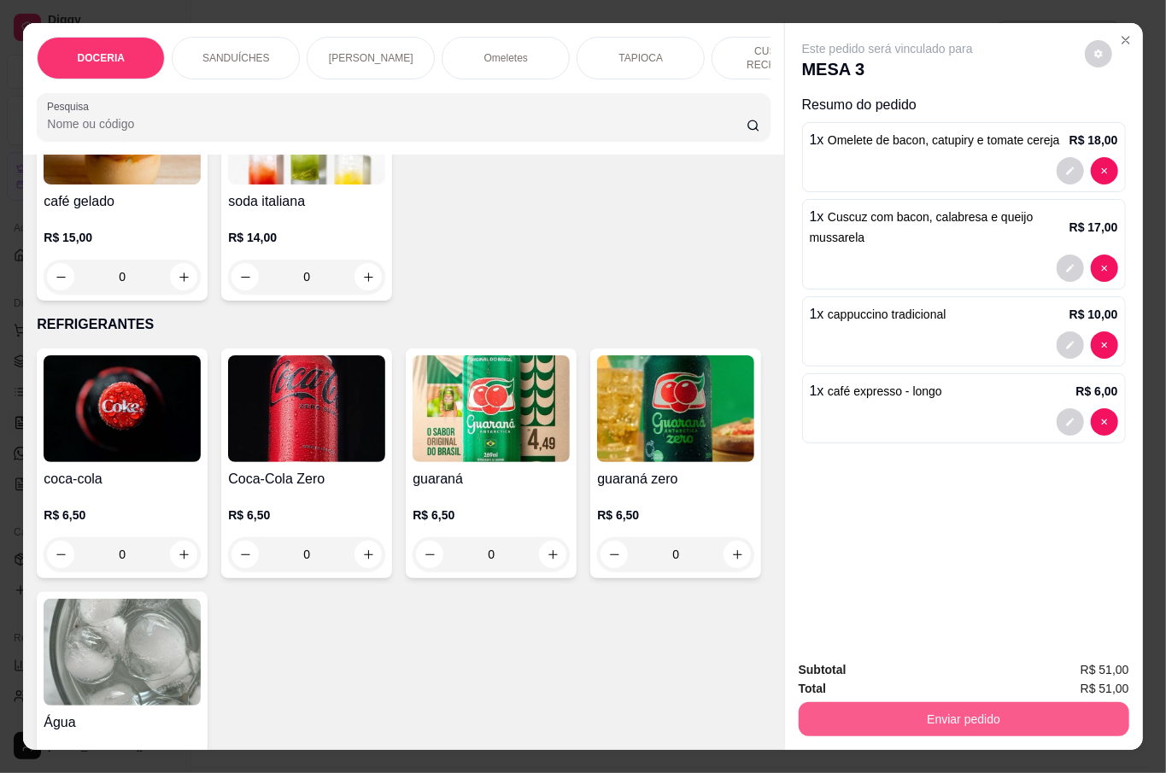
click at [984, 715] on button "Enviar pedido" at bounding box center [964, 719] width 331 height 34
click at [880, 663] on button "Não registrar e enviar pedido" at bounding box center [906, 669] width 178 height 32
